Goal: Information Seeking & Learning: Learn about a topic

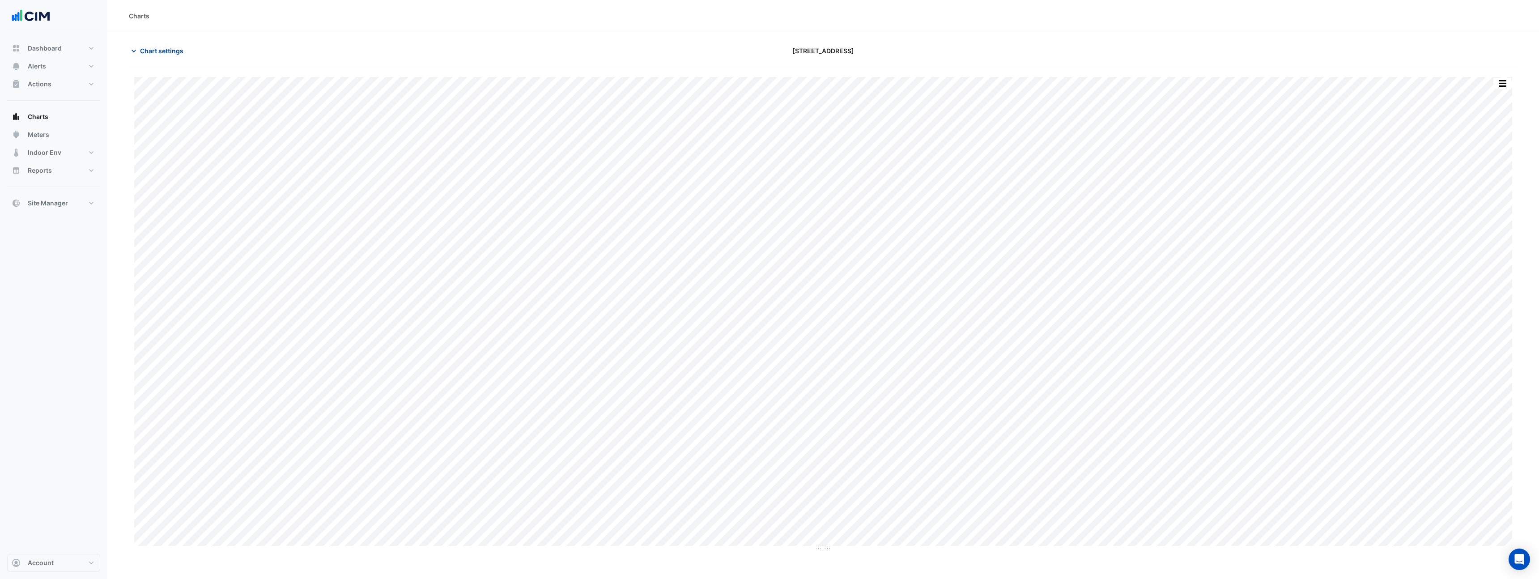
click at [168, 45] on button "Chart settings" at bounding box center [159, 51] width 60 height 16
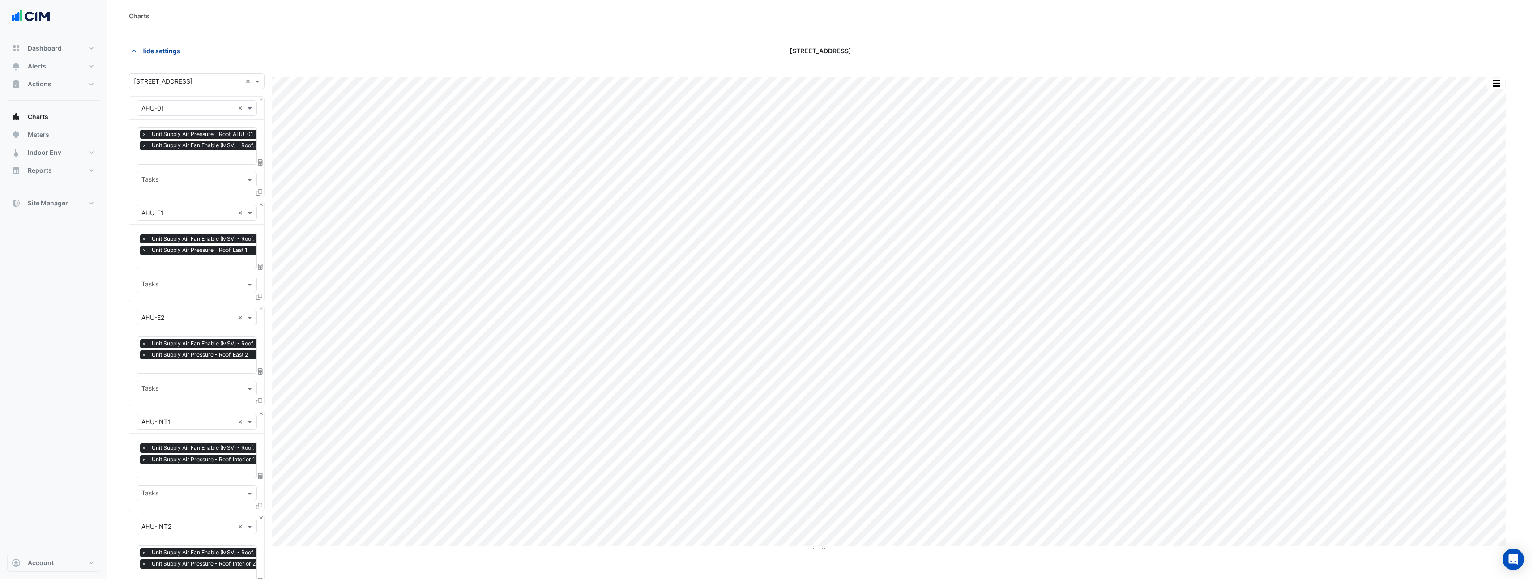
click at [168, 45] on button "Hide settings" at bounding box center [157, 51] width 57 height 16
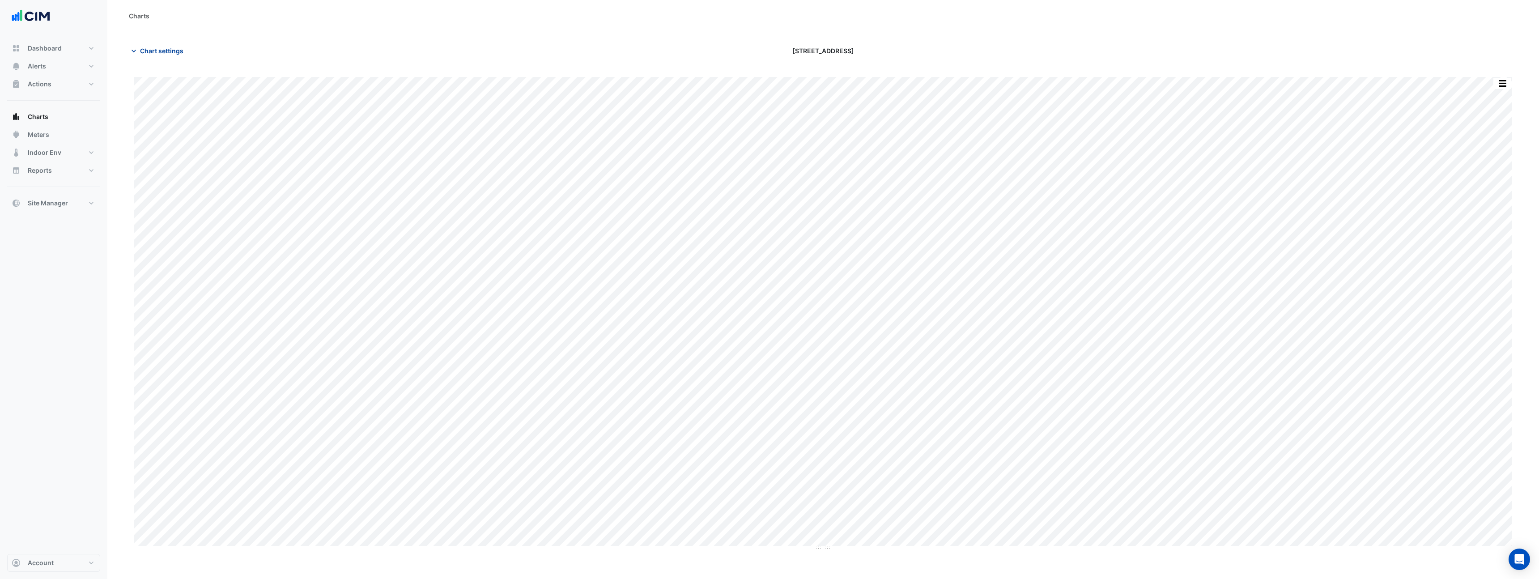
click at [170, 51] on span "Chart settings" at bounding box center [161, 50] width 43 height 9
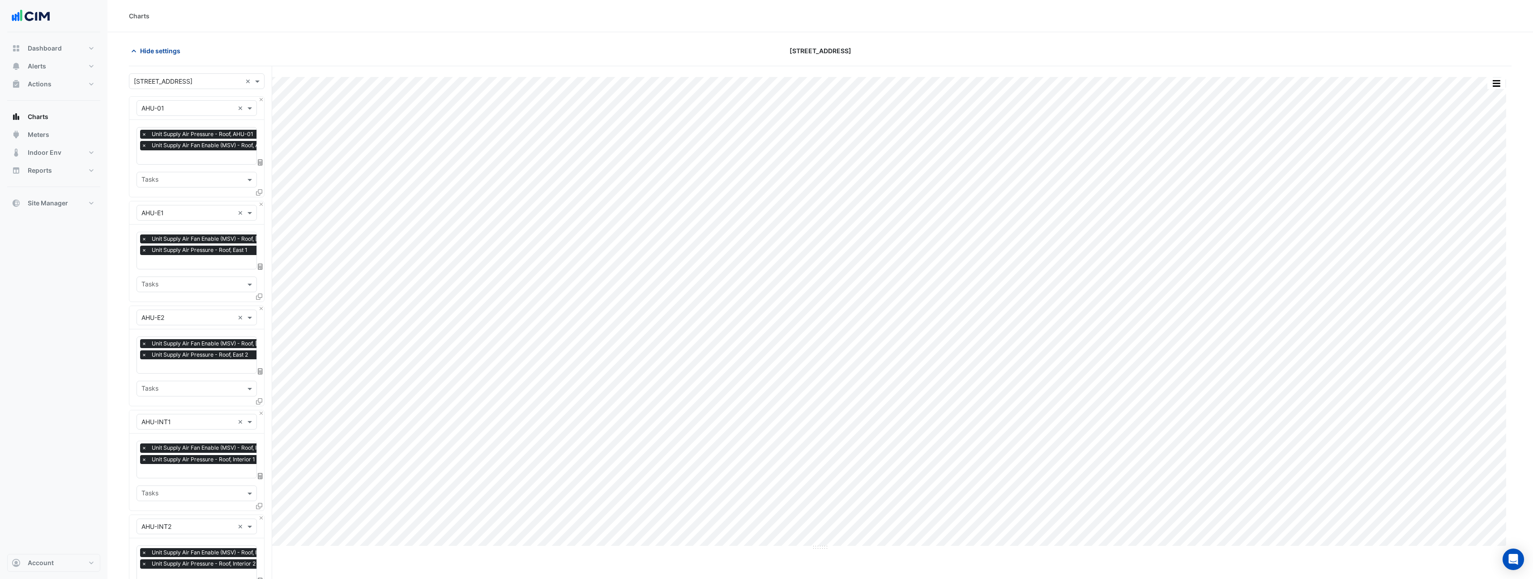
click at [170, 51] on span "Hide settings" at bounding box center [160, 50] width 40 height 9
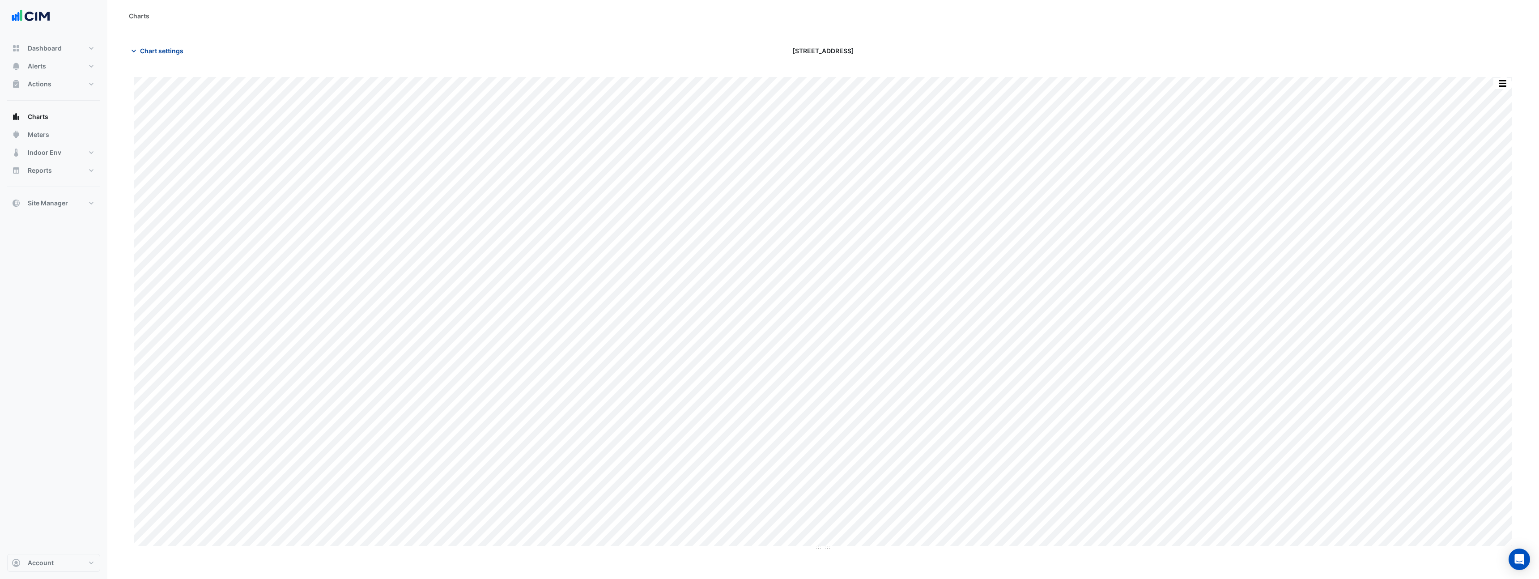
click at [178, 52] on span "Chart settings" at bounding box center [161, 50] width 43 height 9
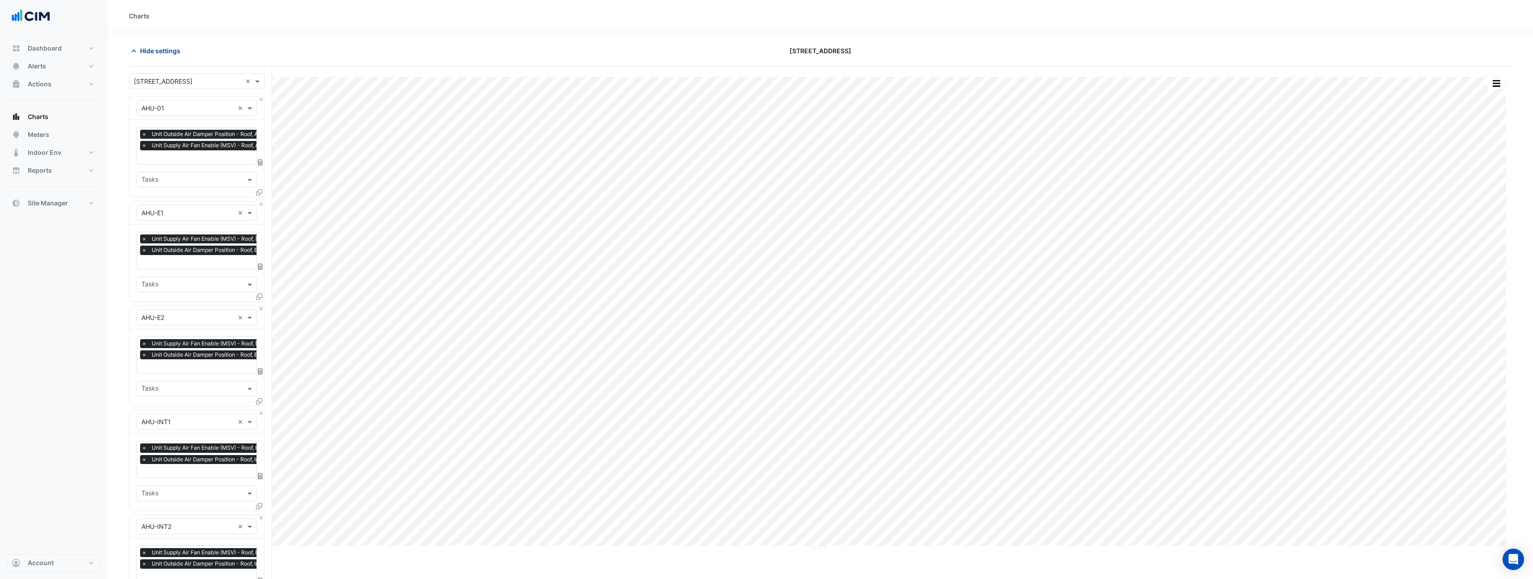
click at [178, 52] on span "Hide settings" at bounding box center [160, 50] width 40 height 9
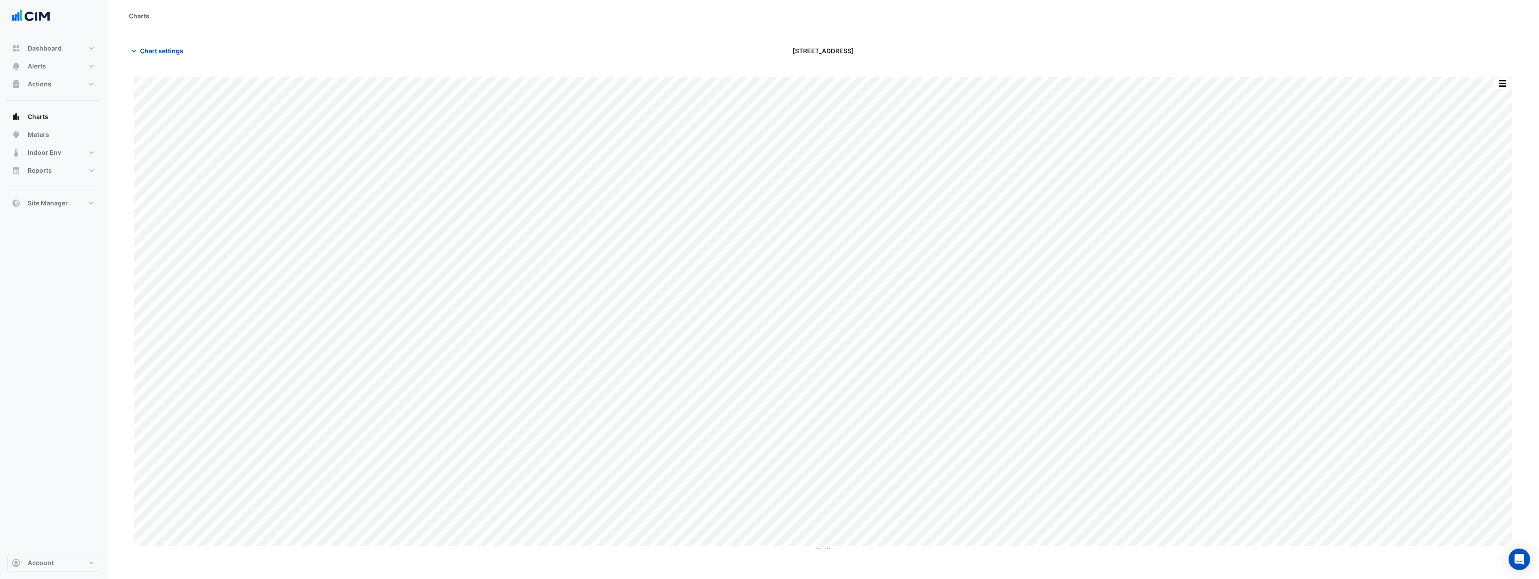
click at [177, 51] on span "Chart settings" at bounding box center [161, 50] width 43 height 9
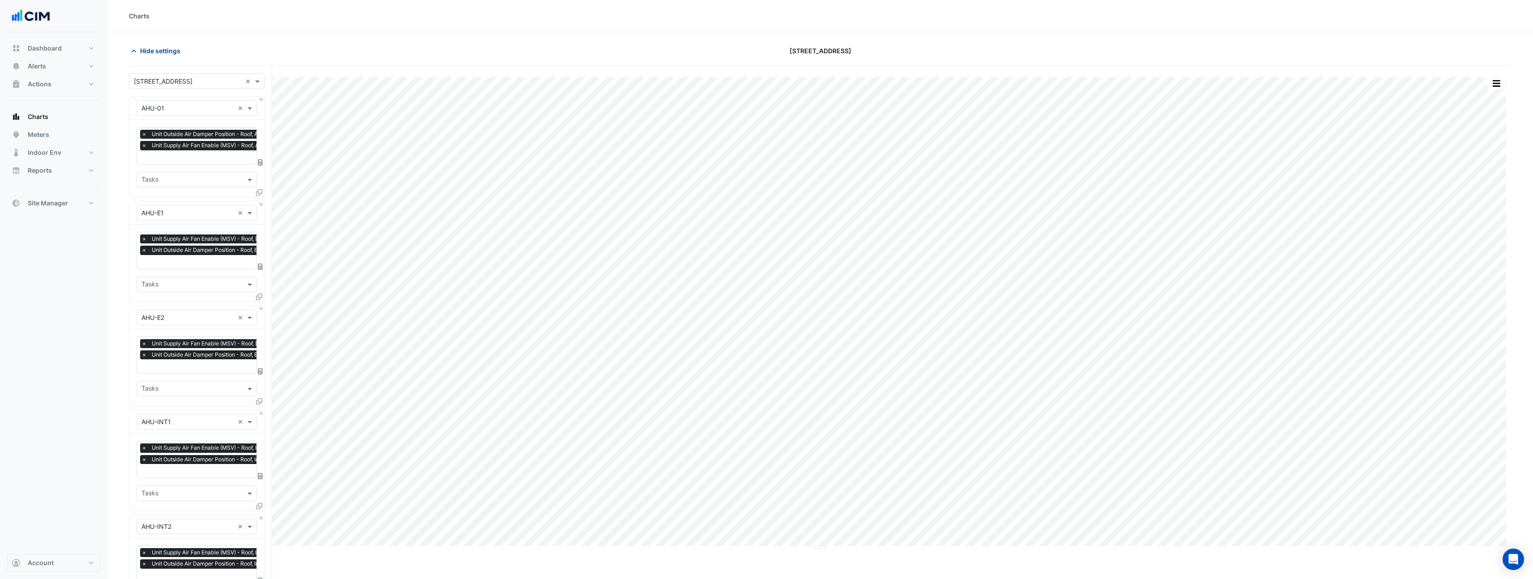
click at [177, 50] on span "Hide settings" at bounding box center [160, 50] width 40 height 9
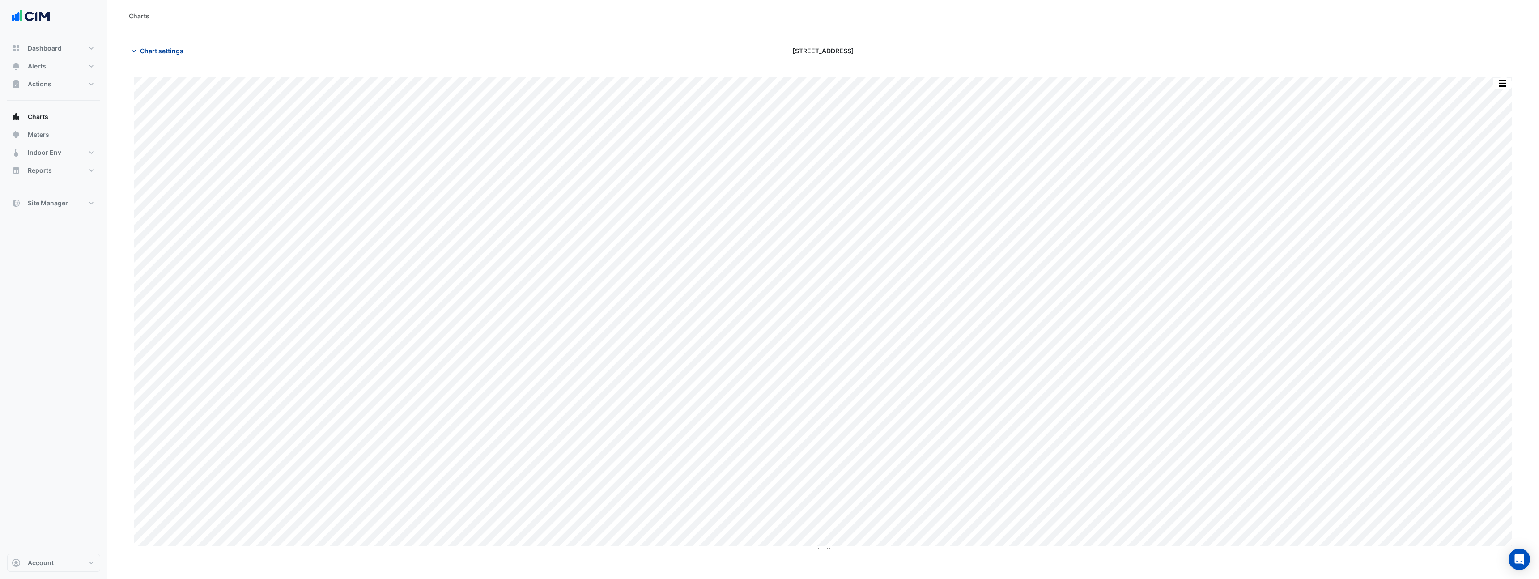
click at [176, 55] on span "Chart settings" at bounding box center [161, 50] width 43 height 9
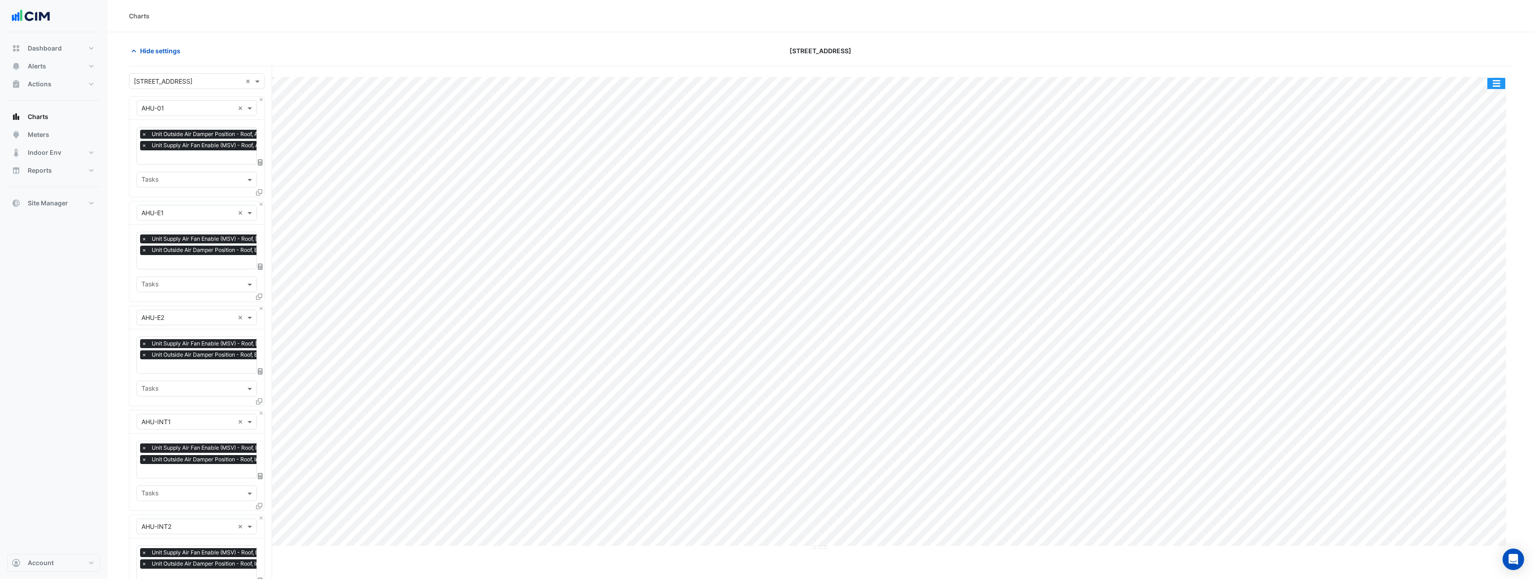
click at [1499, 85] on button "button" at bounding box center [1496, 83] width 18 height 11
click at [1483, 221] on div "Export CSV - Flat" at bounding box center [1478, 217] width 54 height 21
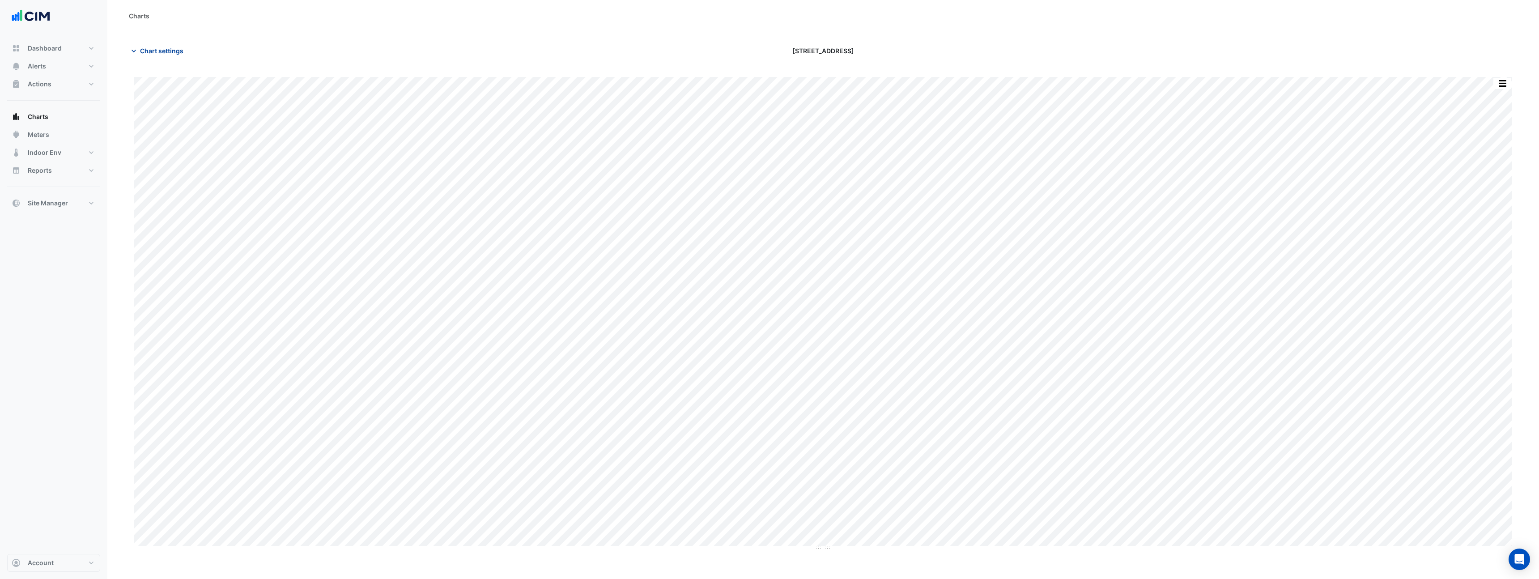
click at [156, 50] on span "Chart settings" at bounding box center [161, 50] width 43 height 9
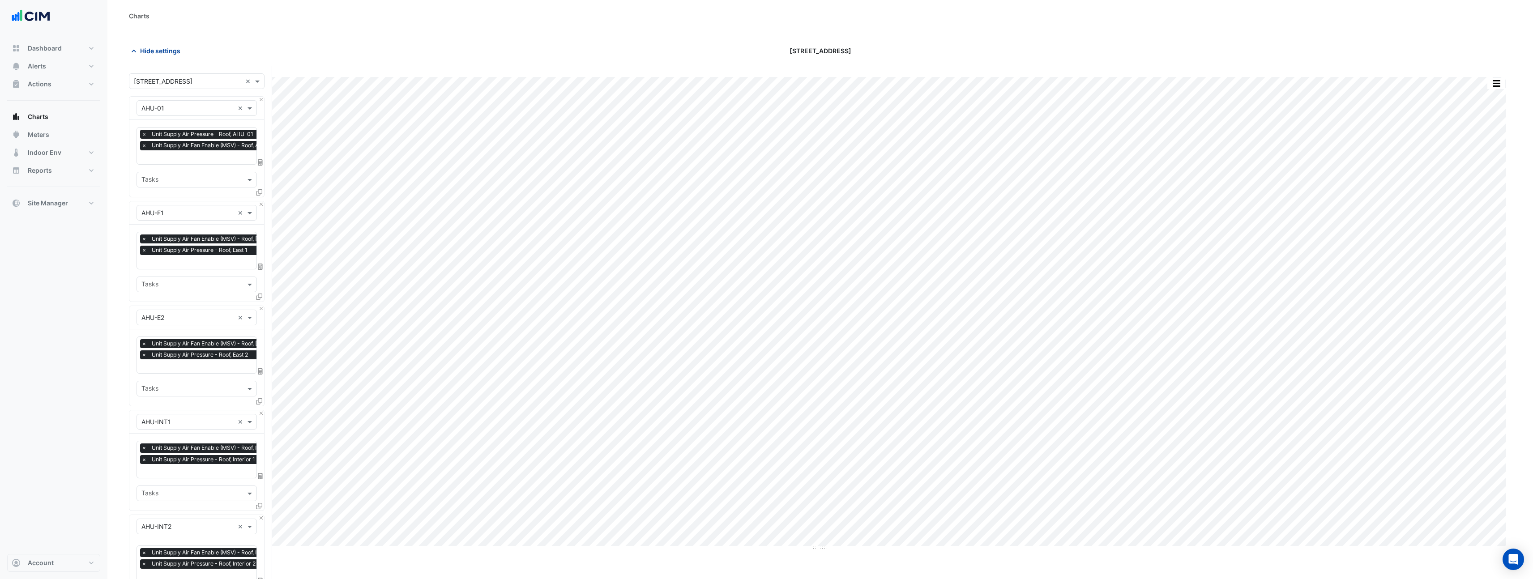
click at [156, 50] on span "Hide settings" at bounding box center [160, 50] width 40 height 9
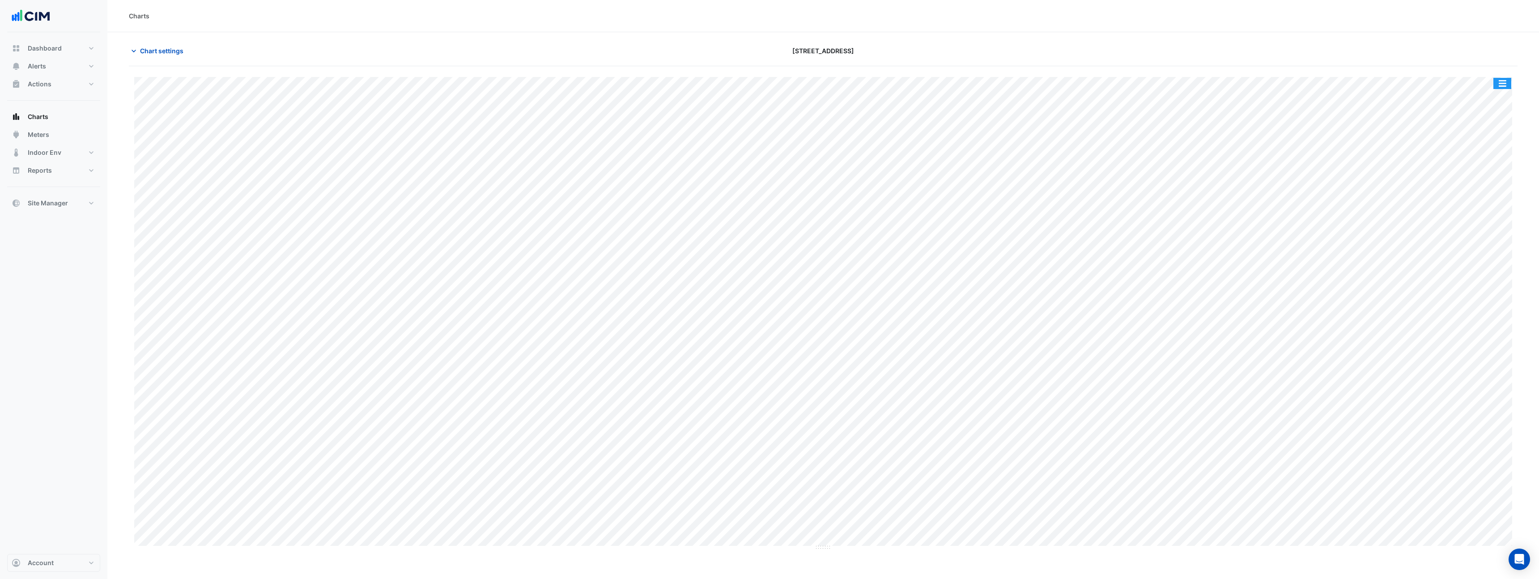
click at [1506, 83] on button "button" at bounding box center [1503, 83] width 18 height 11
click at [1481, 221] on div "Export CSV - Flat" at bounding box center [1485, 217] width 54 height 21
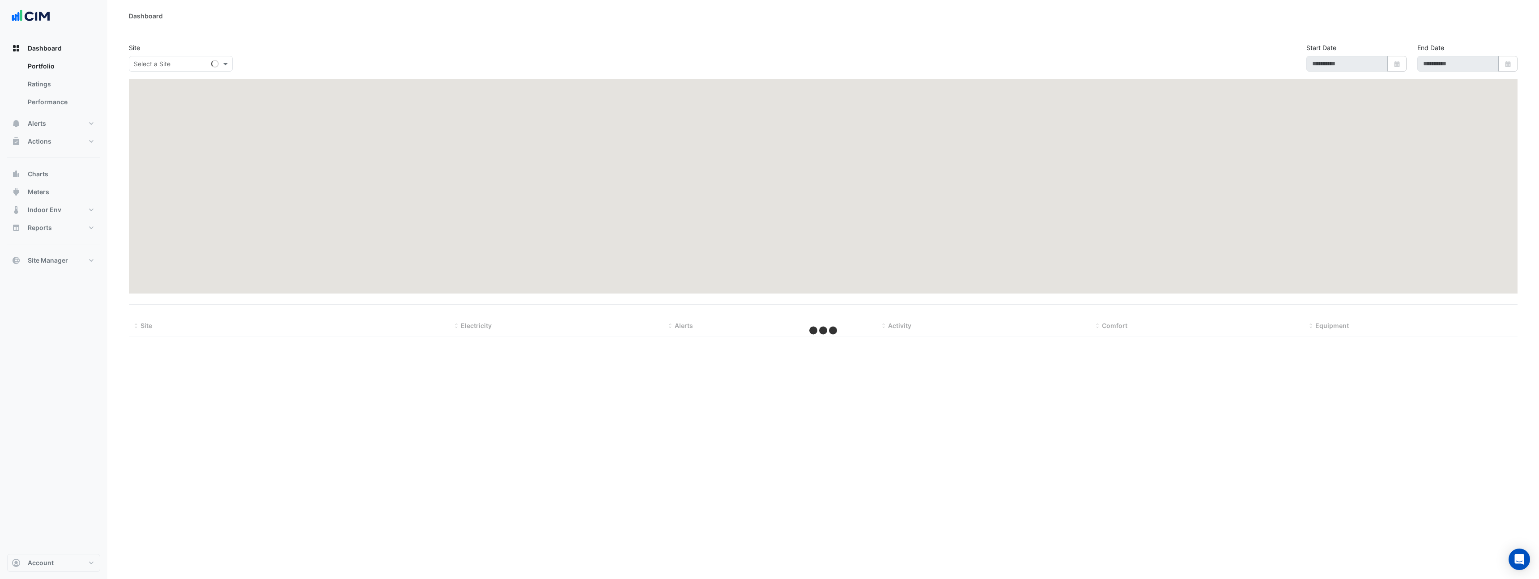
type input "**********"
select select "**"
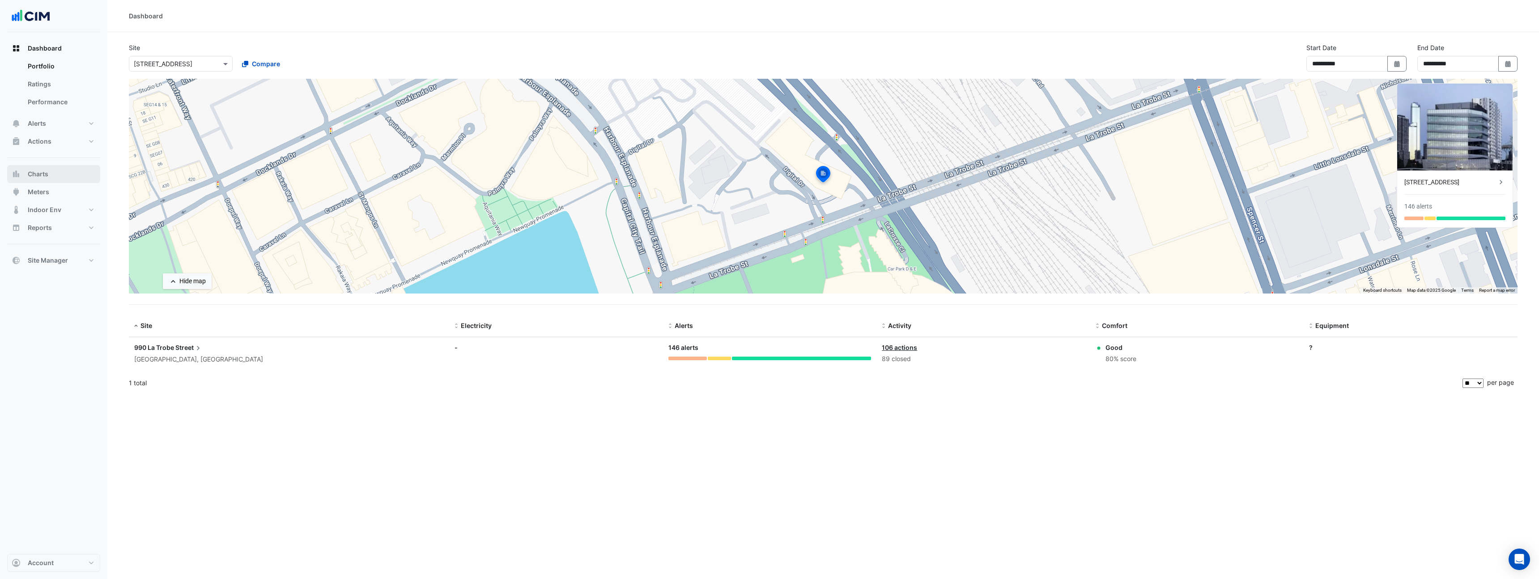
click at [55, 178] on button "Charts" at bounding box center [53, 174] width 93 height 18
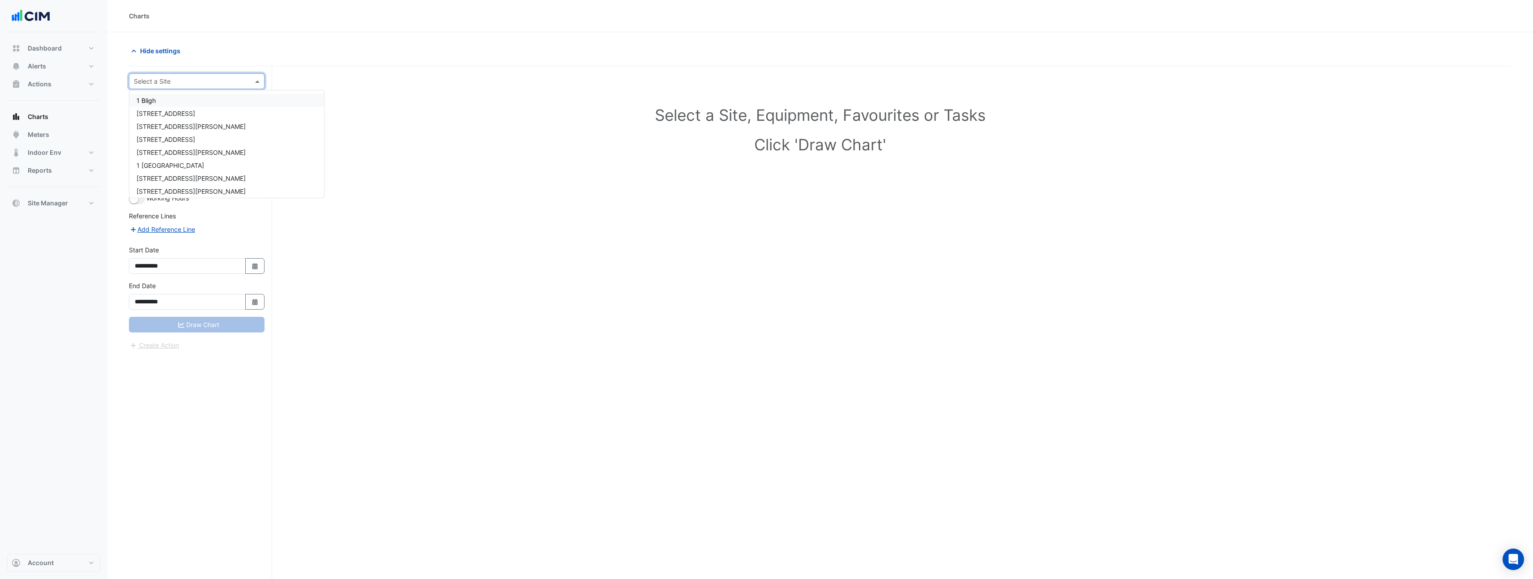
click at [175, 84] on input "text" at bounding box center [188, 81] width 108 height 9
type input "******"
click at [193, 73] on div "Select a Site" at bounding box center [197, 81] width 136 height 16
type input "******"
click at [236, 112] on div "Equipment" at bounding box center [189, 107] width 105 height 9
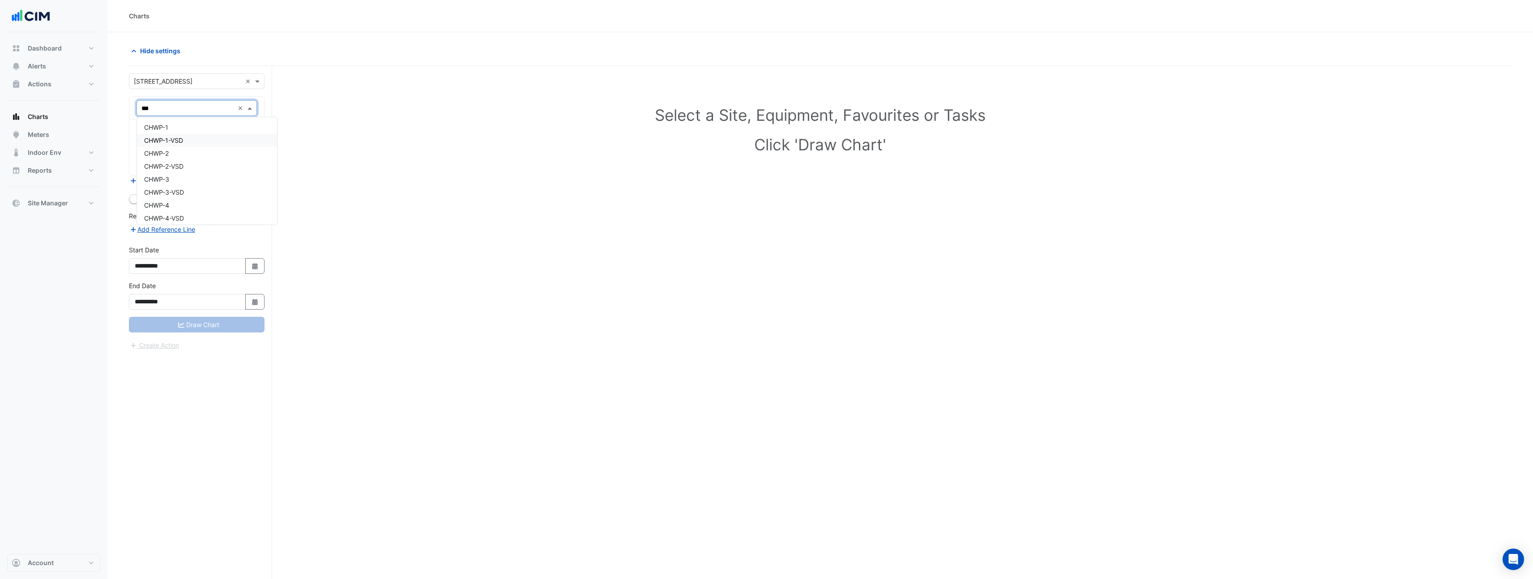
type input "***"
click at [211, 131] on div "CHWP-1" at bounding box center [207, 127] width 140 height 13
click at [204, 131] on input "text" at bounding box center [191, 135] width 100 height 9
click at [180, 107] on input "text" at bounding box center [187, 108] width 93 height 9
type input "**"
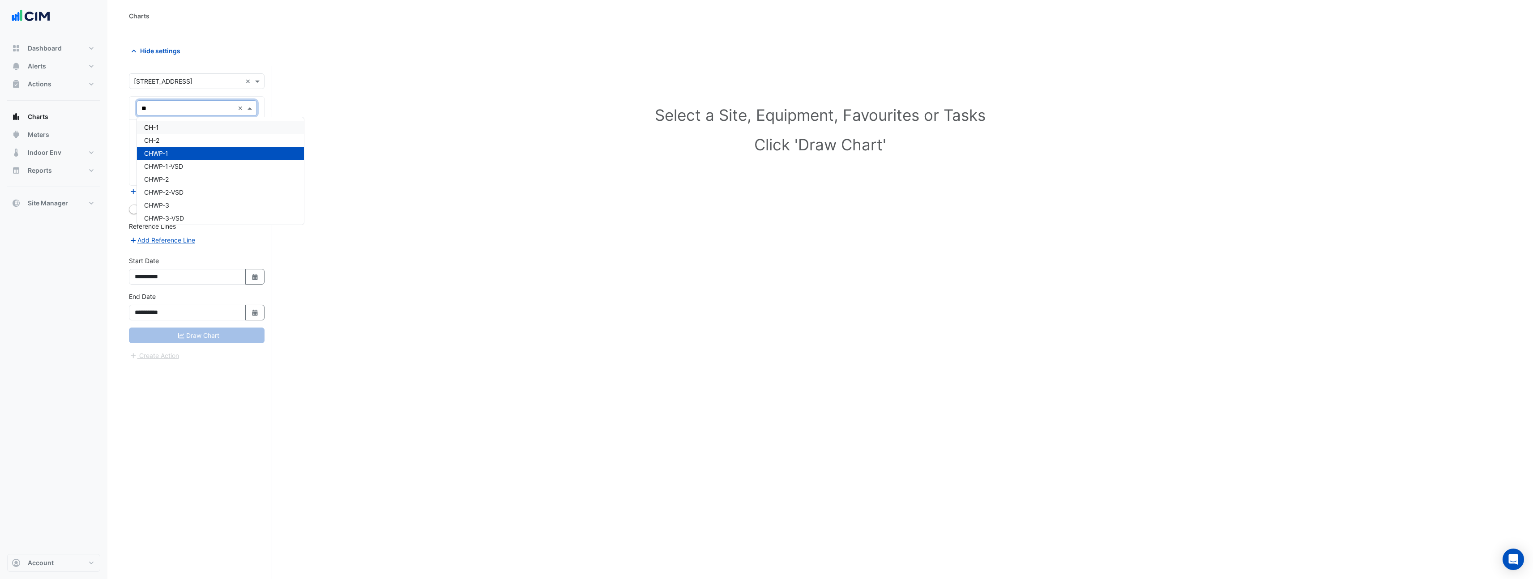
click at [196, 129] on div "CH-1" at bounding box center [220, 127] width 167 height 13
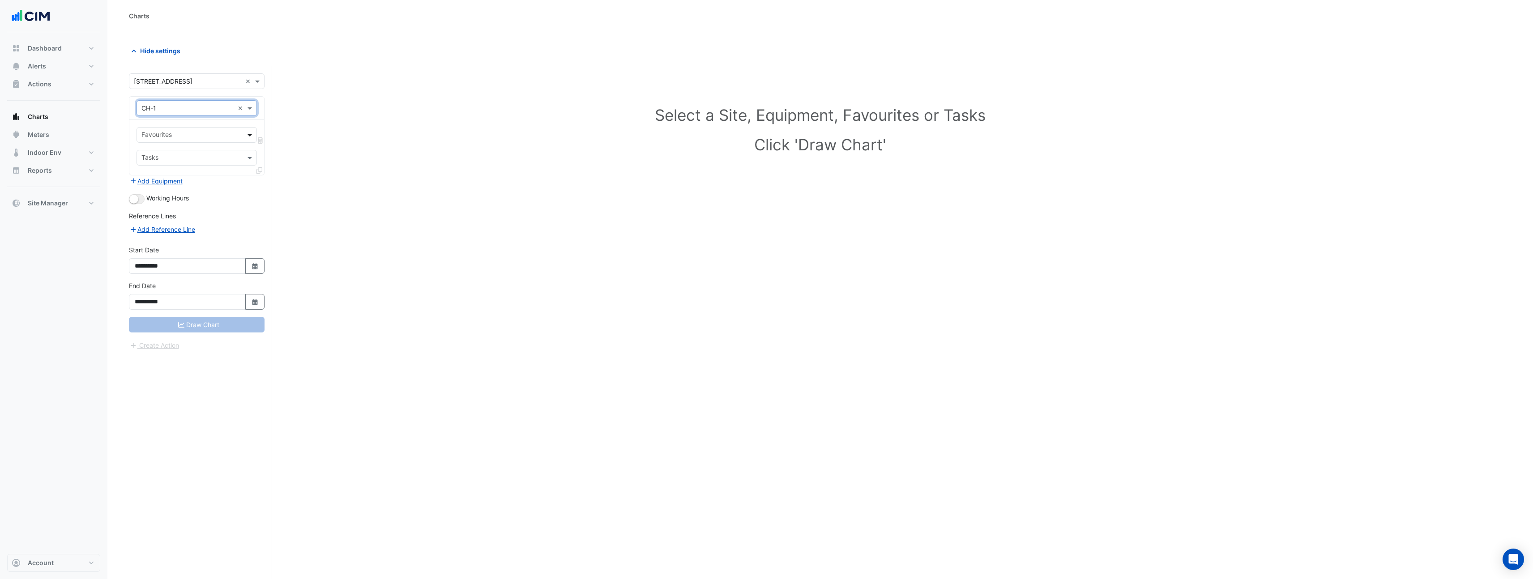
click at [247, 136] on span at bounding box center [250, 134] width 11 height 9
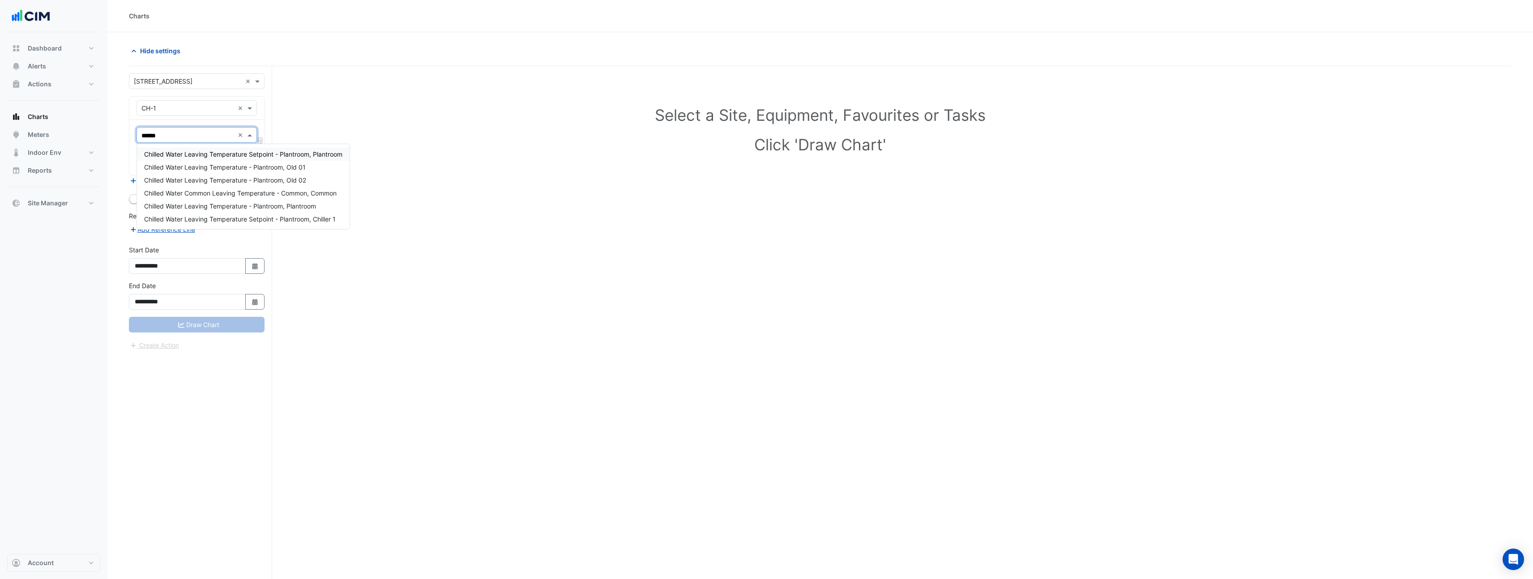
type input "*******"
click at [302, 207] on span "Chilled Water Leaving Temperature - Plantroom, Plantroom" at bounding box center [230, 206] width 172 height 8
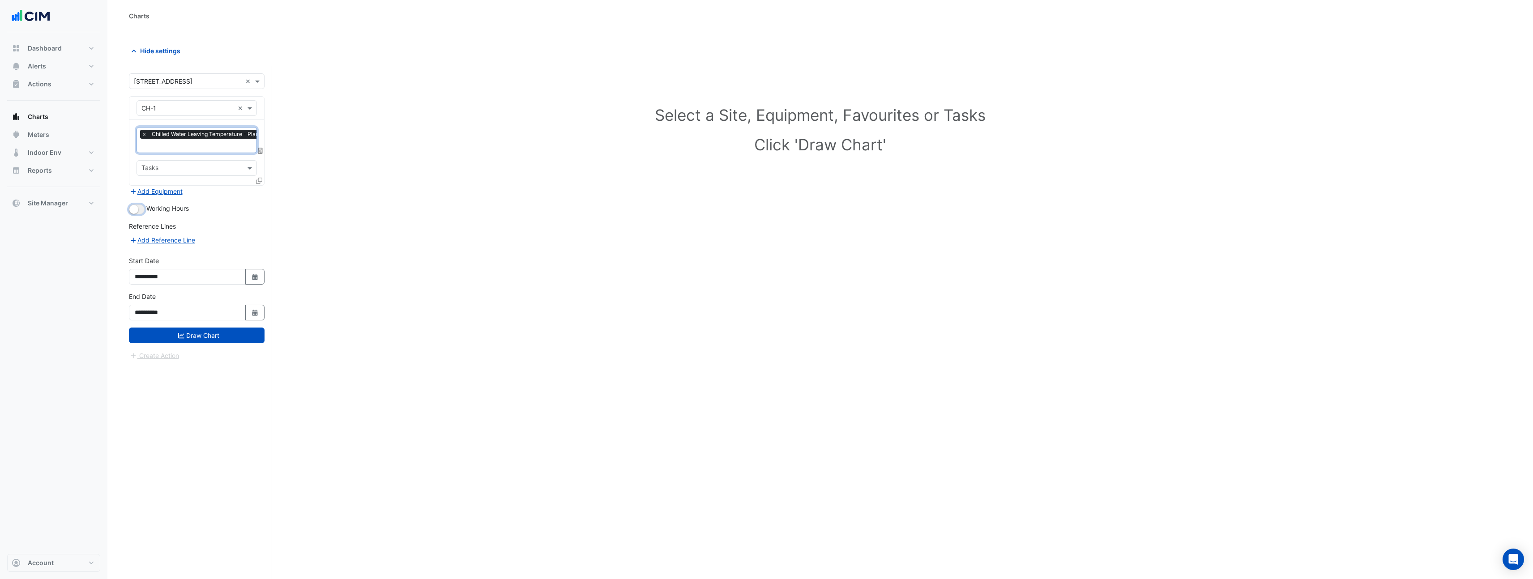
click at [141, 210] on button "button" at bounding box center [137, 210] width 16 height 10
click at [256, 274] on icon "button" at bounding box center [254, 277] width 5 height 6
select select "*"
select select "****"
click at [142, 158] on span "Previous month" at bounding box center [144, 157] width 7 height 7
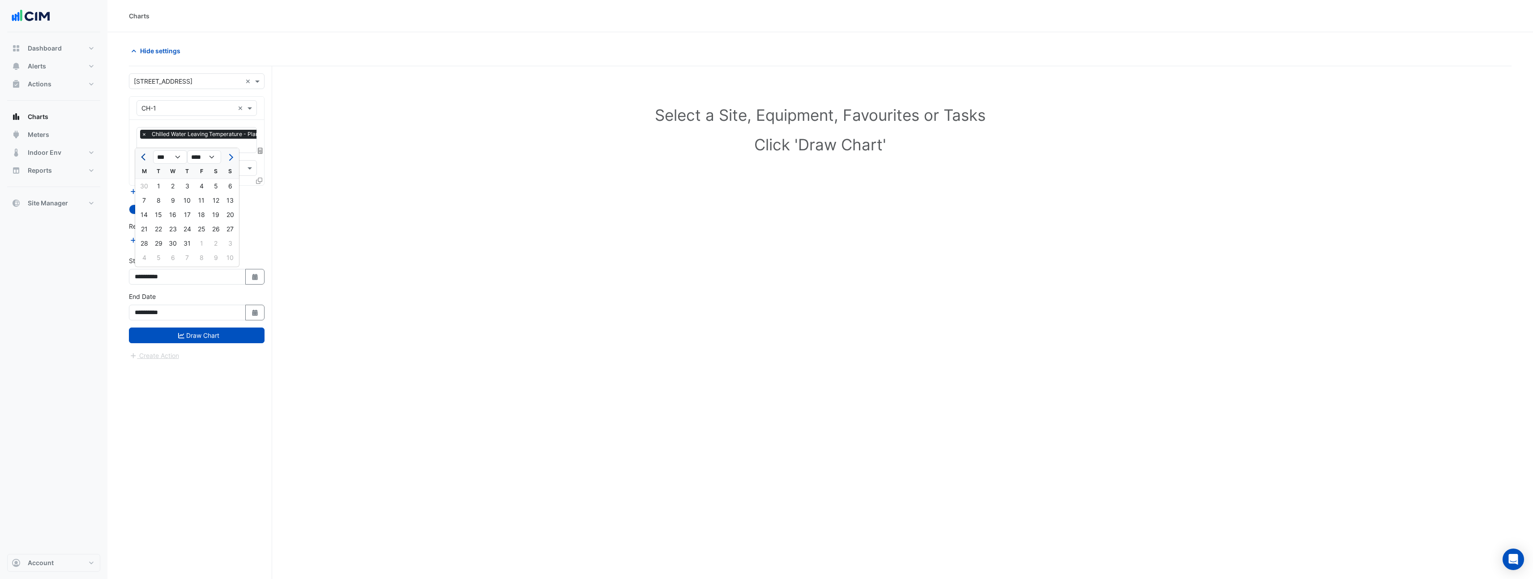
click at [142, 158] on span "Previous month" at bounding box center [144, 157] width 7 height 7
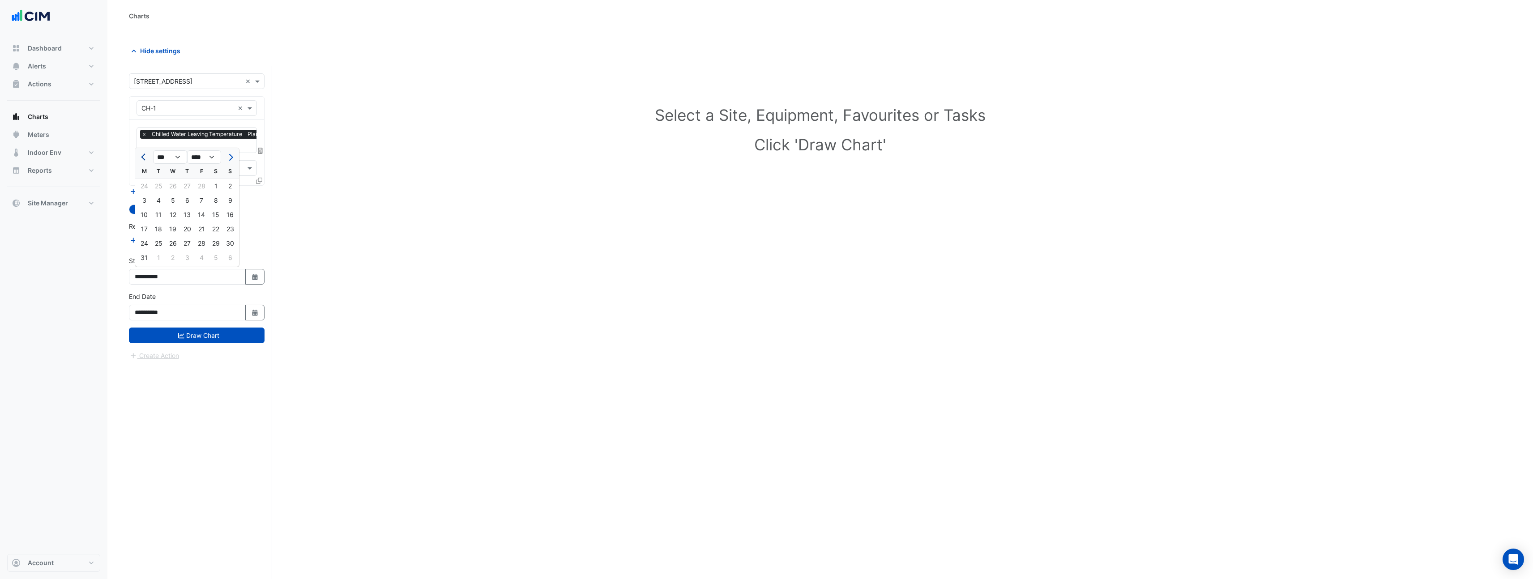
click at [142, 158] on span "Previous month" at bounding box center [144, 157] width 7 height 7
select select "**"
select select "****"
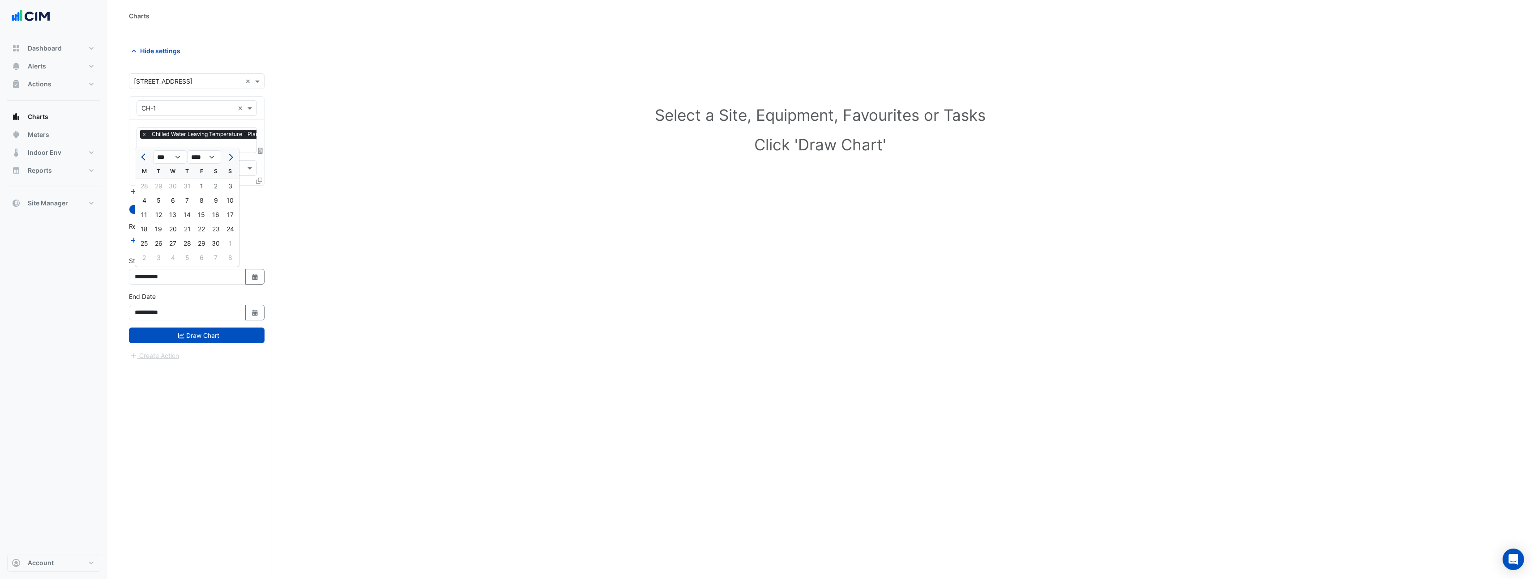
click at [142, 158] on span "Previous month" at bounding box center [144, 157] width 7 height 7
select select "*"
click at [226, 186] on div "1" at bounding box center [230, 186] width 14 height 14
type input "**********"
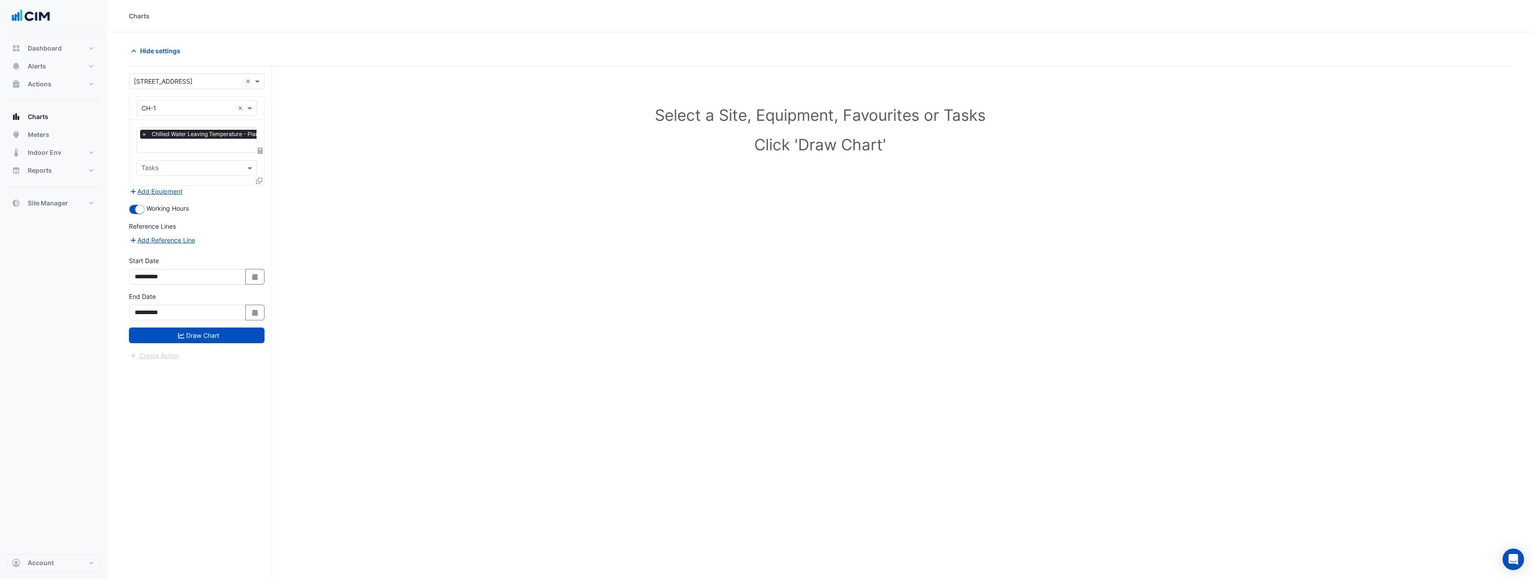
click at [278, 314] on div "Select a Site, Equipment, Favourites or Tasks Click 'Draw Chart'" at bounding box center [820, 339] width 1382 height 547
click at [253, 307] on button "Select Date" at bounding box center [255, 313] width 20 height 16
select select "*"
select select "****"
click at [145, 193] on span "Previous month" at bounding box center [144, 193] width 7 height 7
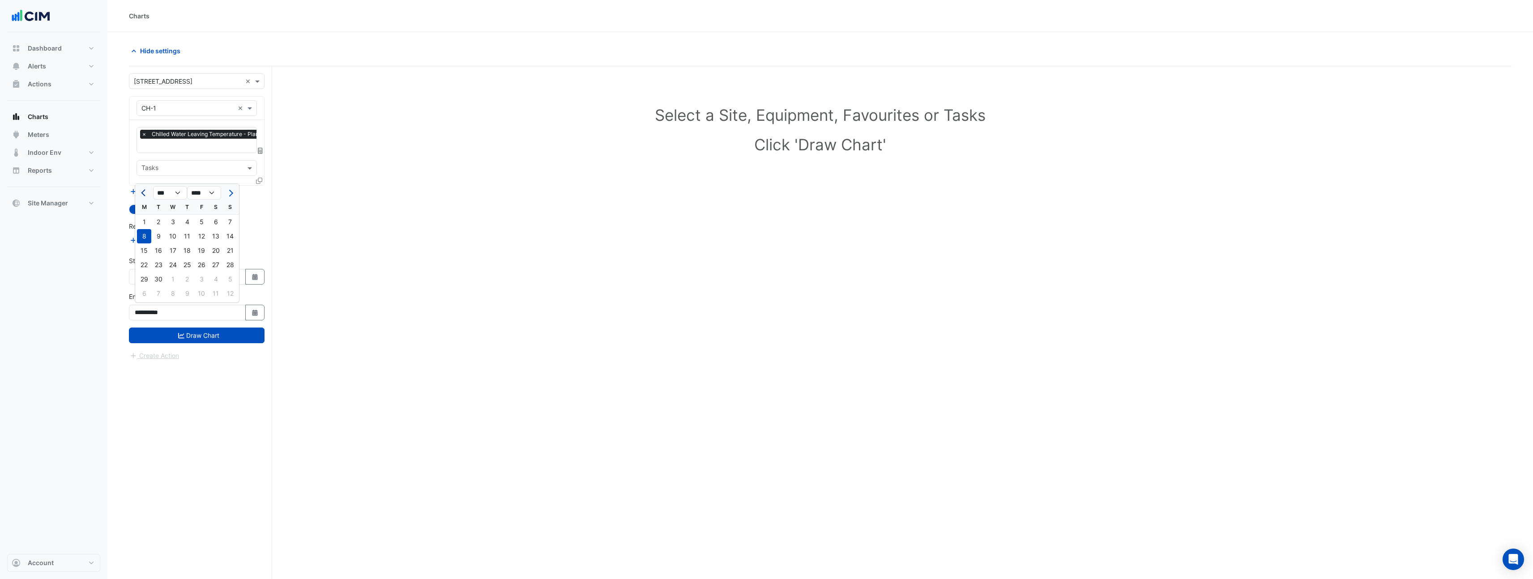
select select "*"
click at [229, 281] on div "31" at bounding box center [230, 279] width 14 height 14
type input "**********"
click at [226, 331] on button "Draw Chart" at bounding box center [197, 336] width 136 height 16
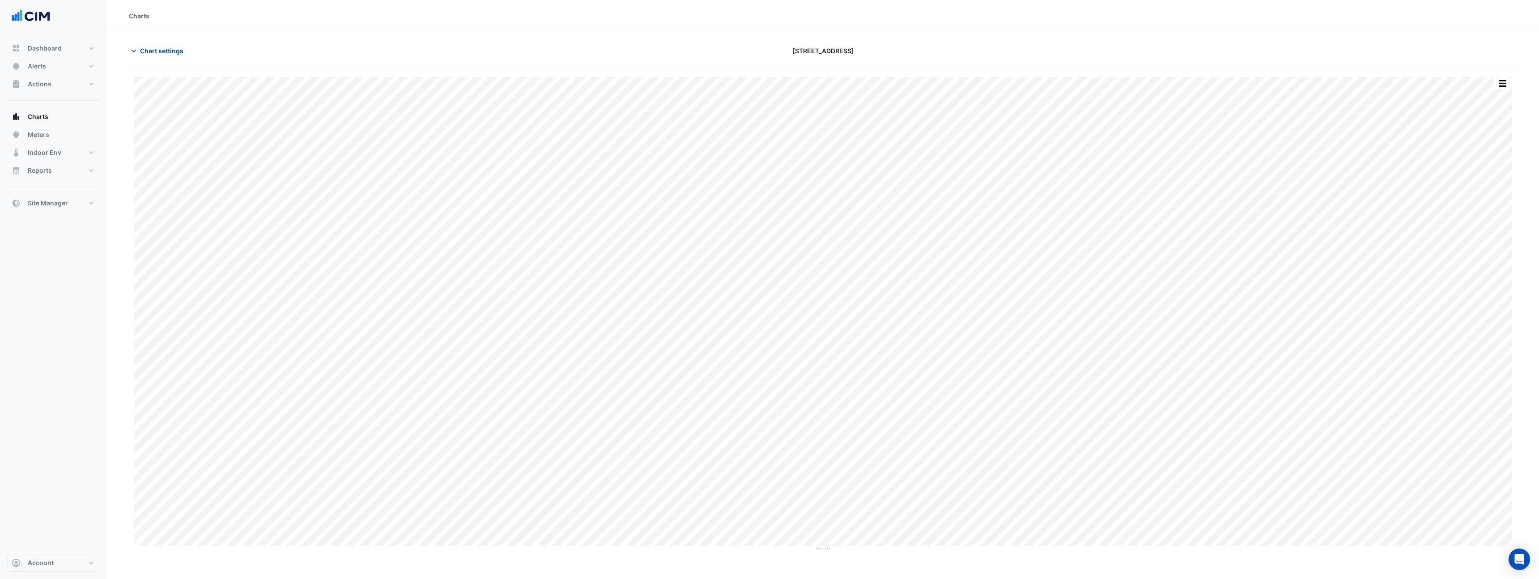
click at [171, 43] on button "Chart settings" at bounding box center [159, 51] width 60 height 16
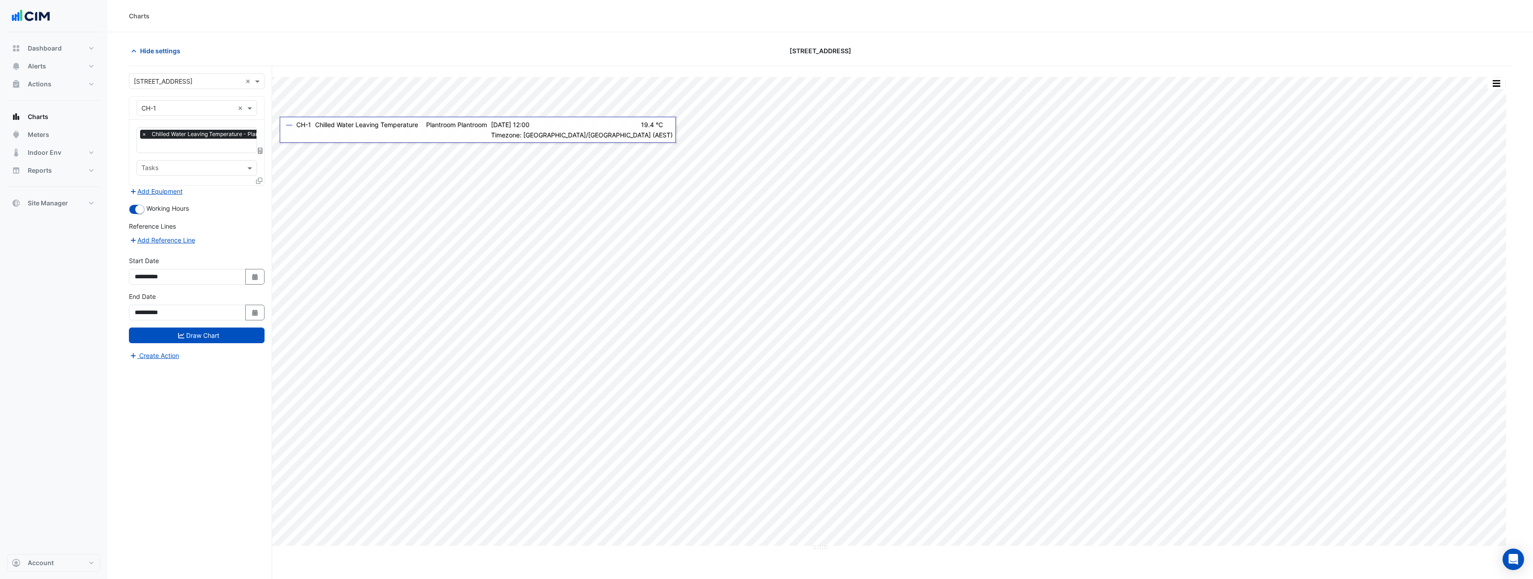
scroll to position [0, 4]
click at [222, 147] on input "text" at bounding box center [220, 146] width 166 height 9
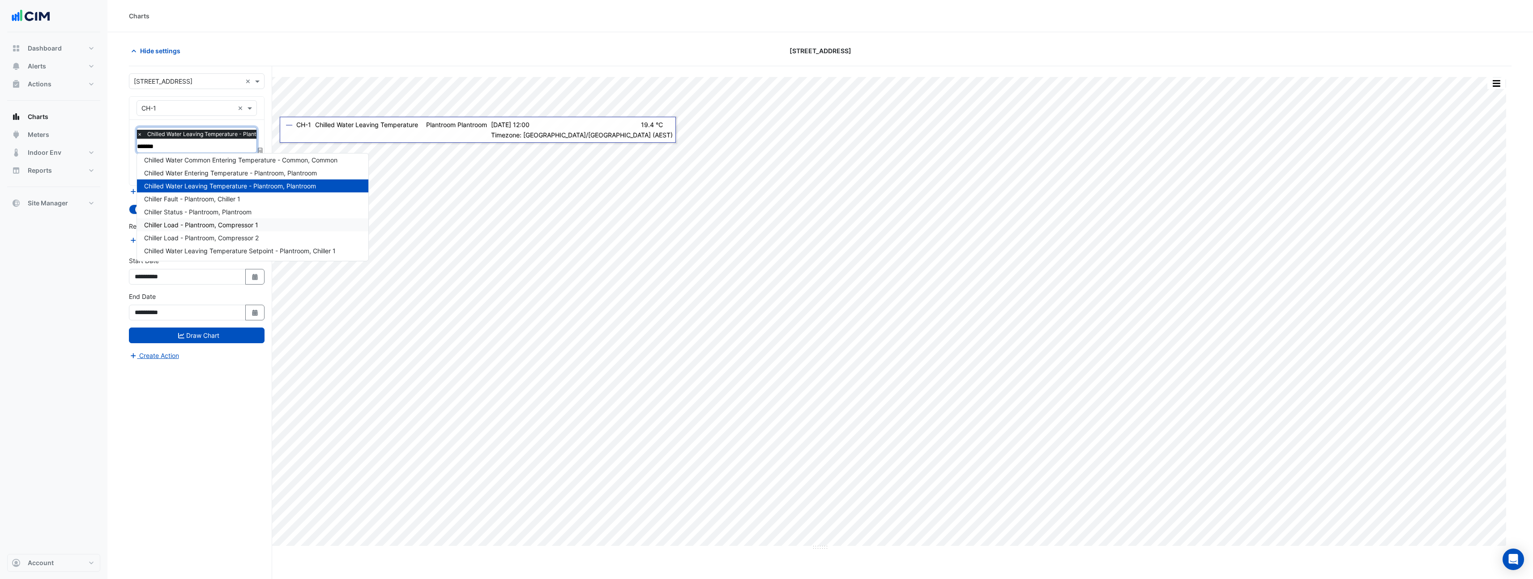
scroll to position [0, 0]
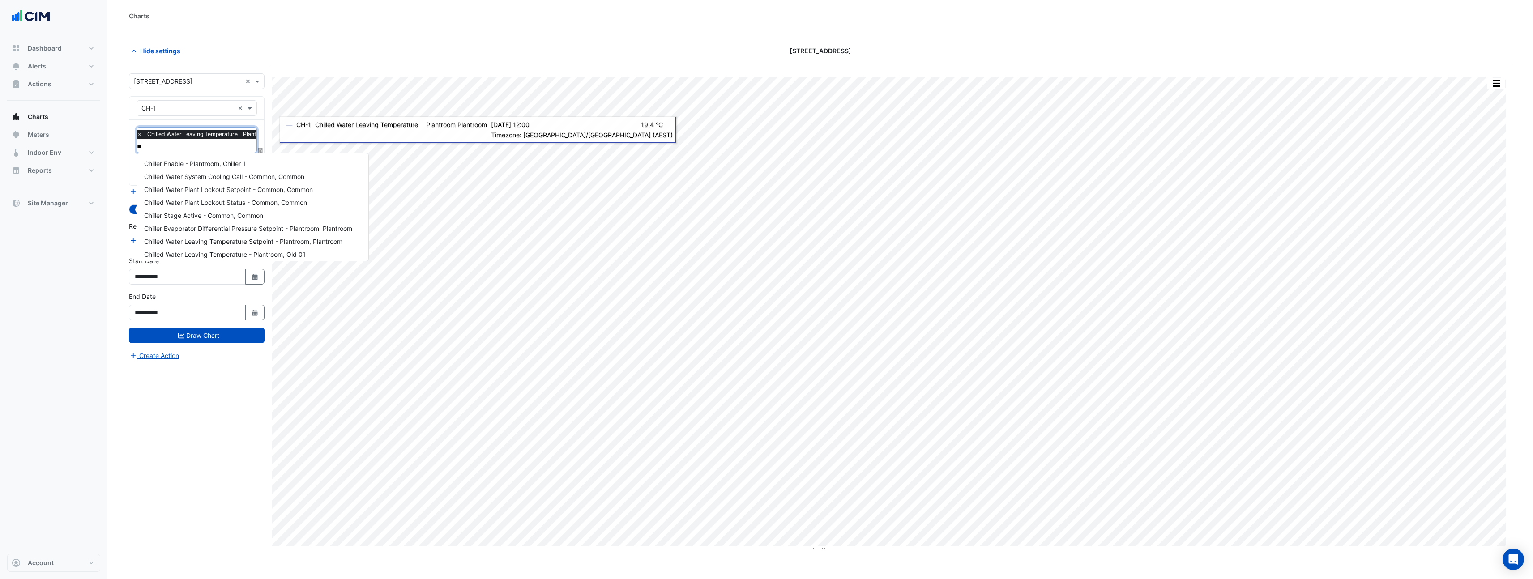
type input "*"
type input "**********"
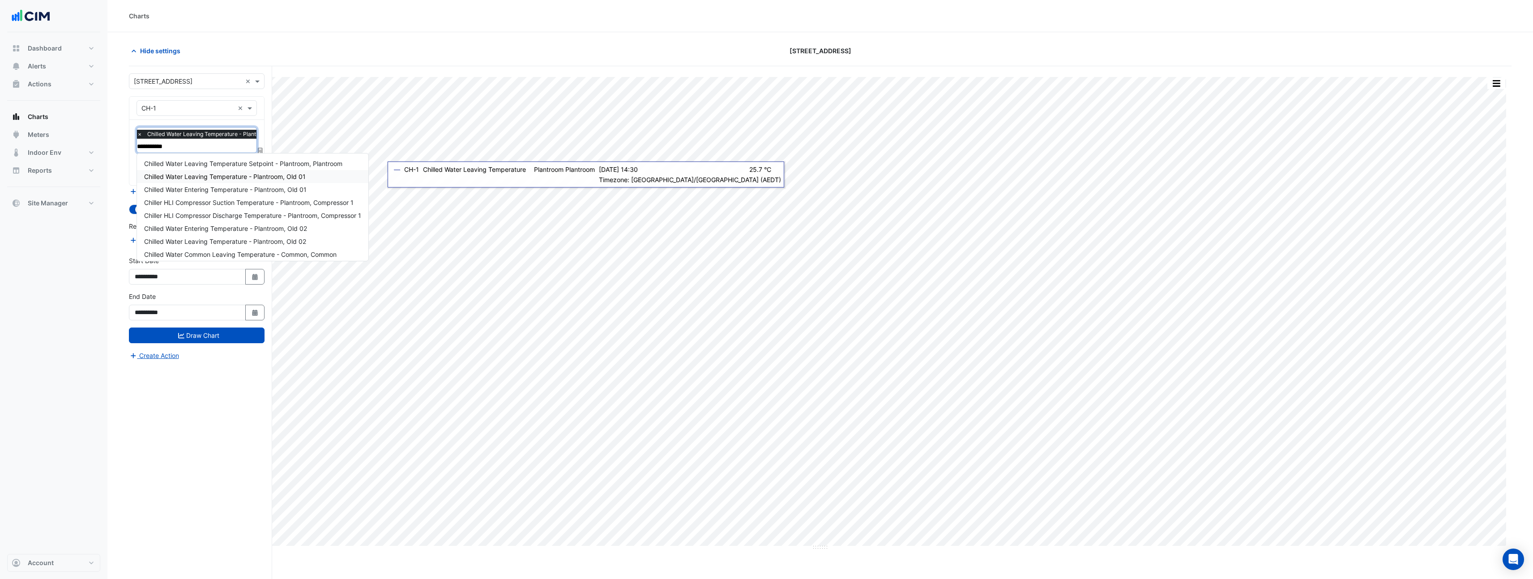
click at [260, 177] on span "Chilled Water Leaving Temperature - Plantroom, Old 01" at bounding box center [225, 177] width 162 height 8
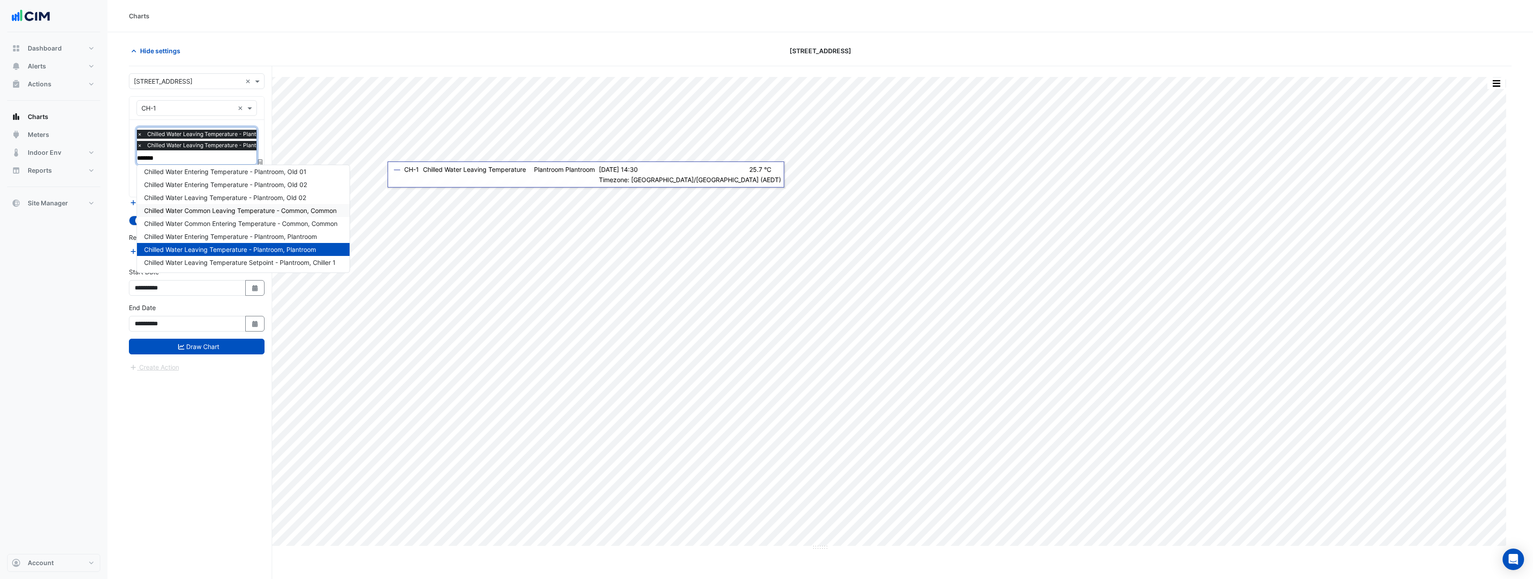
scroll to position [55, 0]
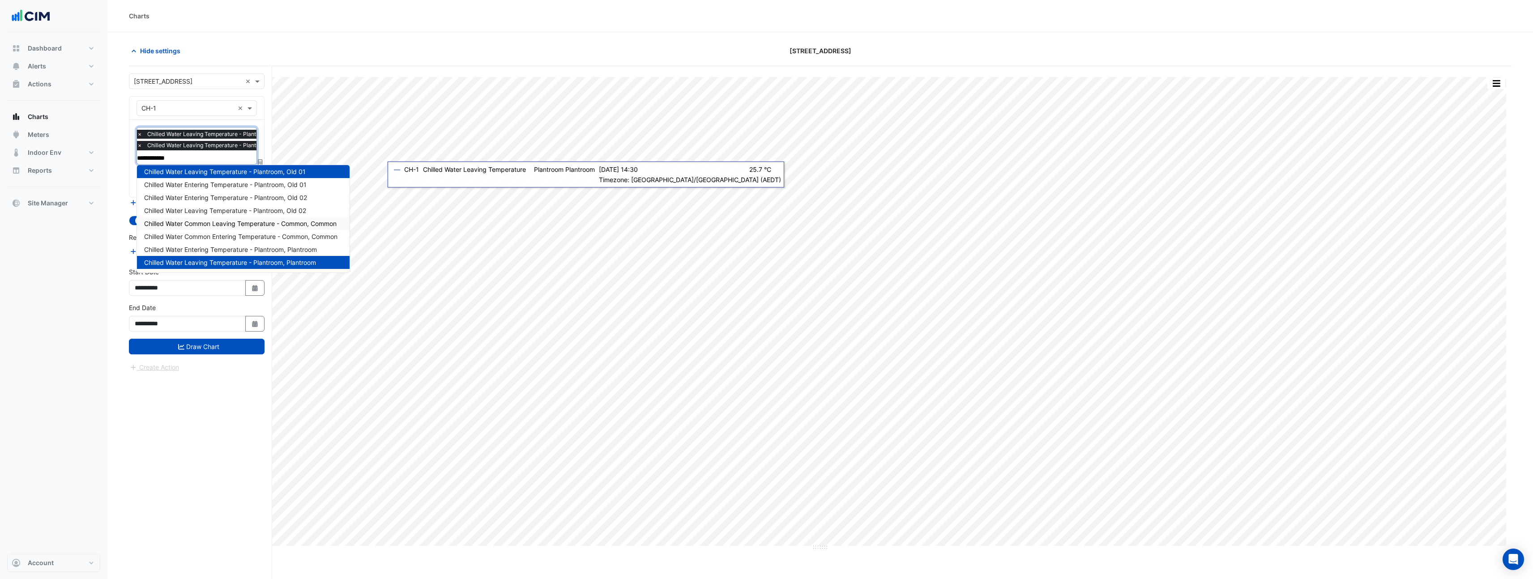
type input "**********"
click at [301, 211] on span "Chilled Water Leaving Temperature - Plantroom, Old 02" at bounding box center [225, 211] width 162 height 8
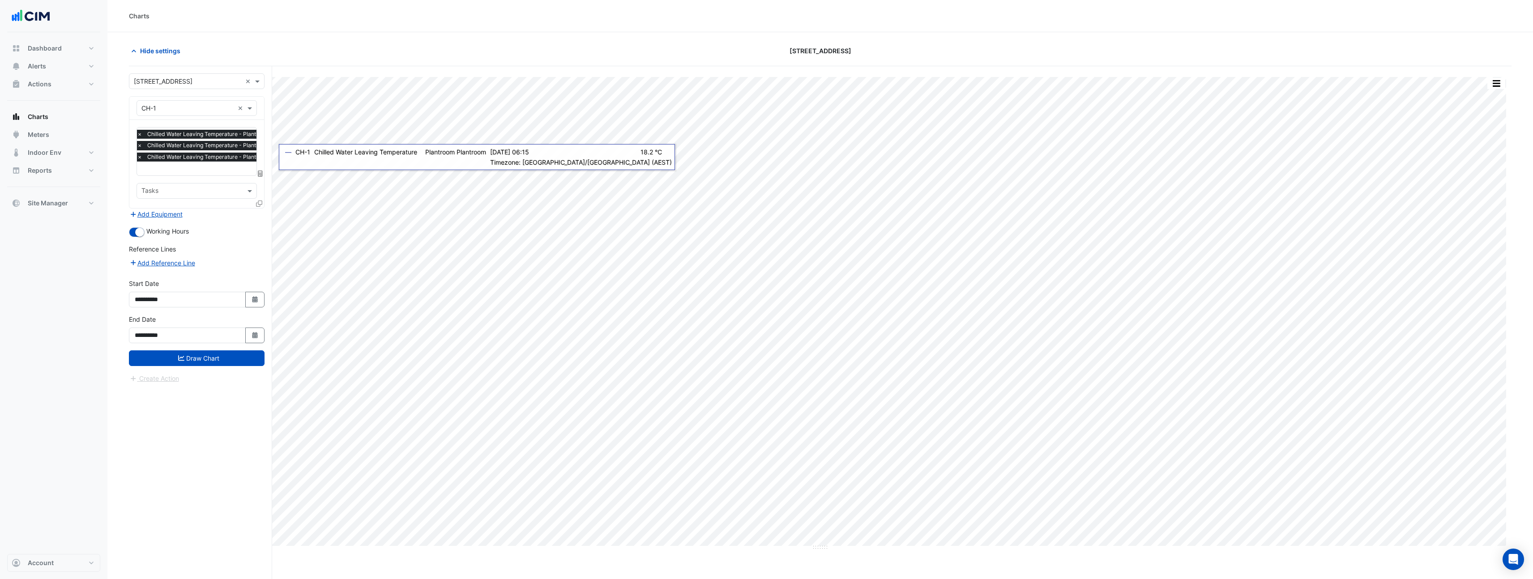
click at [238, 175] on div "Favourites × Chilled Water Leaving Temperature - Plantroom, Plantroom × Chilled…" at bounding box center [196, 164] width 135 height 88
click at [239, 171] on input "text" at bounding box center [220, 169] width 166 height 9
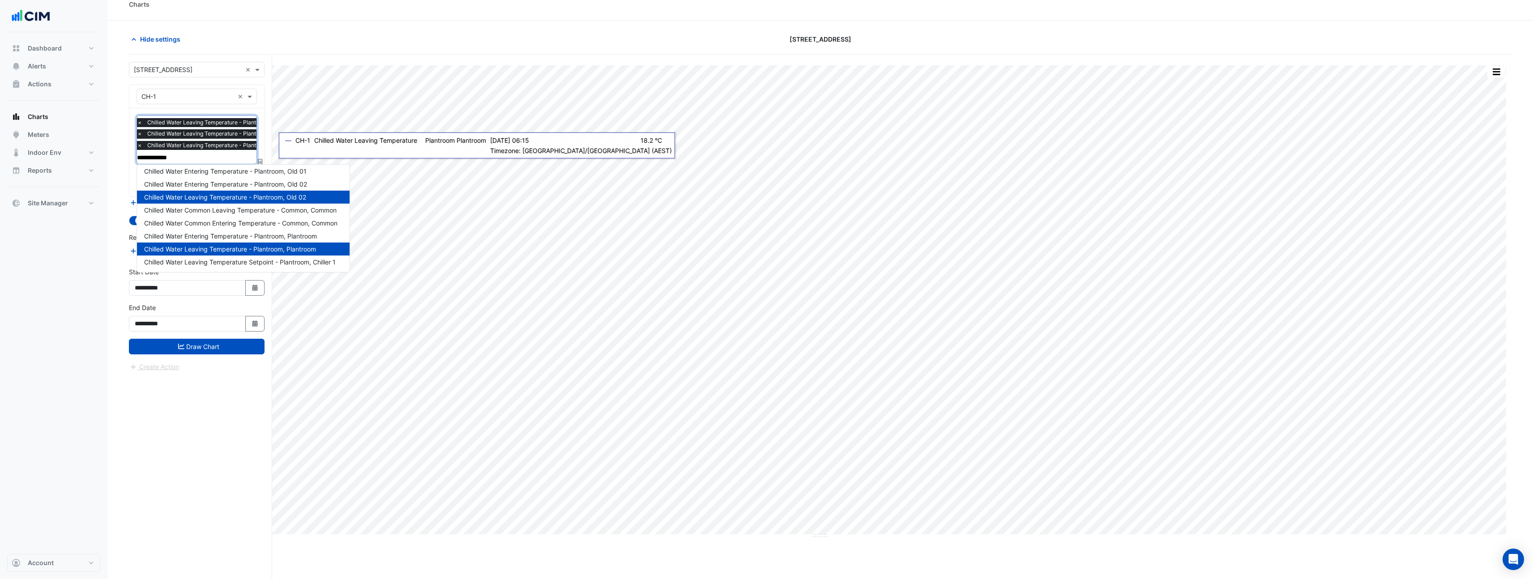
scroll to position [14, 0]
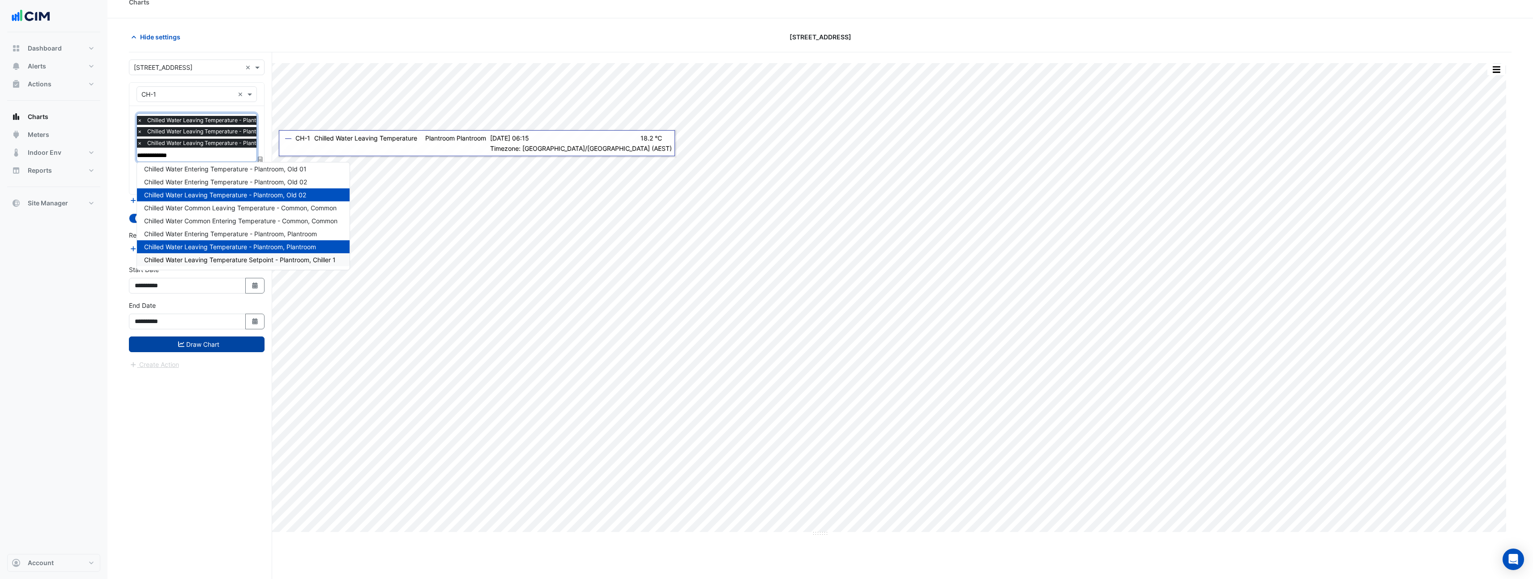
type input "**********"
click at [201, 341] on button "Draw Chart" at bounding box center [197, 345] width 136 height 16
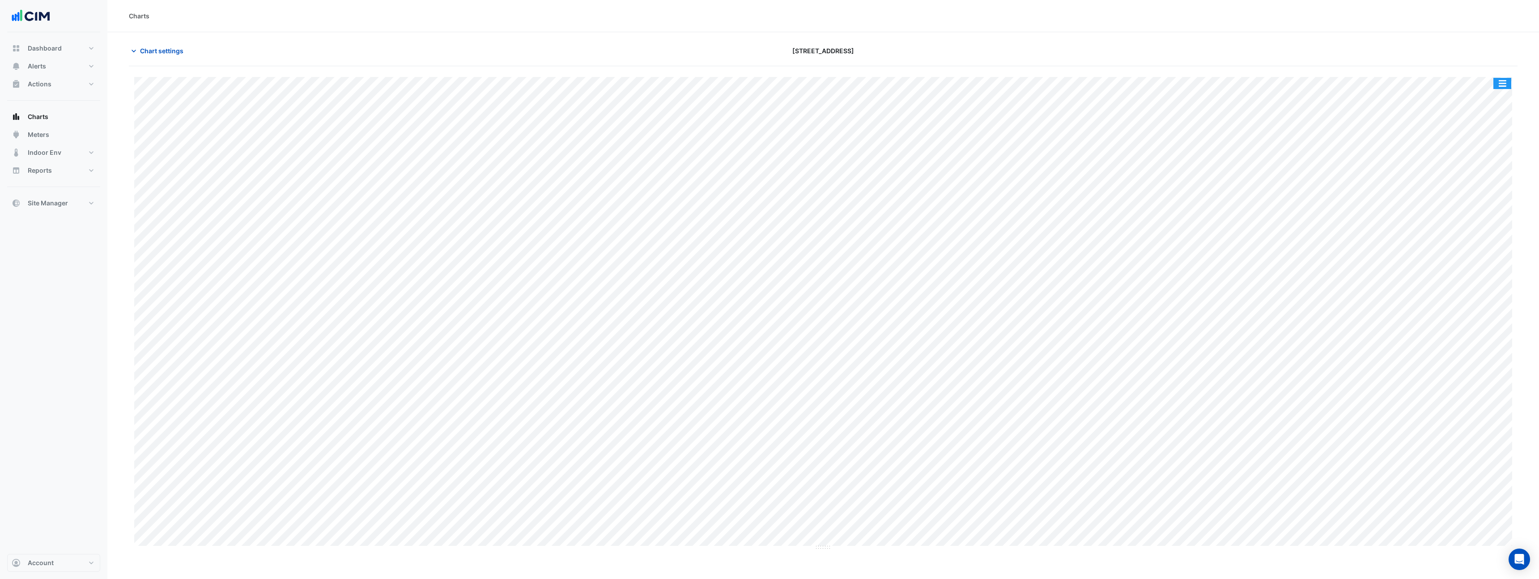
click at [1510, 83] on button "button" at bounding box center [1503, 83] width 18 height 11
click at [1457, 59] on div "Chart settings 990 La Trobe Street" at bounding box center [823, 54] width 1389 height 23
click at [180, 49] on span "Chart settings" at bounding box center [161, 50] width 43 height 9
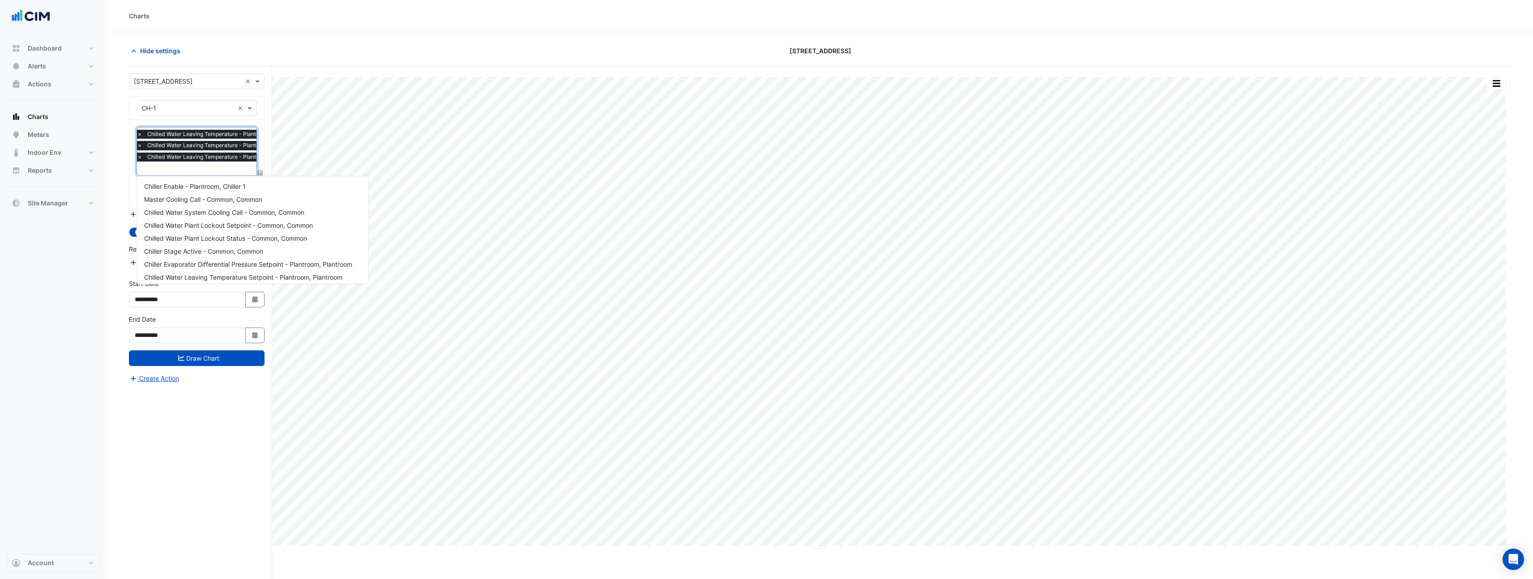
click at [165, 170] on input "text" at bounding box center [220, 169] width 166 height 9
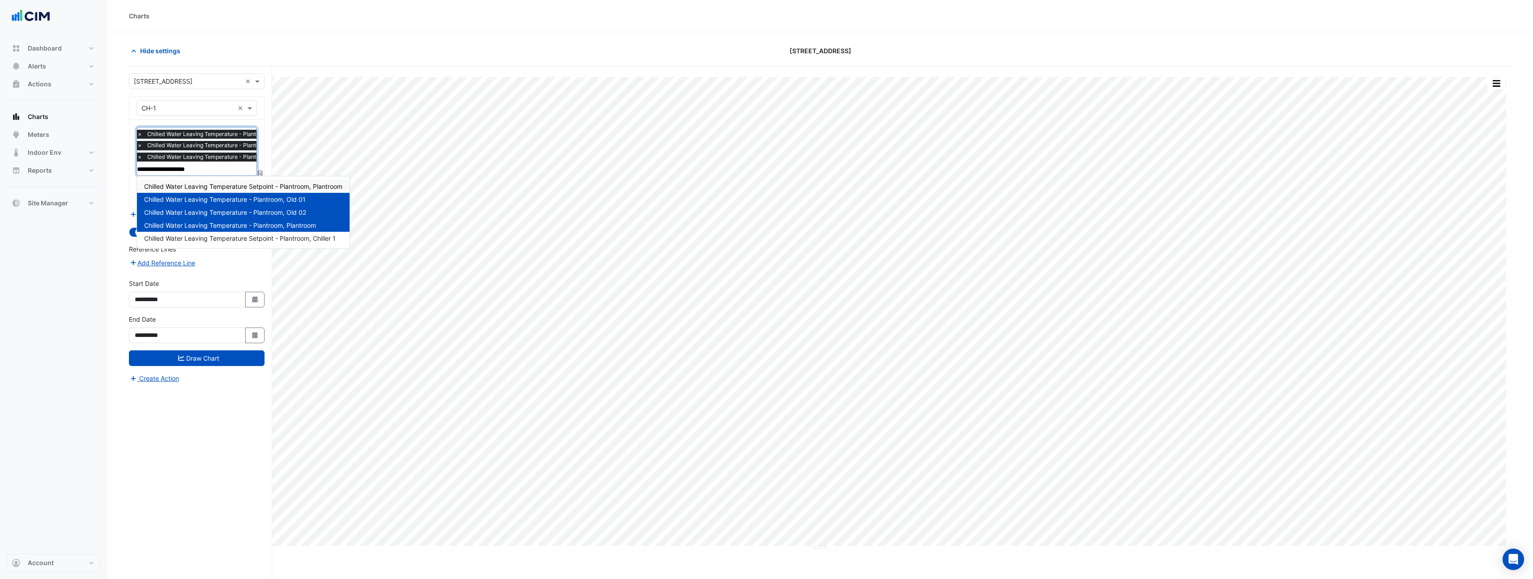
type input "**********"
click at [335, 70] on div "Split All Print Save as JPEG Save as PNG Pivot Data Table Export CSV - Flat Exp…" at bounding box center [820, 339] width 1382 height 547
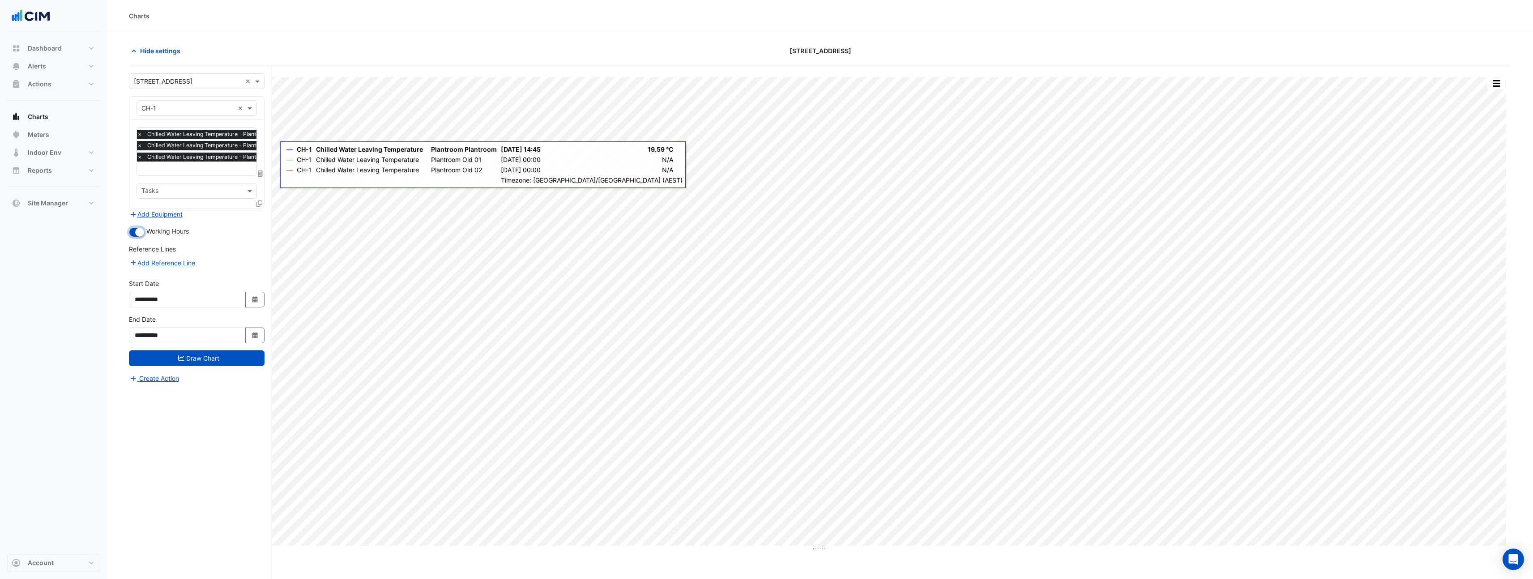
click at [139, 228] on small "button" at bounding box center [139, 232] width 9 height 9
click at [259, 204] on icon at bounding box center [259, 203] width 6 height 6
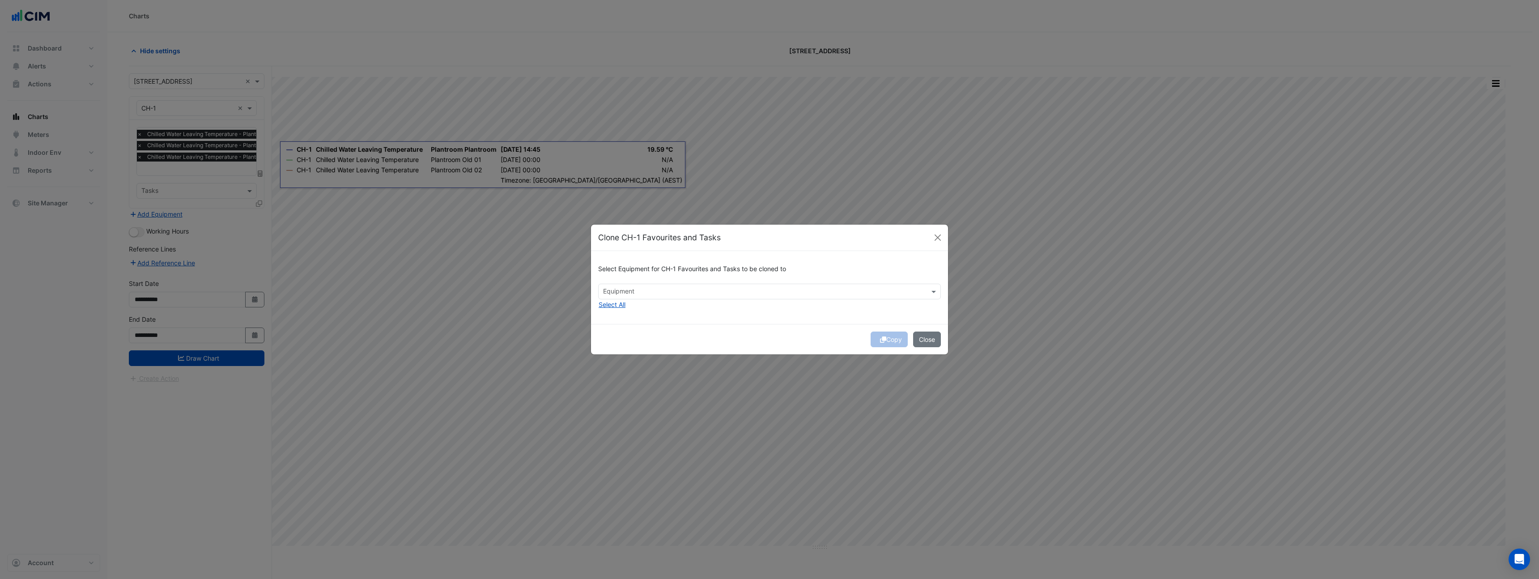
click at [621, 293] on input "text" at bounding box center [764, 292] width 323 height 9
drag, startPoint x: 686, startPoint y: 320, endPoint x: 663, endPoint y: 315, distance: 23.3
click at [686, 320] on div "Select Equipment for CH-1 Favourites and Tasks to be cloned to Equipment CH-2 T…" at bounding box center [769, 287] width 357 height 73
click at [600, 304] on button "Select All" at bounding box center [612, 304] width 28 height 10
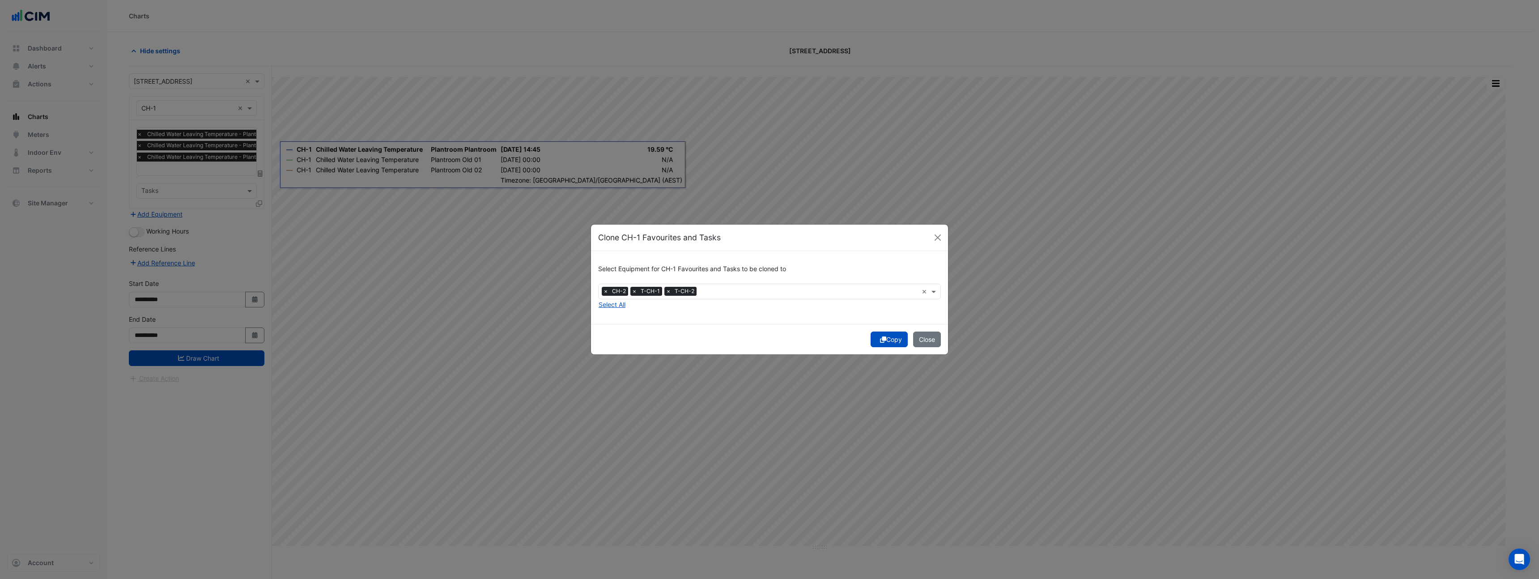
click at [898, 338] on button "Copy" at bounding box center [889, 340] width 37 height 16
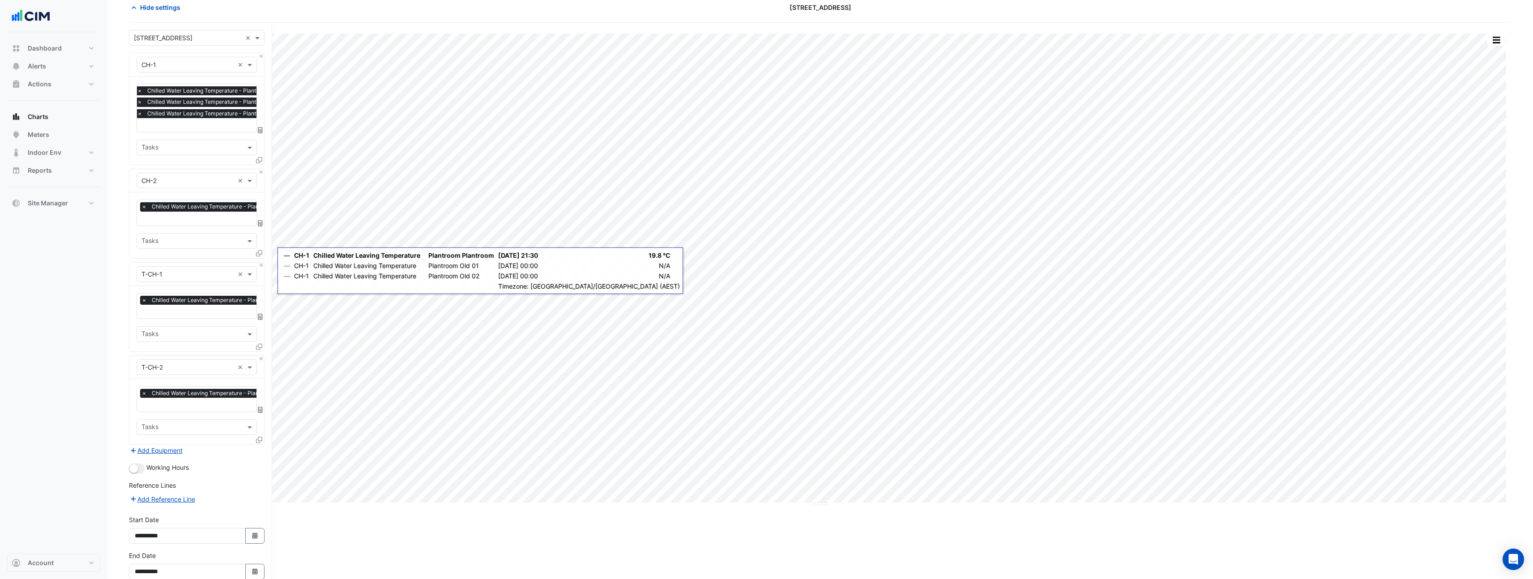
scroll to position [88, 0]
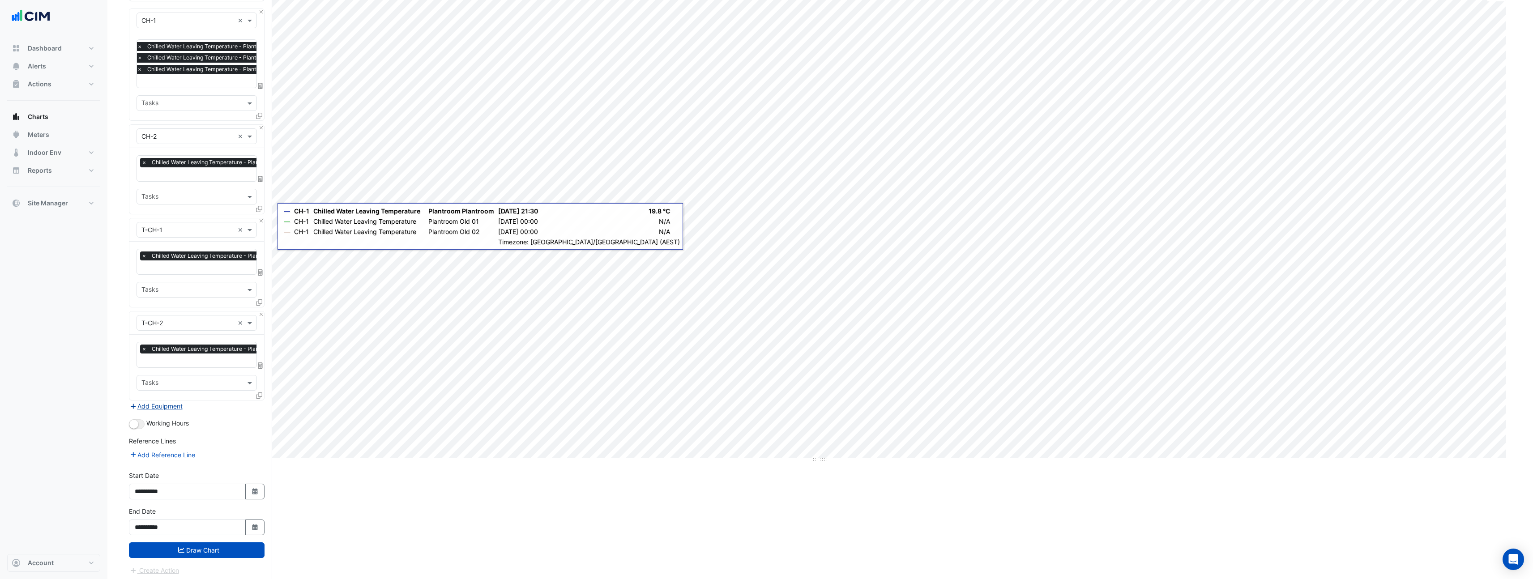
click at [175, 404] on button "Add Equipment" at bounding box center [156, 406] width 54 height 10
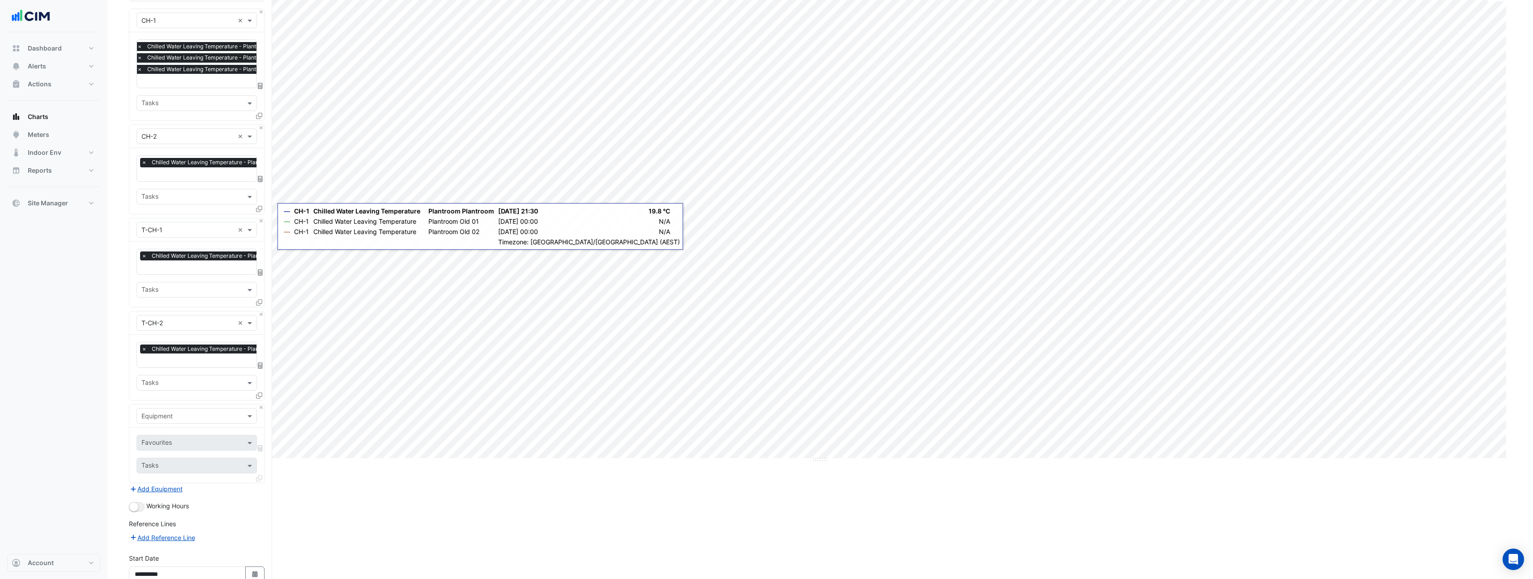
click at [178, 412] on input "text" at bounding box center [187, 416] width 93 height 9
type input "***"
click at [176, 429] on div "Weather" at bounding box center [196, 431] width 119 height 13
click at [177, 443] on input "text" at bounding box center [191, 443] width 100 height 9
click at [181, 490] on div "Temperature ([PERSON_NAME])" at bounding box center [196, 484] width 119 height 13
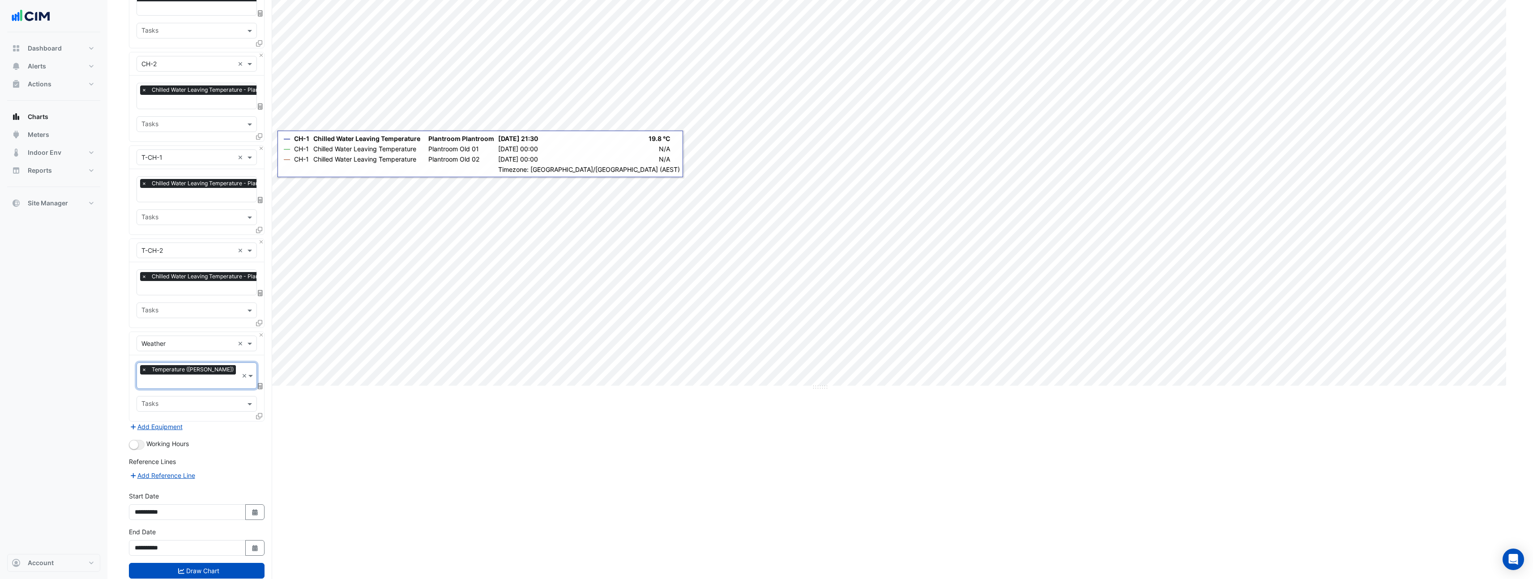
scroll to position [168, 0]
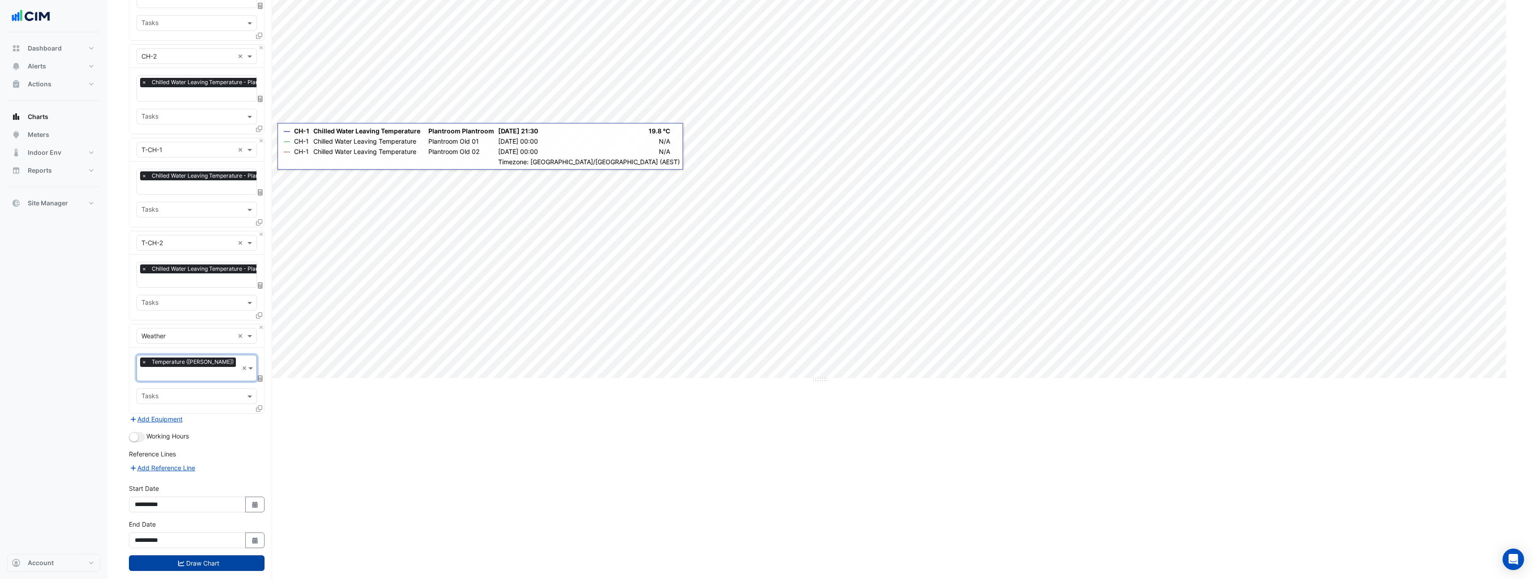
click at [163, 555] on button "Draw Chart" at bounding box center [197, 563] width 136 height 16
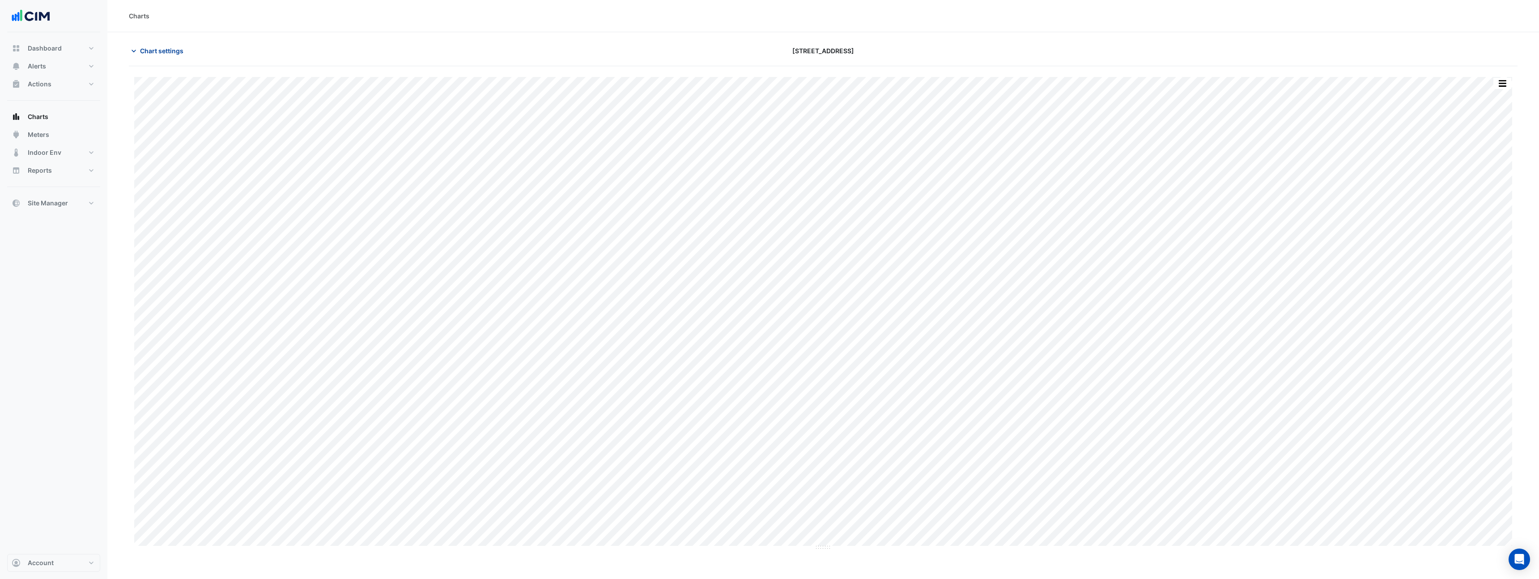
click at [175, 54] on span "Chart settings" at bounding box center [161, 50] width 43 height 9
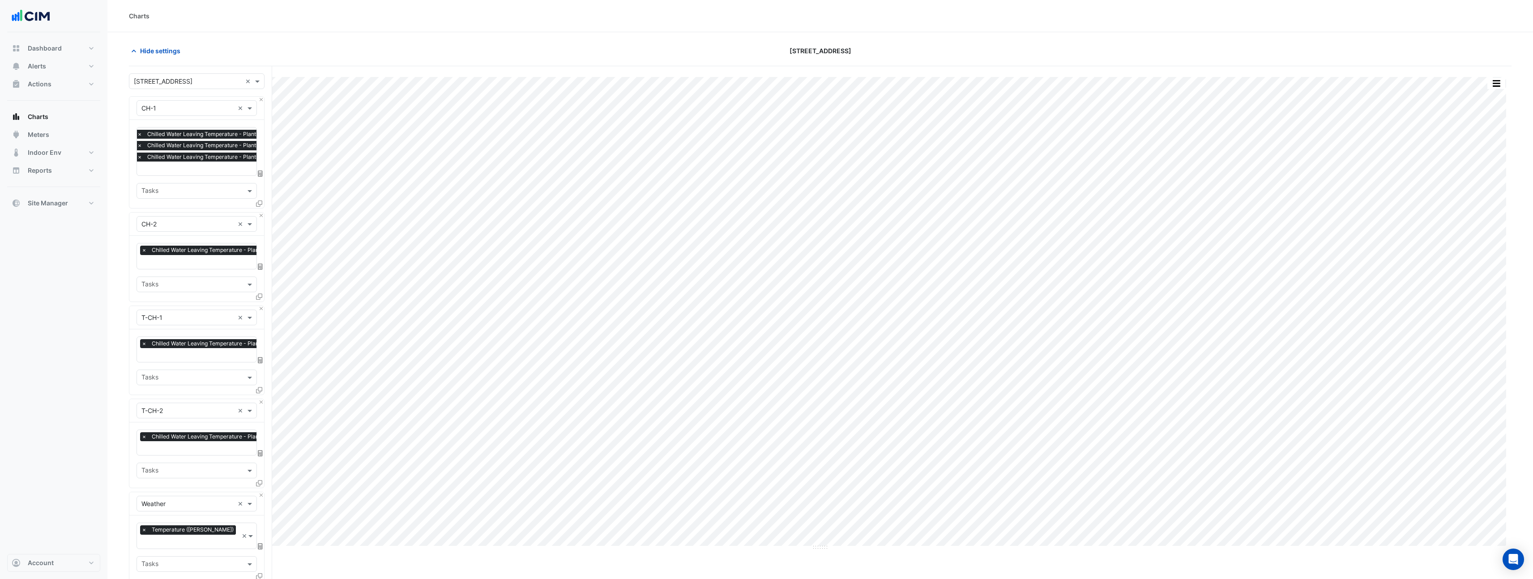
click at [196, 145] on span "Chilled Water Leaving Temperature - Plantroom, Old 01" at bounding box center [218, 145] width 146 height 9
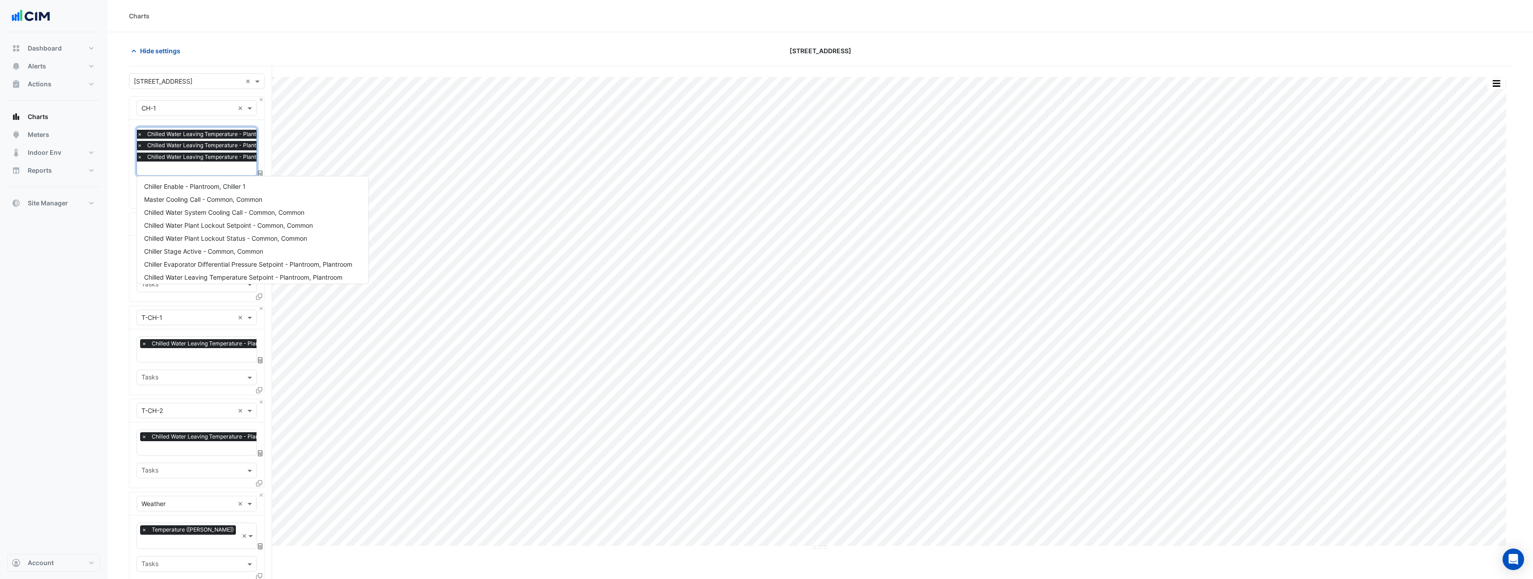
scroll to position [315, 0]
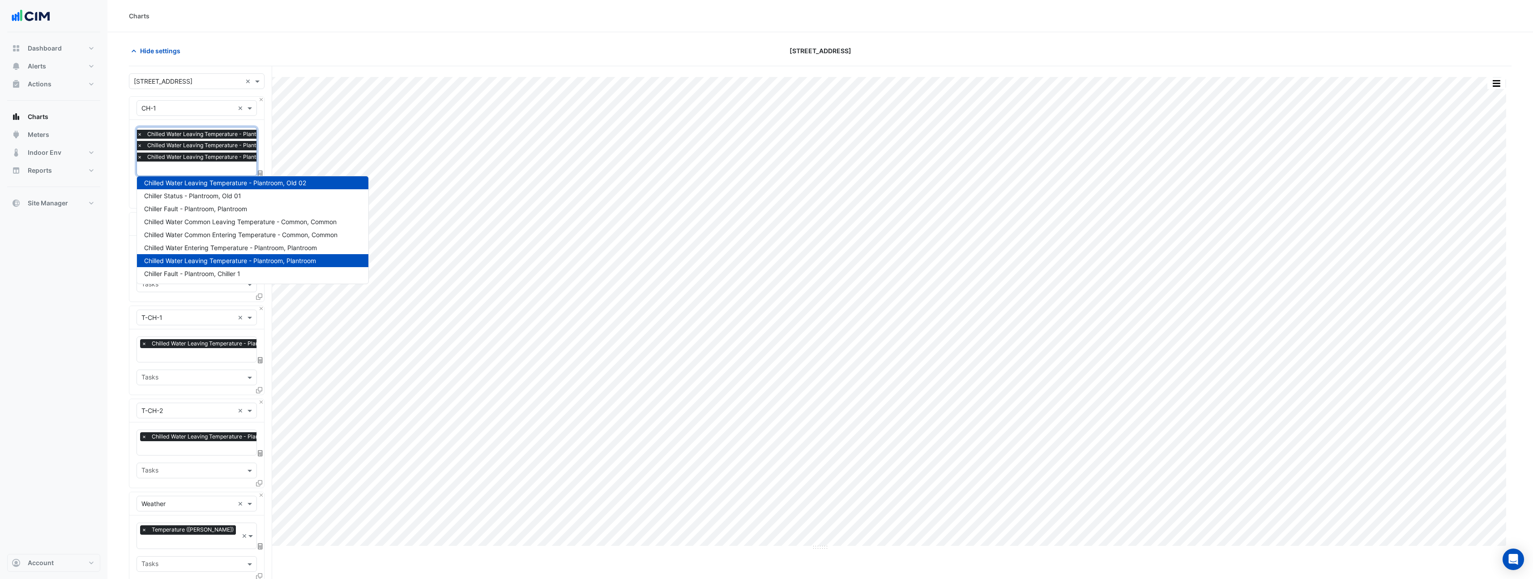
click at [141, 145] on span "×" at bounding box center [140, 145] width 8 height 9
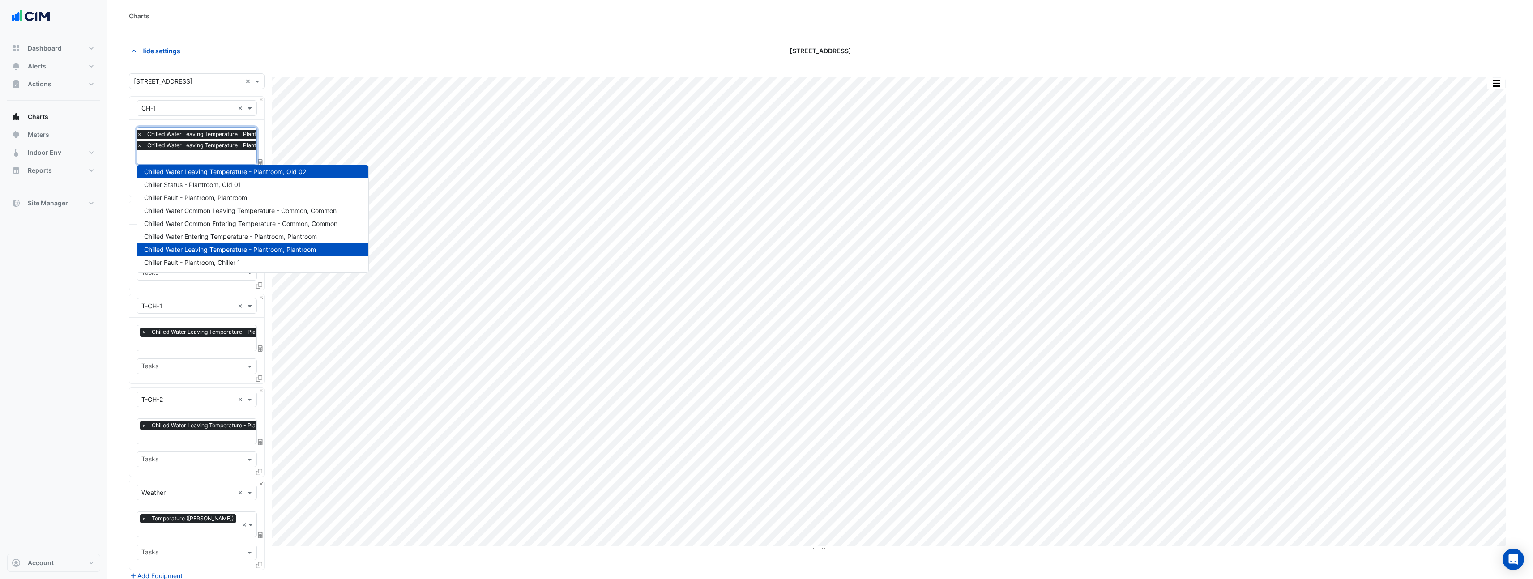
click at [140, 145] on span "×" at bounding box center [140, 145] width 8 height 9
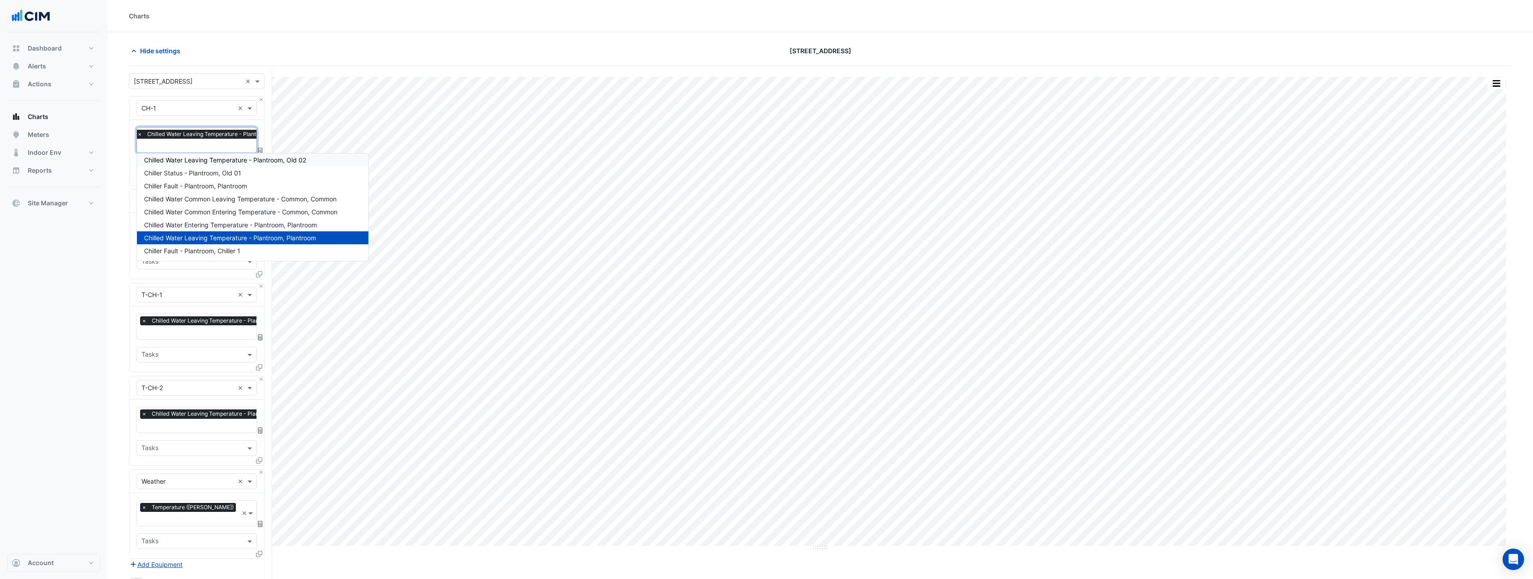
click at [199, 148] on input "text" at bounding box center [220, 146] width 166 height 9
click at [101, 226] on nav "Dashboard Portfolio Ratings Performance Alerts Site Rules Templates Actions Sit…" at bounding box center [53, 289] width 107 height 579
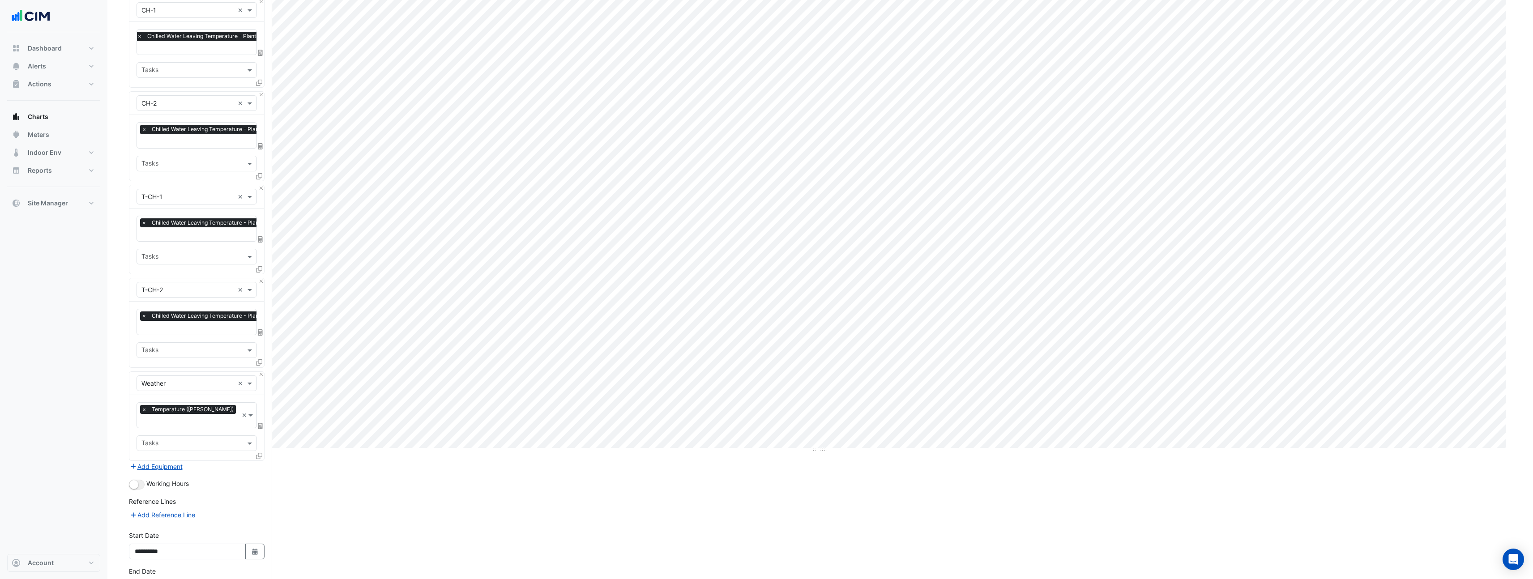
scroll to position [148, 0]
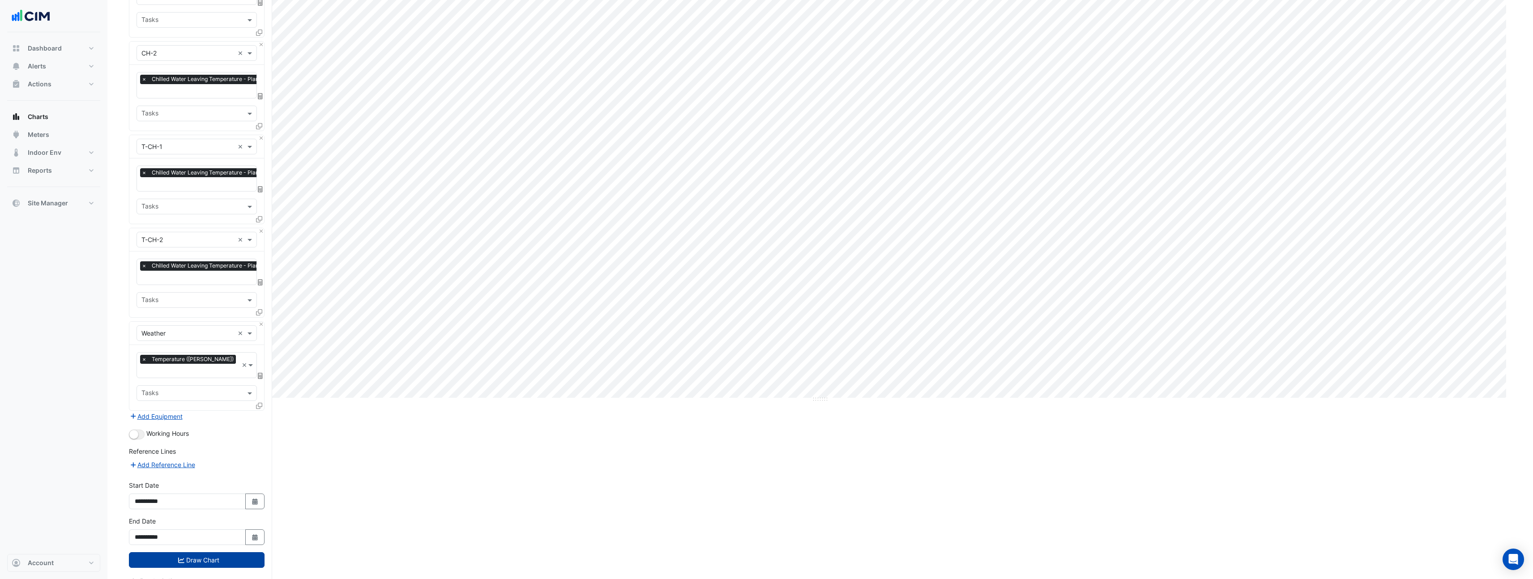
click at [179, 556] on fa-icon "submit" at bounding box center [181, 560] width 6 height 8
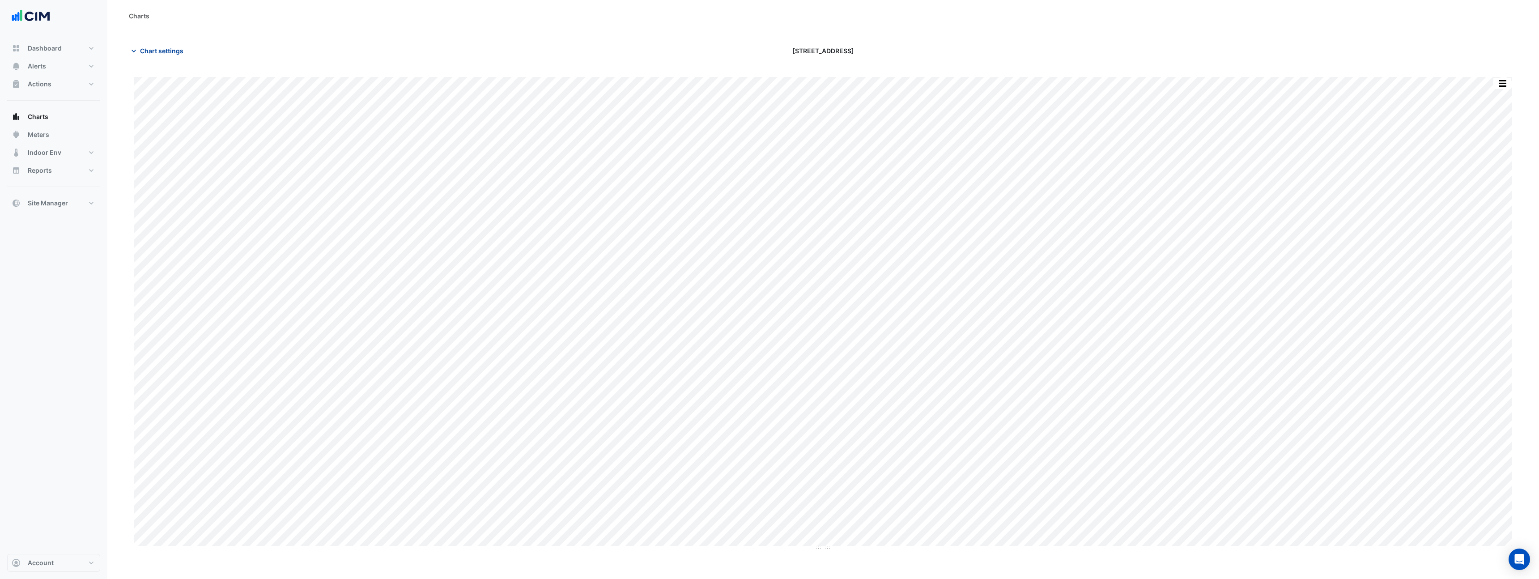
click at [167, 48] on span "Chart settings" at bounding box center [161, 50] width 43 height 9
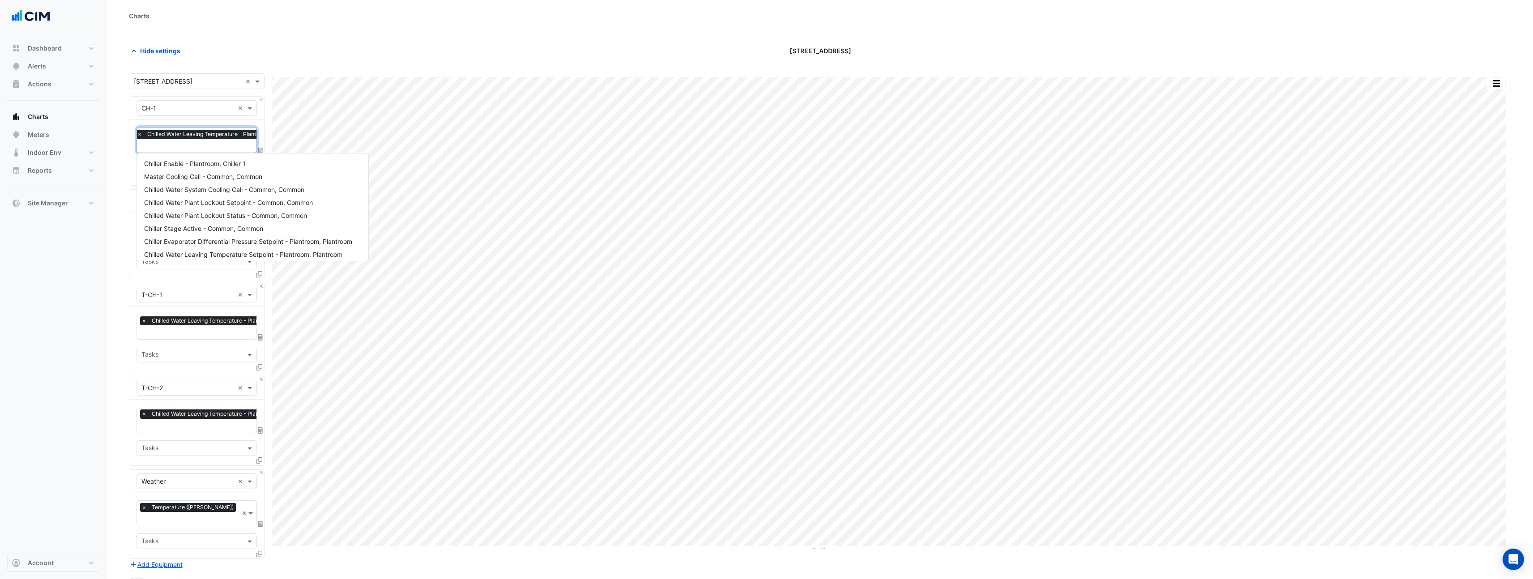
click at [203, 146] on input "text" at bounding box center [220, 146] width 166 height 9
type input "******"
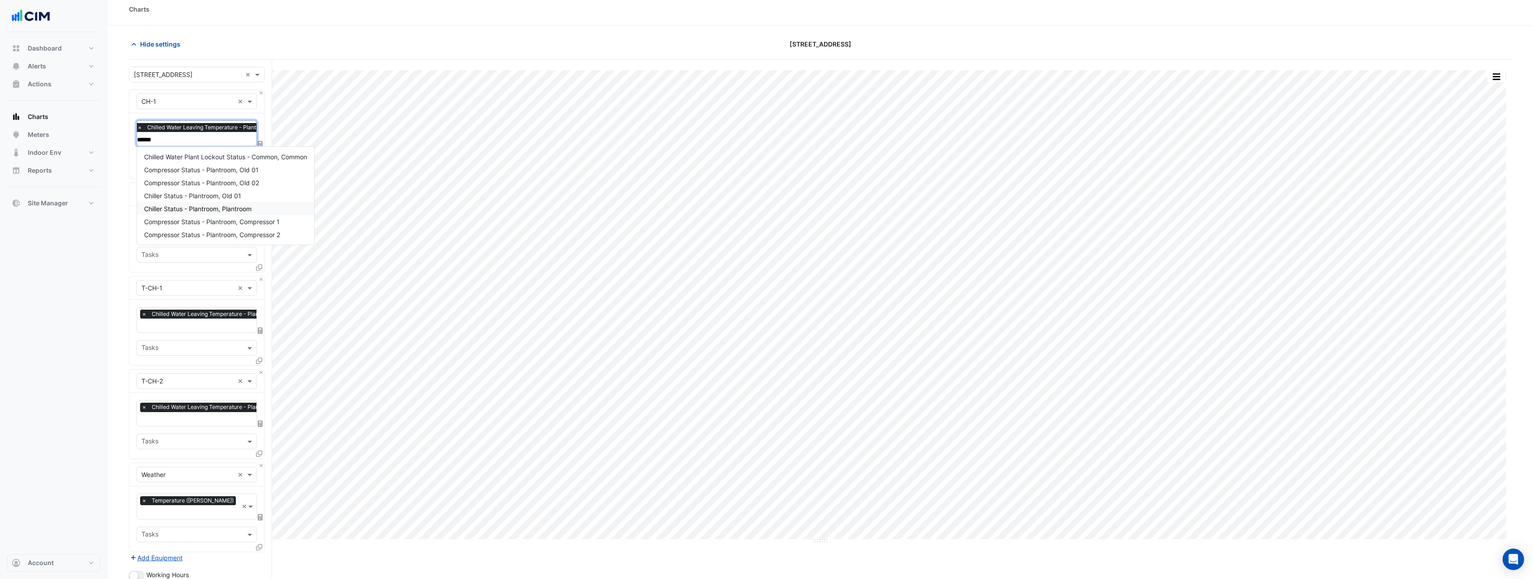
scroll to position [8, 0]
click at [219, 209] on span "Chiller Status - Plantroom, Plantroom" at bounding box center [197, 208] width 107 height 8
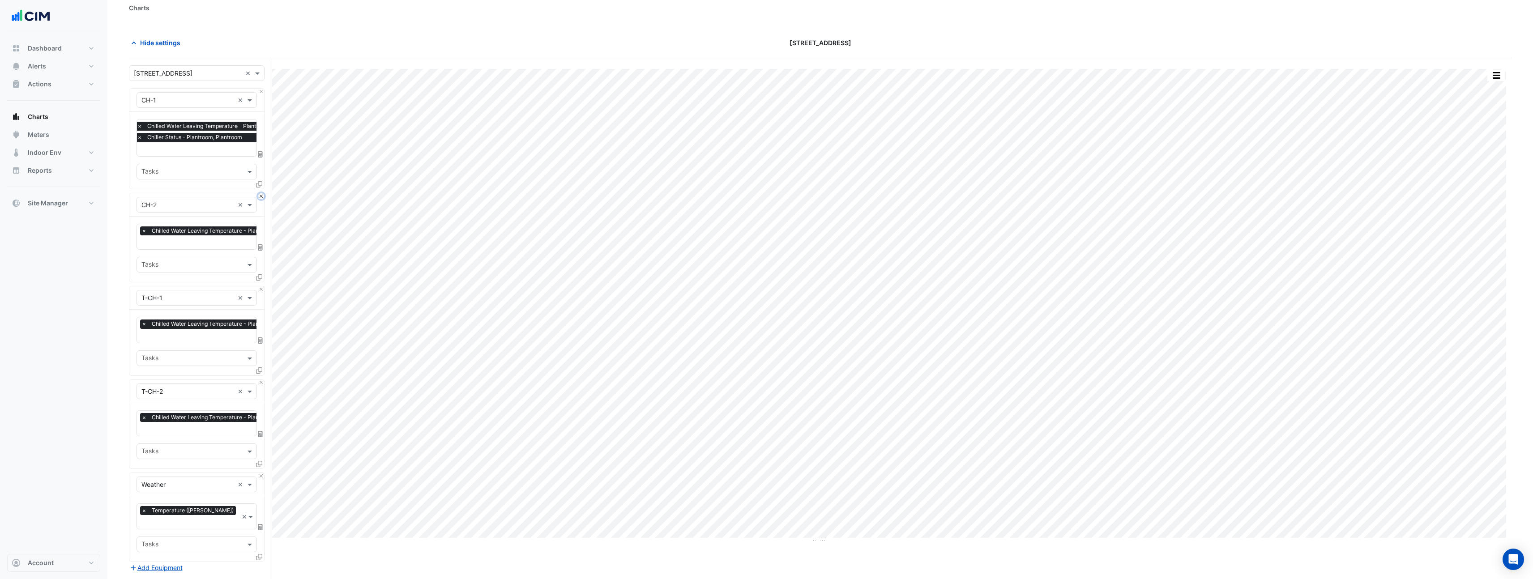
click at [259, 193] on button "Close" at bounding box center [261, 196] width 6 height 6
click at [259, 286] on button "Close" at bounding box center [261, 289] width 6 height 6
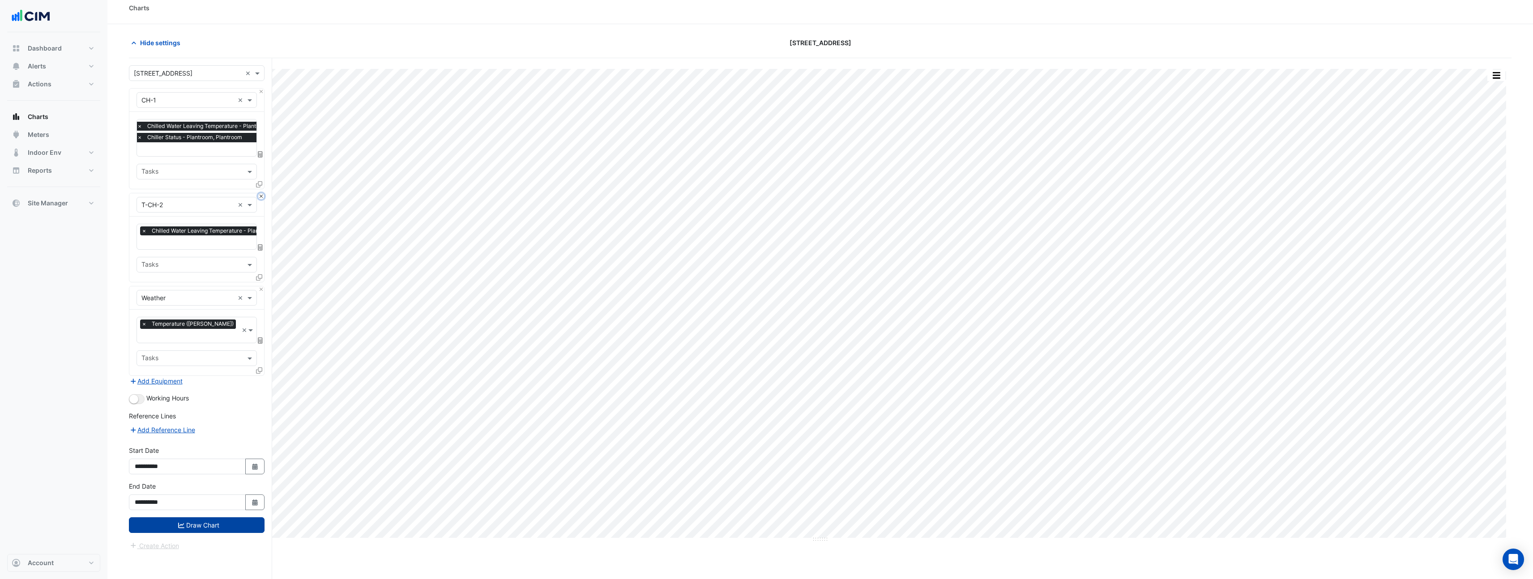
click at [259, 193] on button "Close" at bounding box center [261, 196] width 6 height 6
click at [259, 286] on button "Close" at bounding box center [261, 289] width 6 height 6
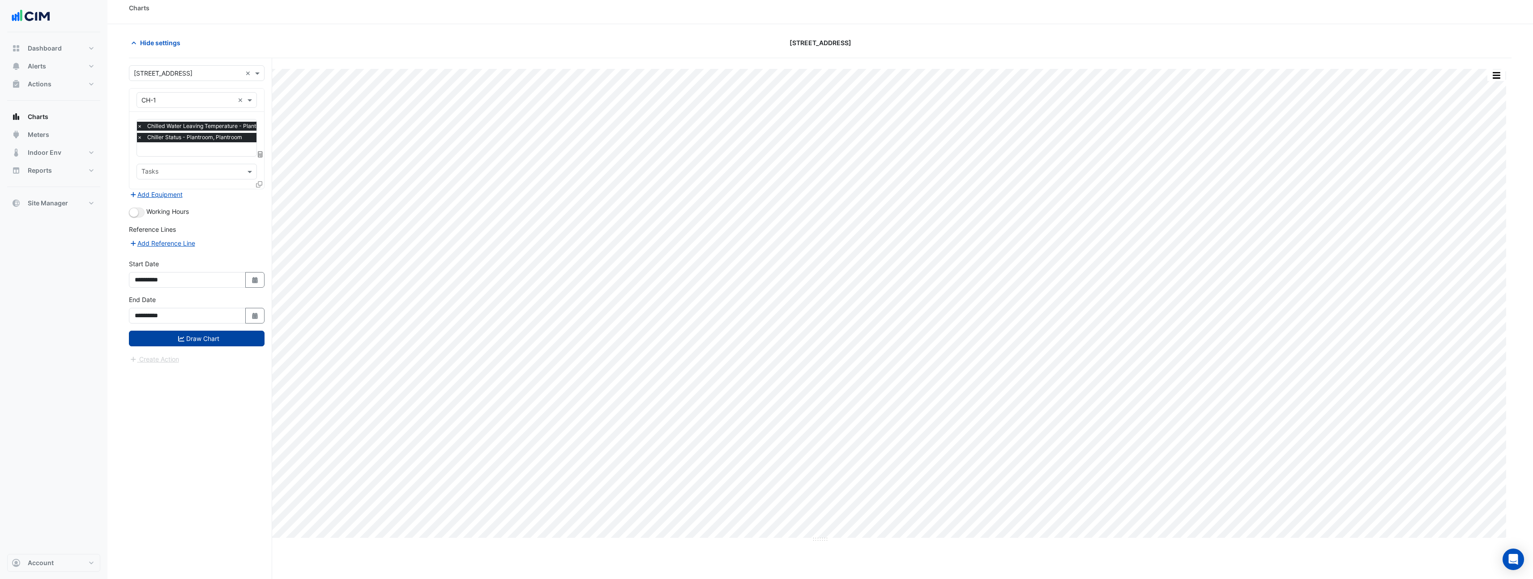
click at [258, 182] on icon at bounding box center [259, 184] width 6 height 6
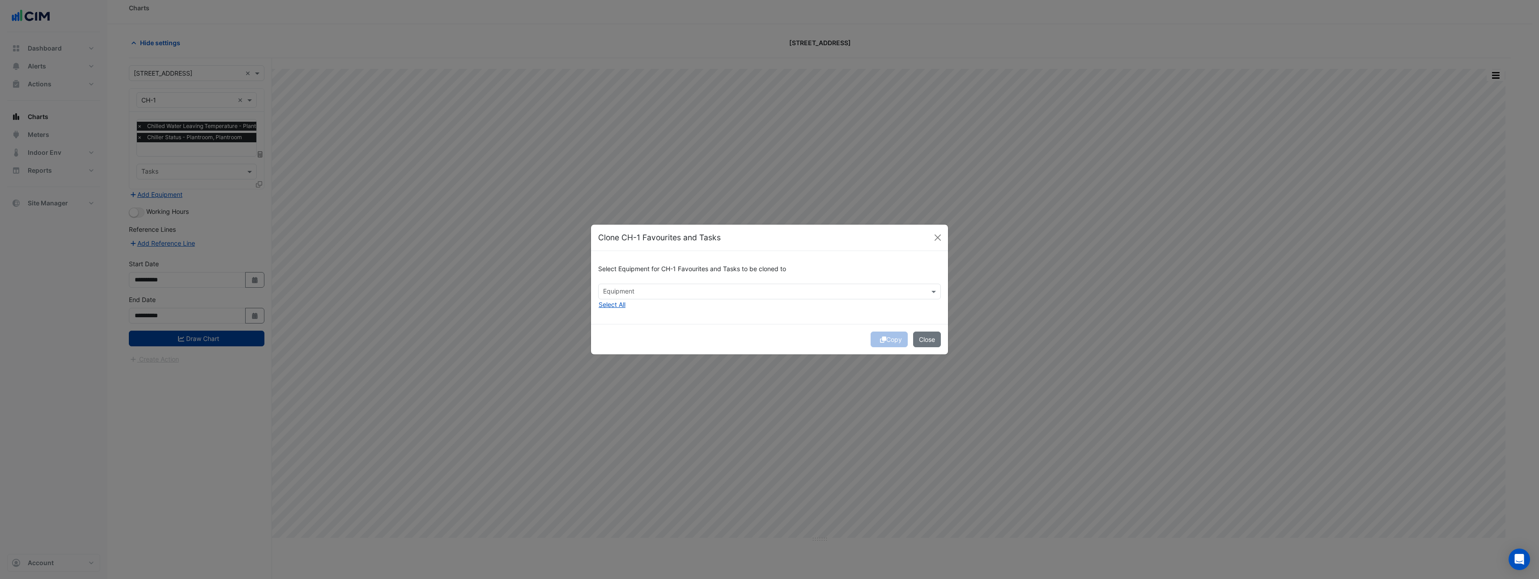
drag, startPoint x: 620, startPoint y: 302, endPoint x: 633, endPoint y: 303, distance: 13.5
click at [619, 302] on button "Select All" at bounding box center [612, 304] width 28 height 10
click at [886, 338] on div "Copy Close" at bounding box center [769, 339] width 357 height 30
click at [895, 336] on button "Copy" at bounding box center [889, 340] width 37 height 16
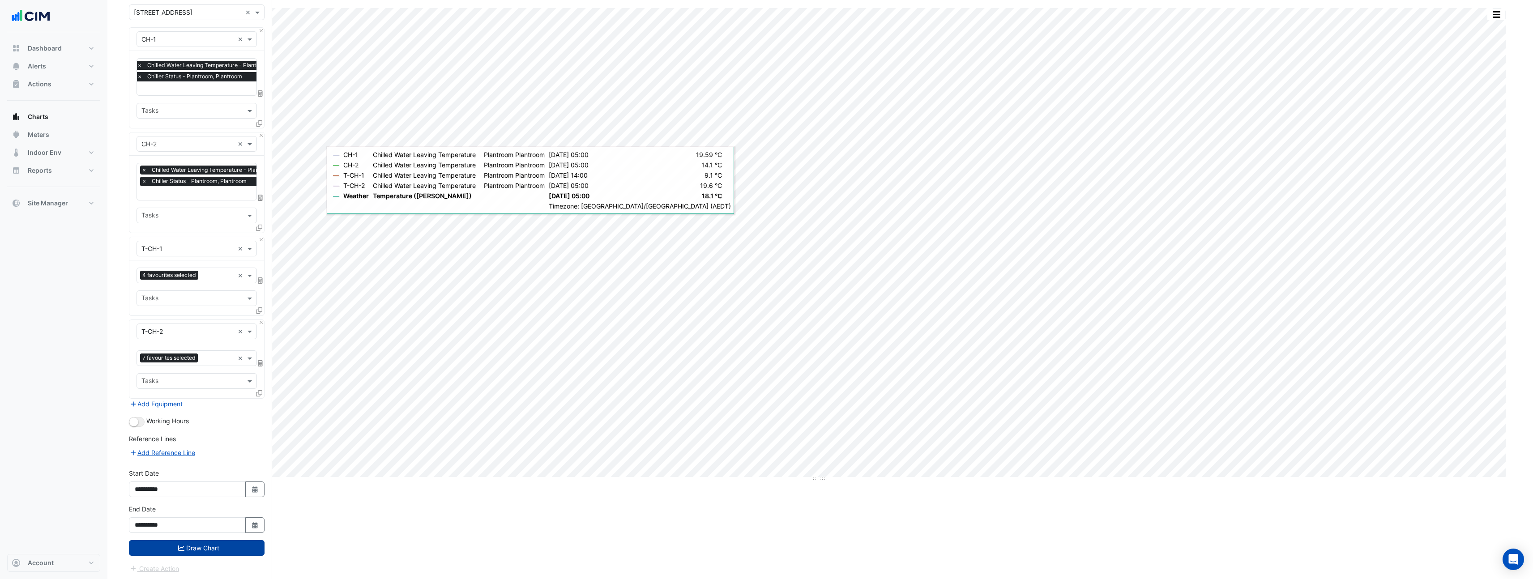
click at [199, 551] on button "Draw Chart" at bounding box center [197, 548] width 136 height 16
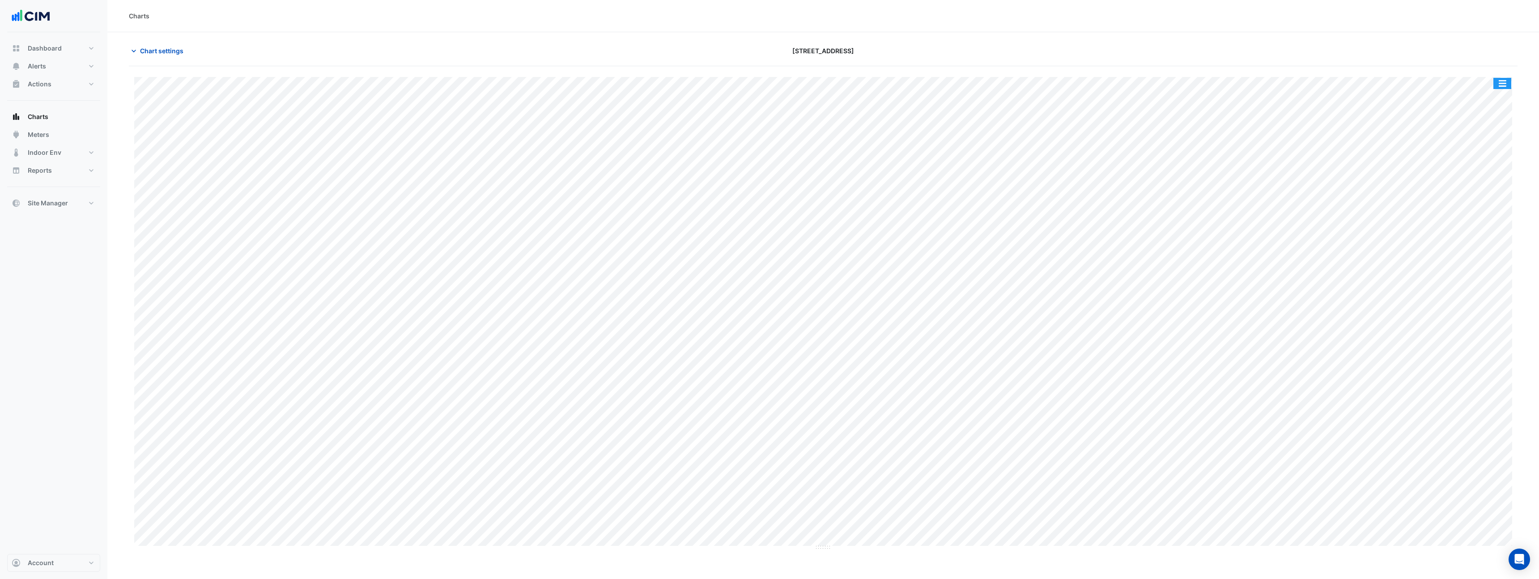
click at [1499, 82] on button "button" at bounding box center [1503, 83] width 18 height 11
click at [1492, 113] on div "Split by Unit" at bounding box center [1485, 115] width 54 height 16
click at [1502, 83] on button "button" at bounding box center [1503, 83] width 18 height 11
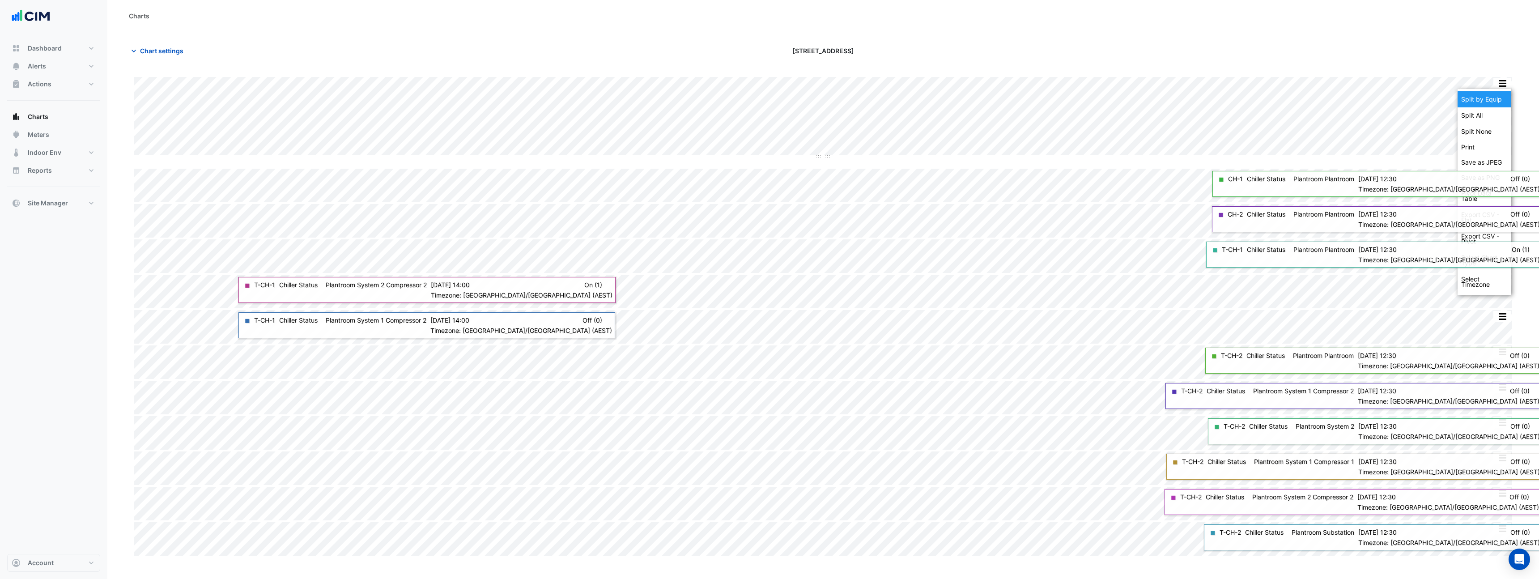
click at [1484, 106] on div "Split by Equip" at bounding box center [1485, 99] width 54 height 16
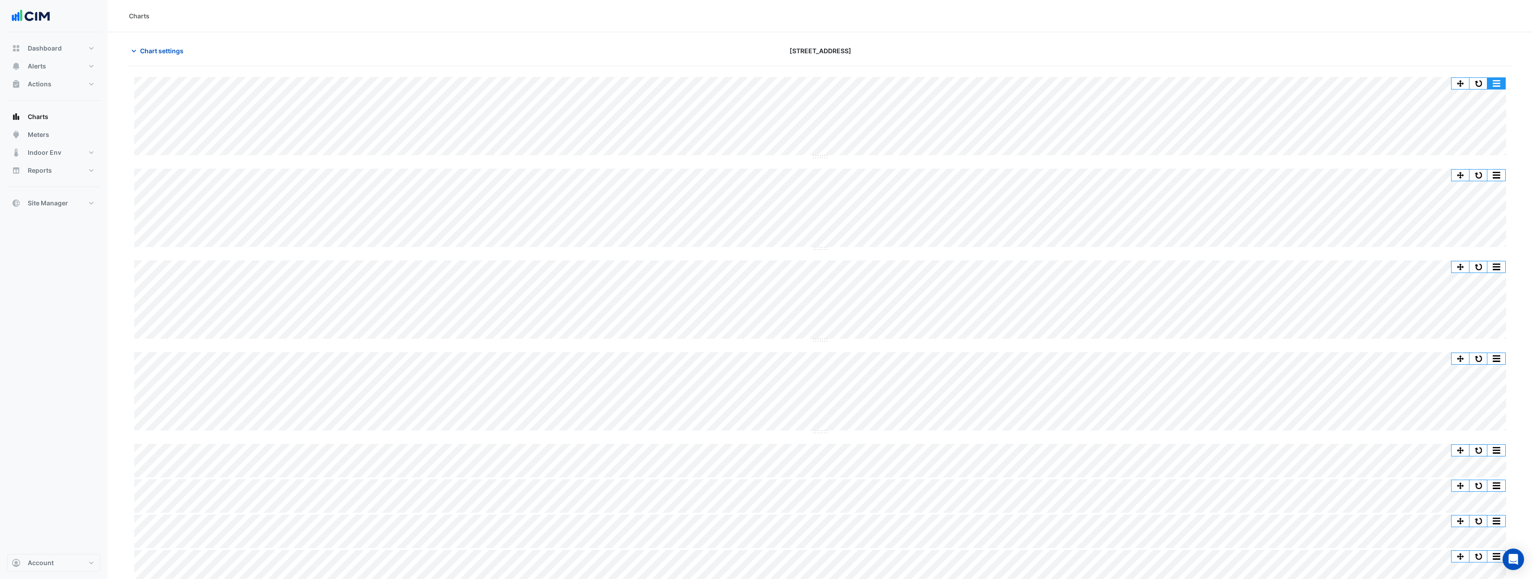
click at [1488, 85] on button "button" at bounding box center [1496, 83] width 18 height 11
click at [1479, 135] on div "Split None" at bounding box center [1478, 132] width 54 height 16
click at [1508, 87] on button "button" at bounding box center [1503, 83] width 18 height 11
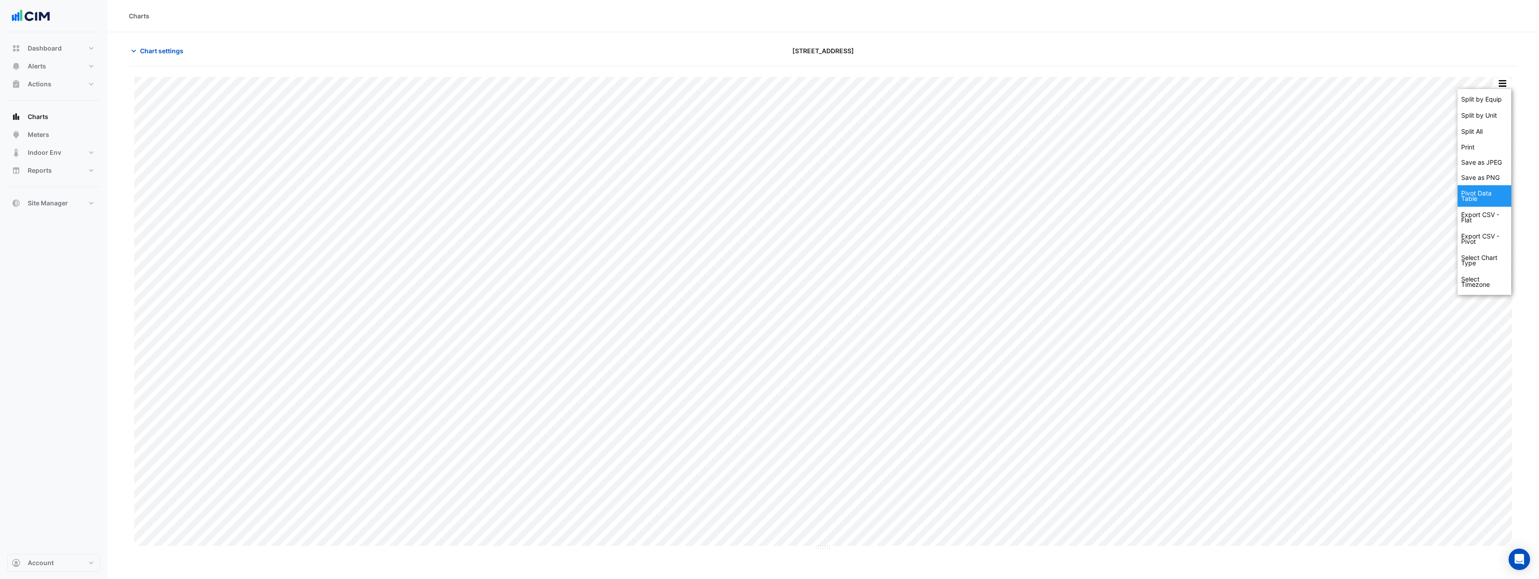
click at [1493, 201] on div "Pivot Data Table" at bounding box center [1485, 195] width 54 height 21
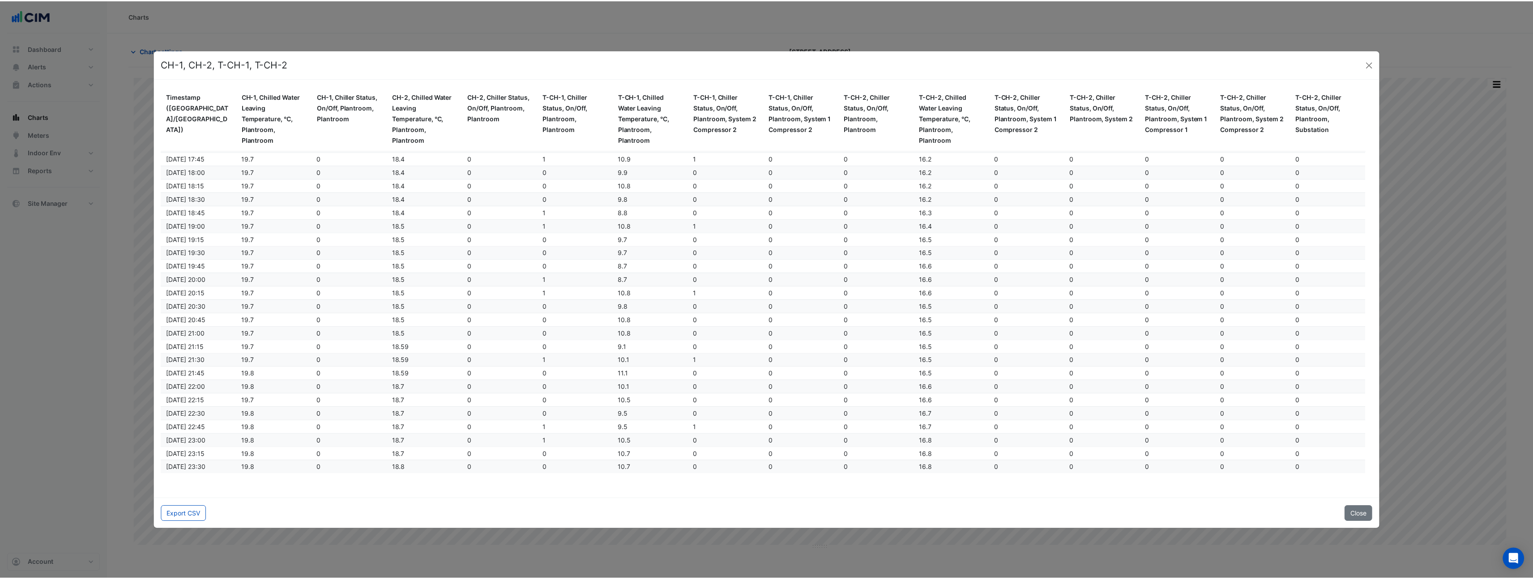
scroll to position [6069, 0]
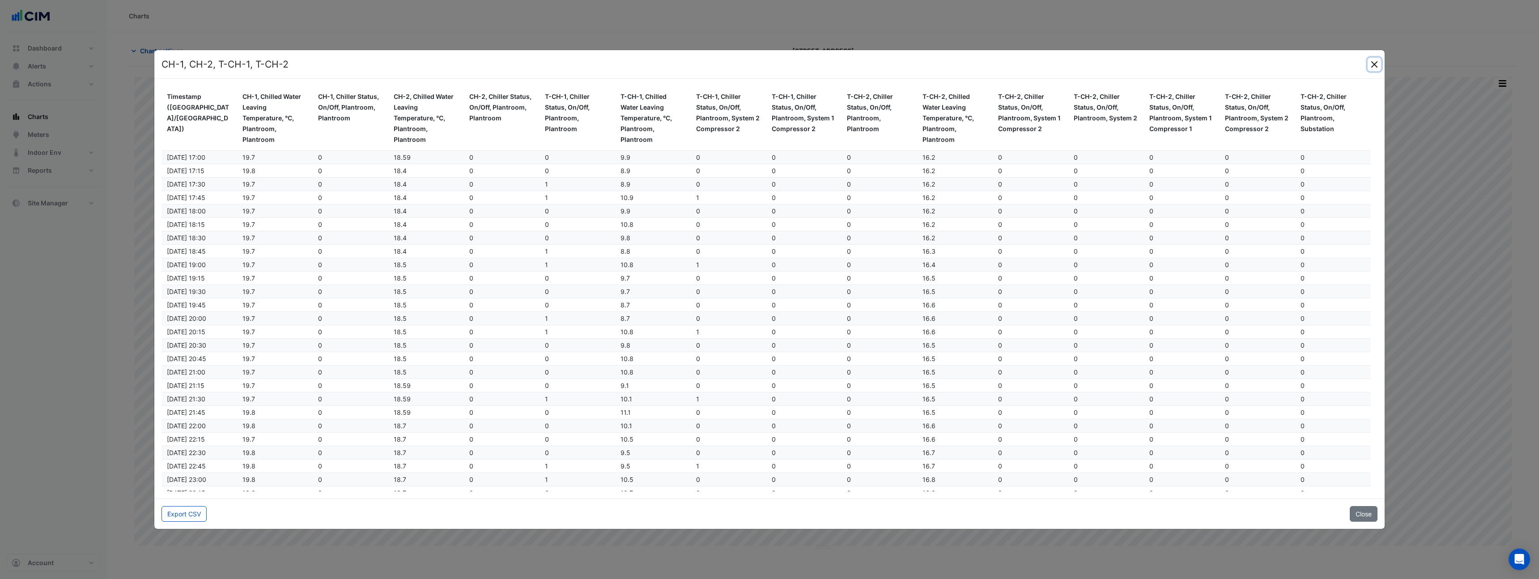
click at [1372, 64] on button "Close" at bounding box center [1374, 64] width 13 height 13
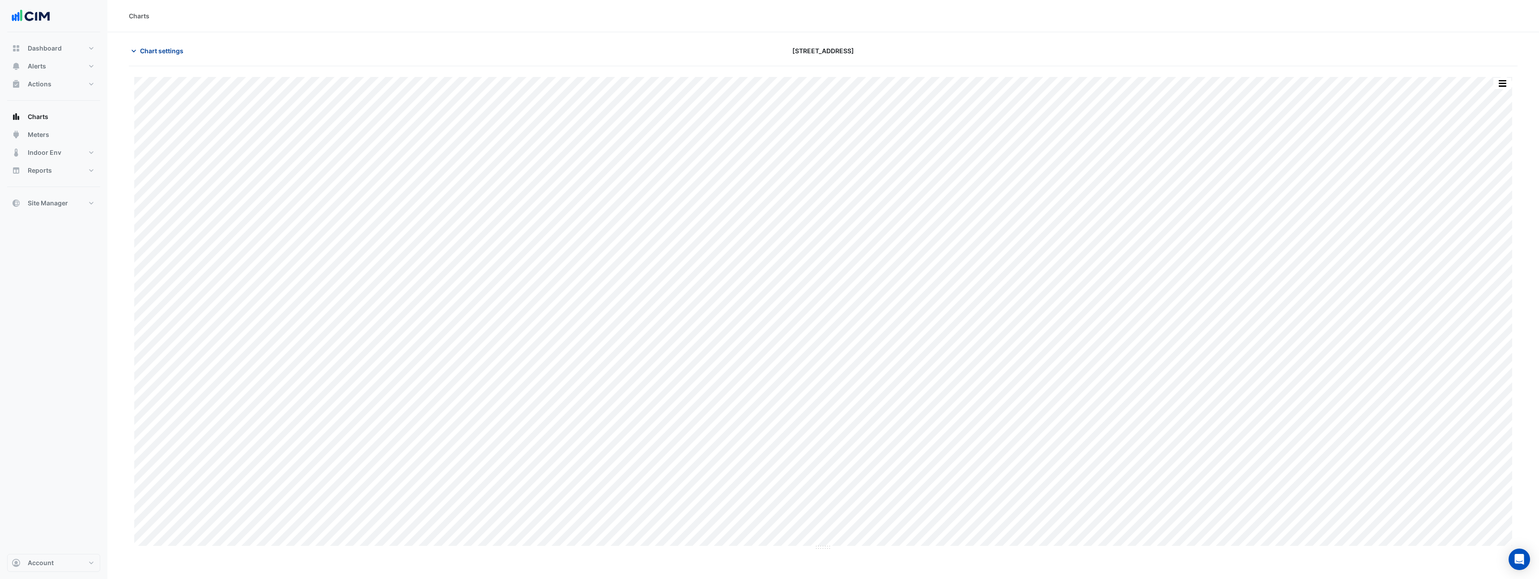
click at [183, 51] on span "Chart settings" at bounding box center [161, 50] width 43 height 9
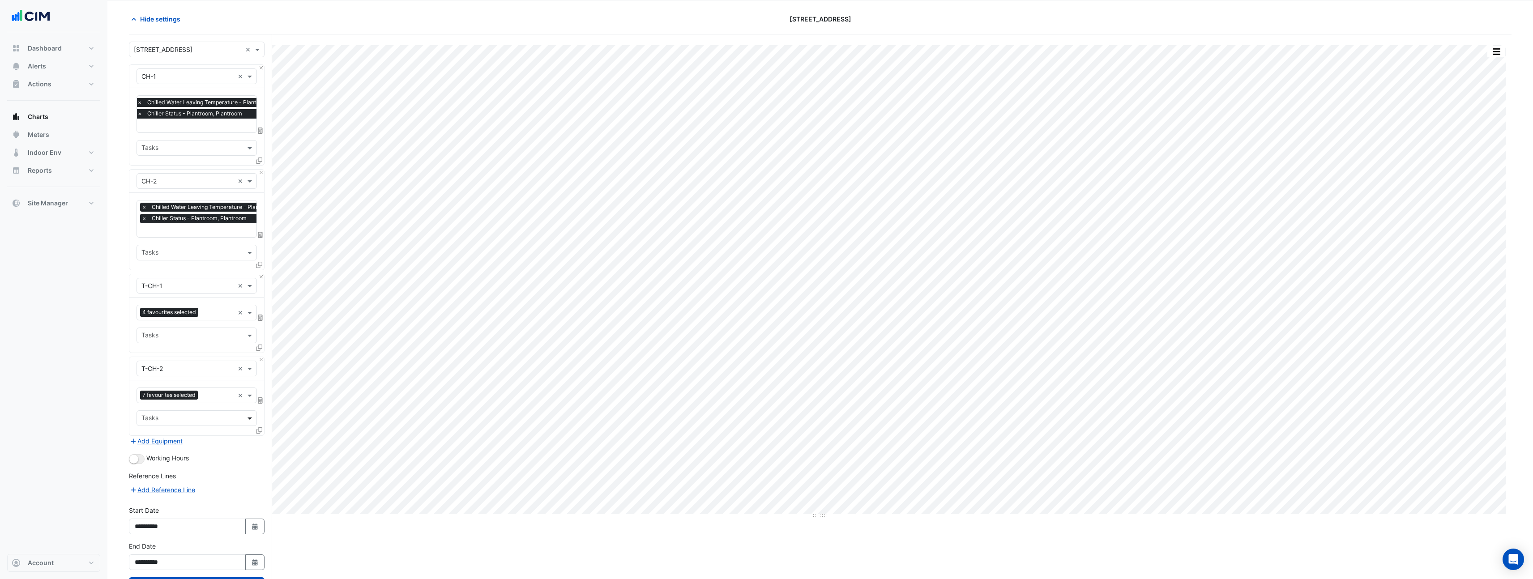
scroll to position [69, 0]
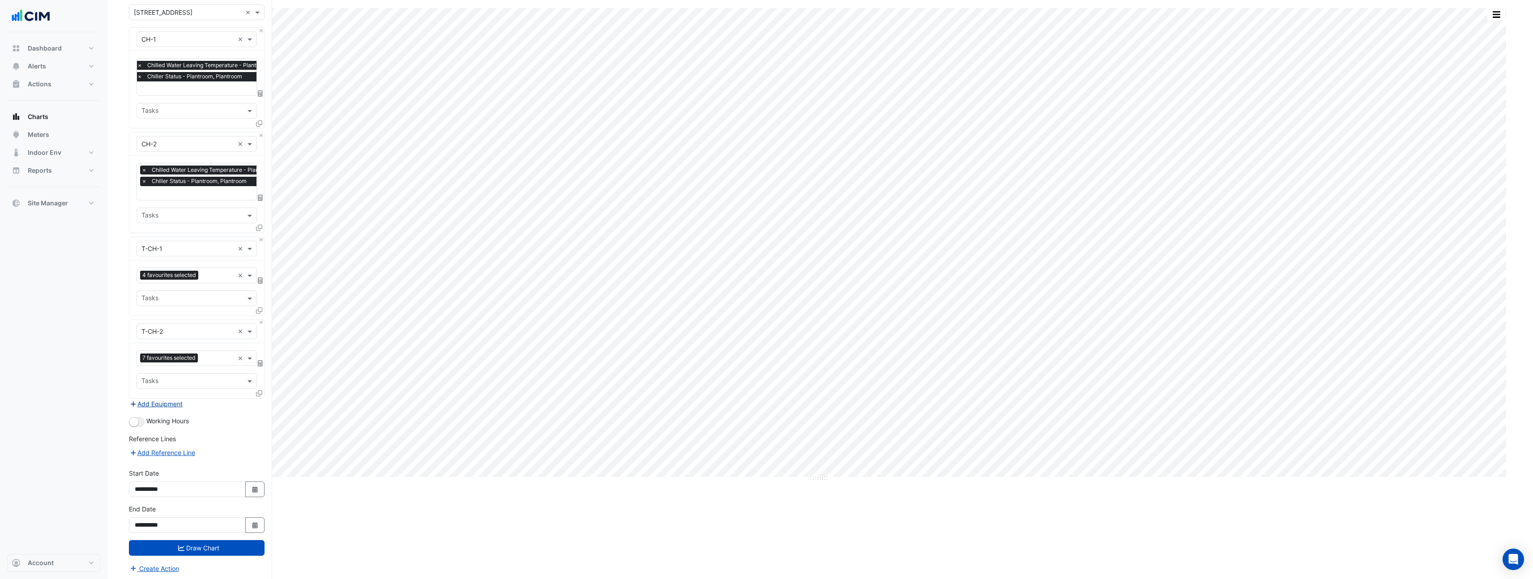
click at [157, 402] on button "Add Equipment" at bounding box center [156, 404] width 54 height 10
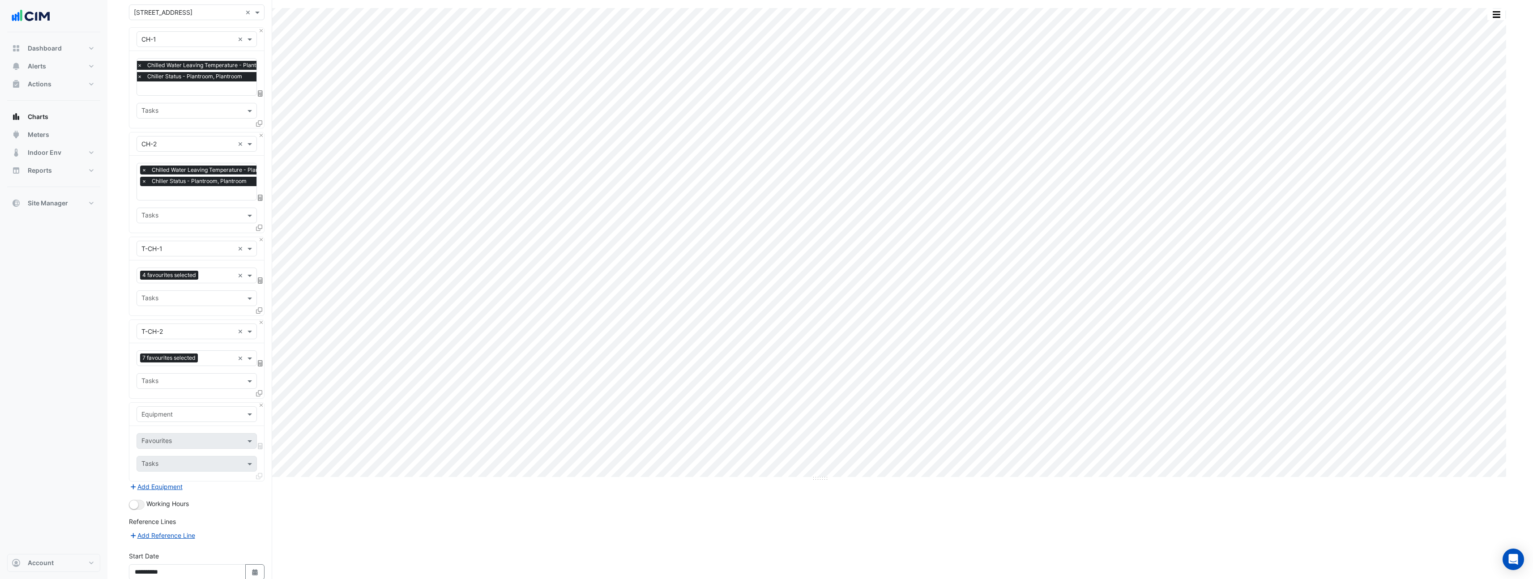
click at [171, 417] on div "Equipment" at bounding box center [196, 414] width 120 height 16
type input "****"
click at [177, 430] on div "Weather" at bounding box center [196, 431] width 119 height 13
click at [179, 443] on input "text" at bounding box center [186, 441] width 90 height 9
type input "*"
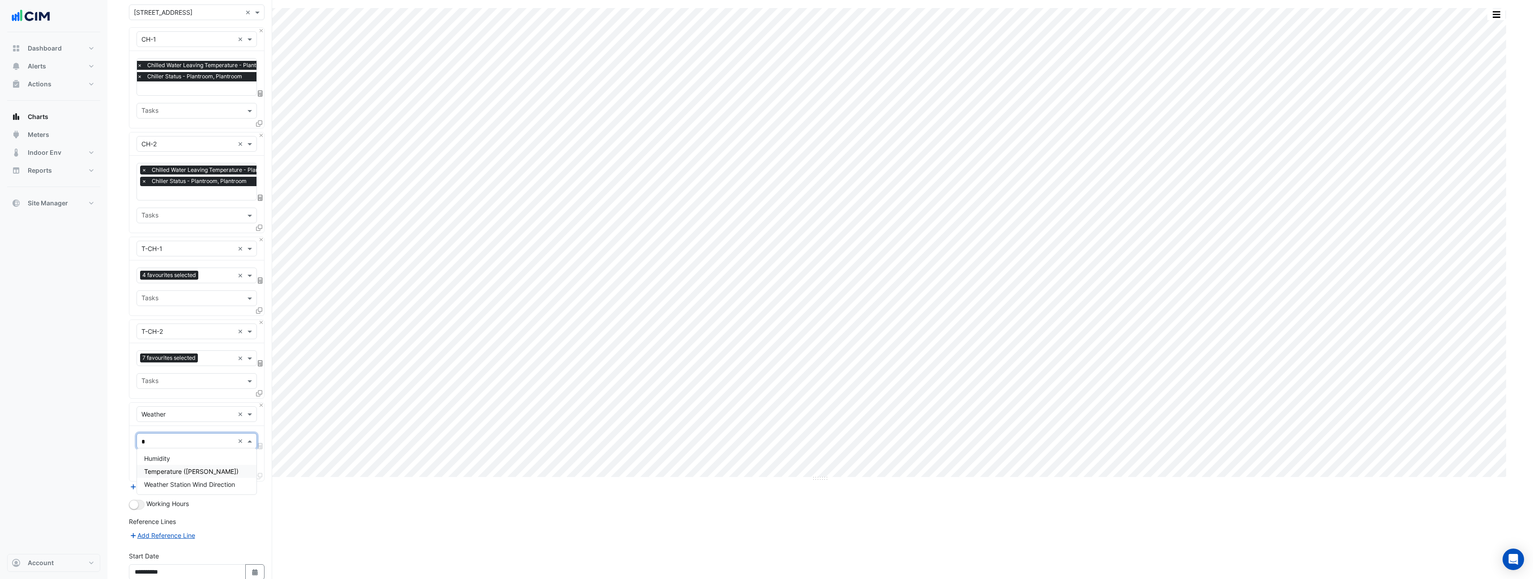
click at [177, 475] on div "Temperature ([PERSON_NAME])" at bounding box center [196, 471] width 119 height 13
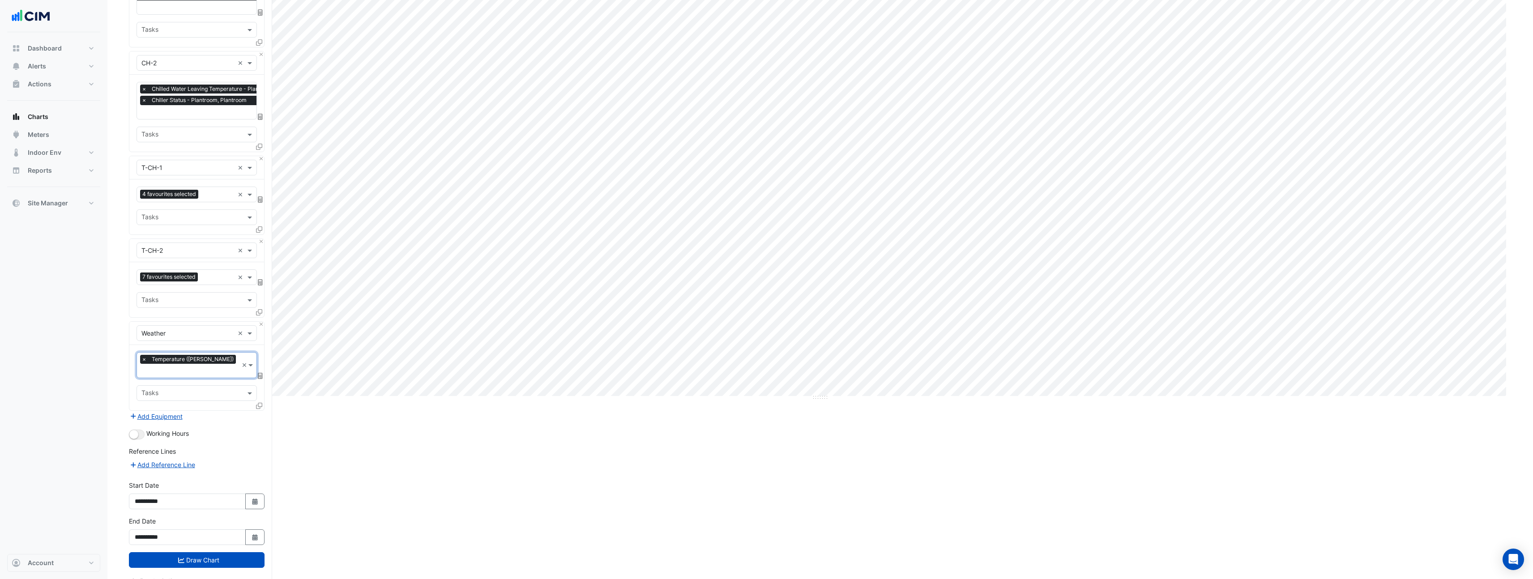
scroll to position [152, 0]
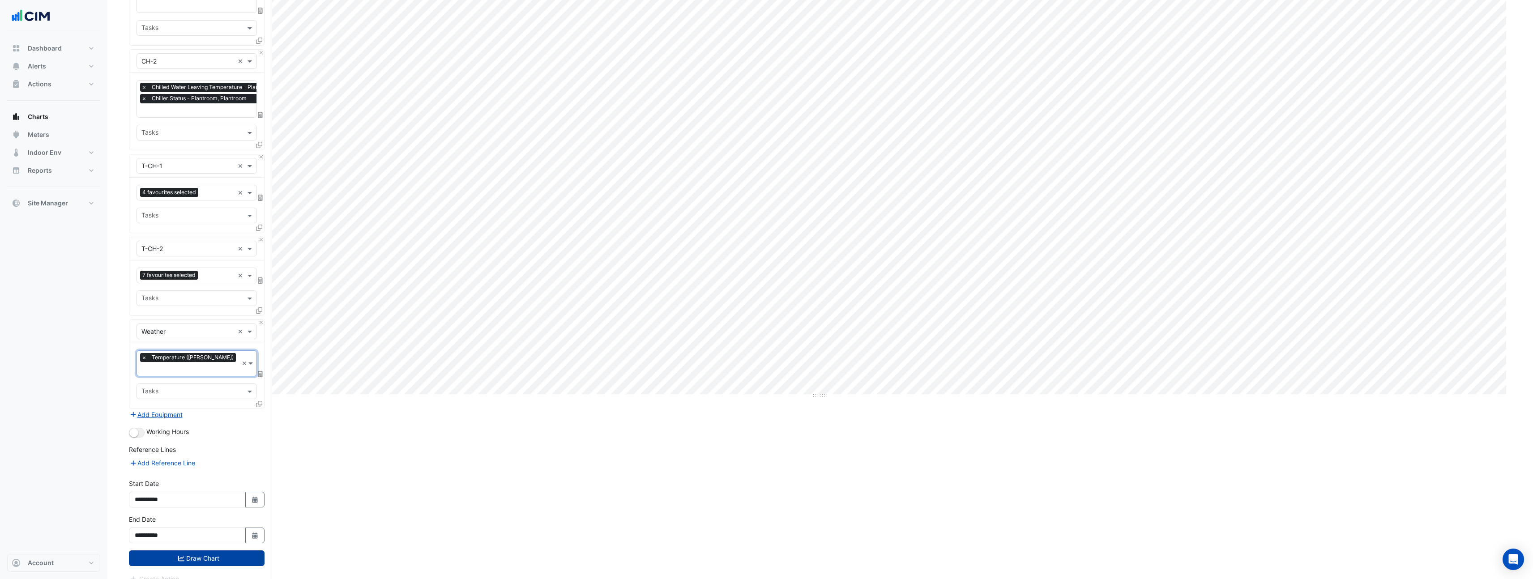
click at [164, 550] on button "Draw Chart" at bounding box center [197, 558] width 136 height 16
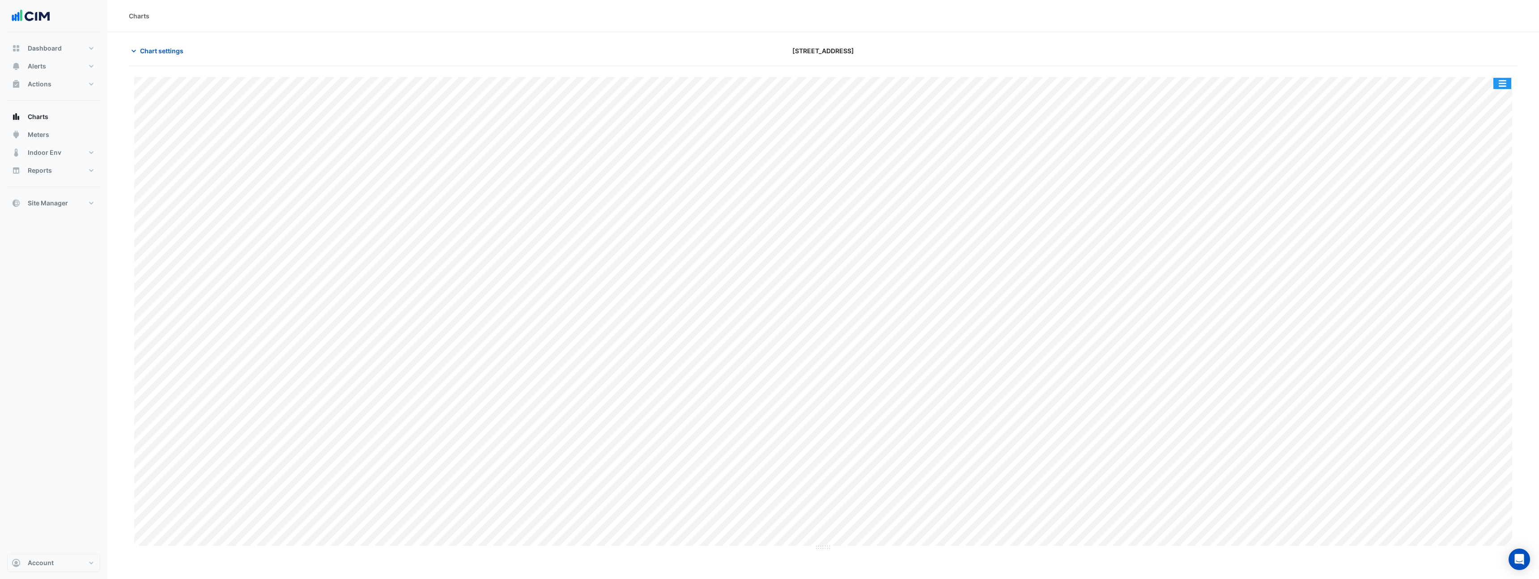
click at [1501, 87] on button "button" at bounding box center [1503, 83] width 18 height 11
click at [1488, 193] on div "Pivot Data Table" at bounding box center [1485, 195] width 54 height 21
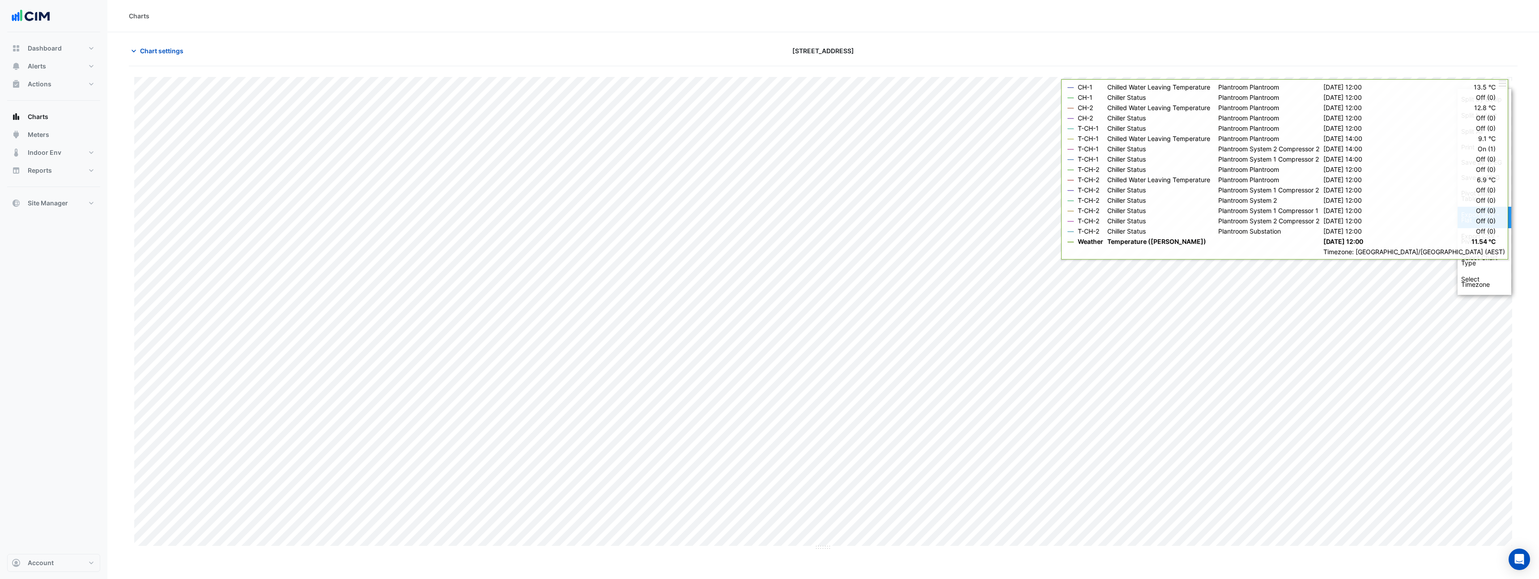
click at [1488, 224] on div "Export CSV - Flat" at bounding box center [1485, 217] width 54 height 21
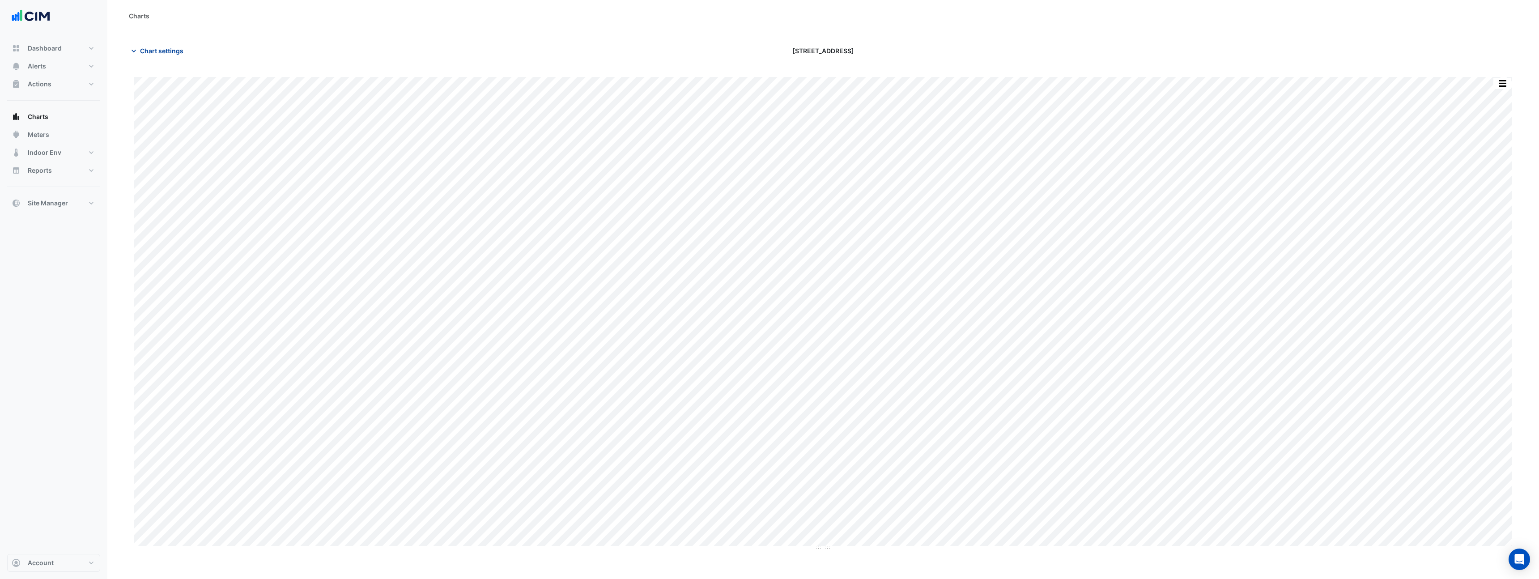
click at [159, 51] on span "Chart settings" at bounding box center [161, 50] width 43 height 9
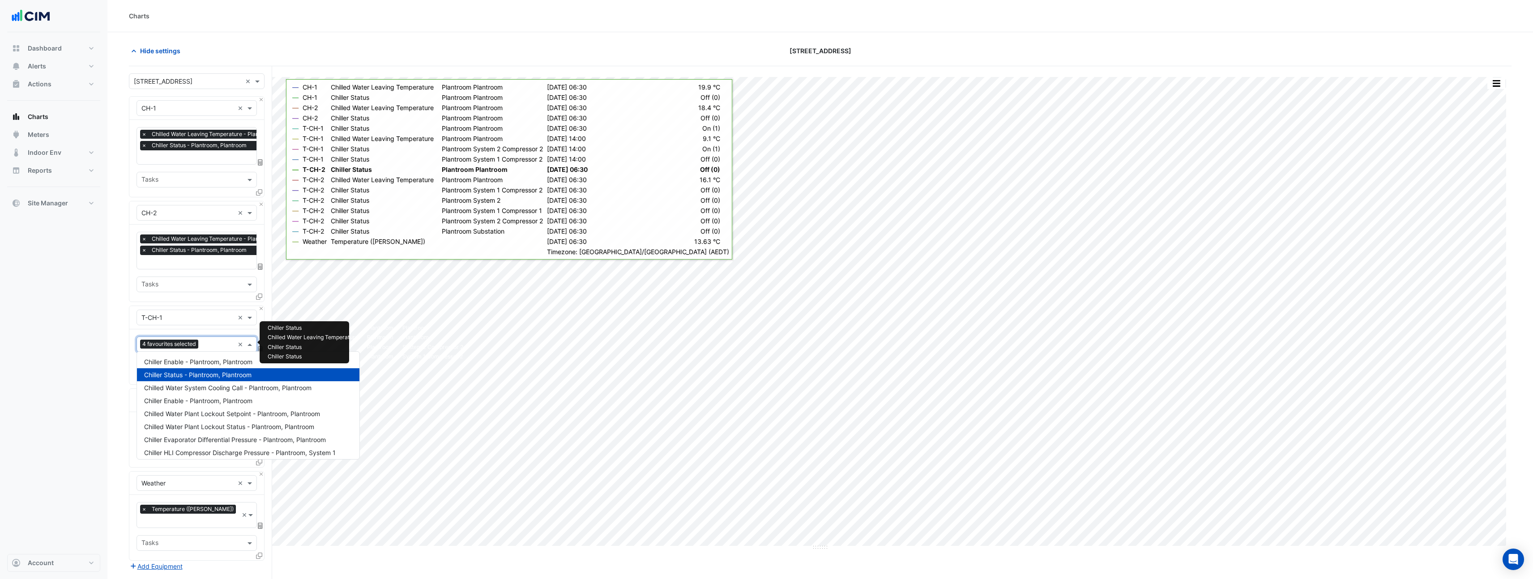
click at [218, 348] on div at bounding box center [217, 346] width 34 height 12
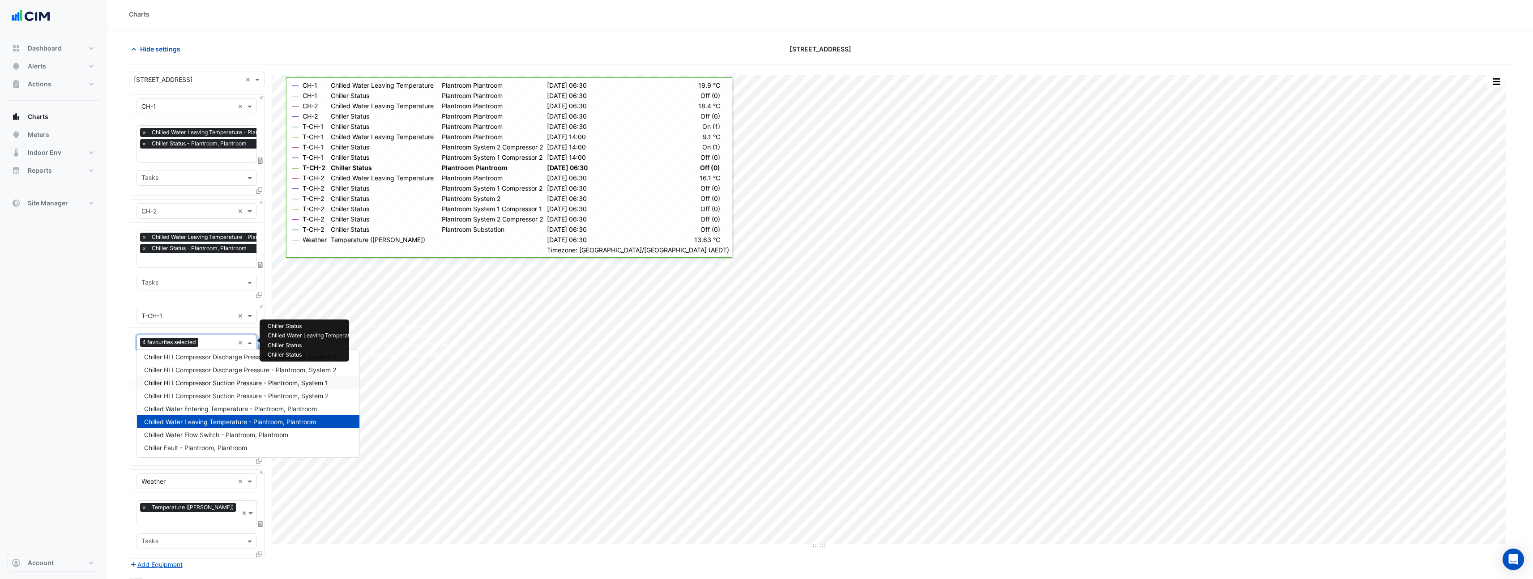
scroll to position [95, 0]
click at [85, 382] on div "Dashboard Portfolio Ratings Performance Alerts Site Rules Templates Actions Sit…" at bounding box center [53, 293] width 93 height 522
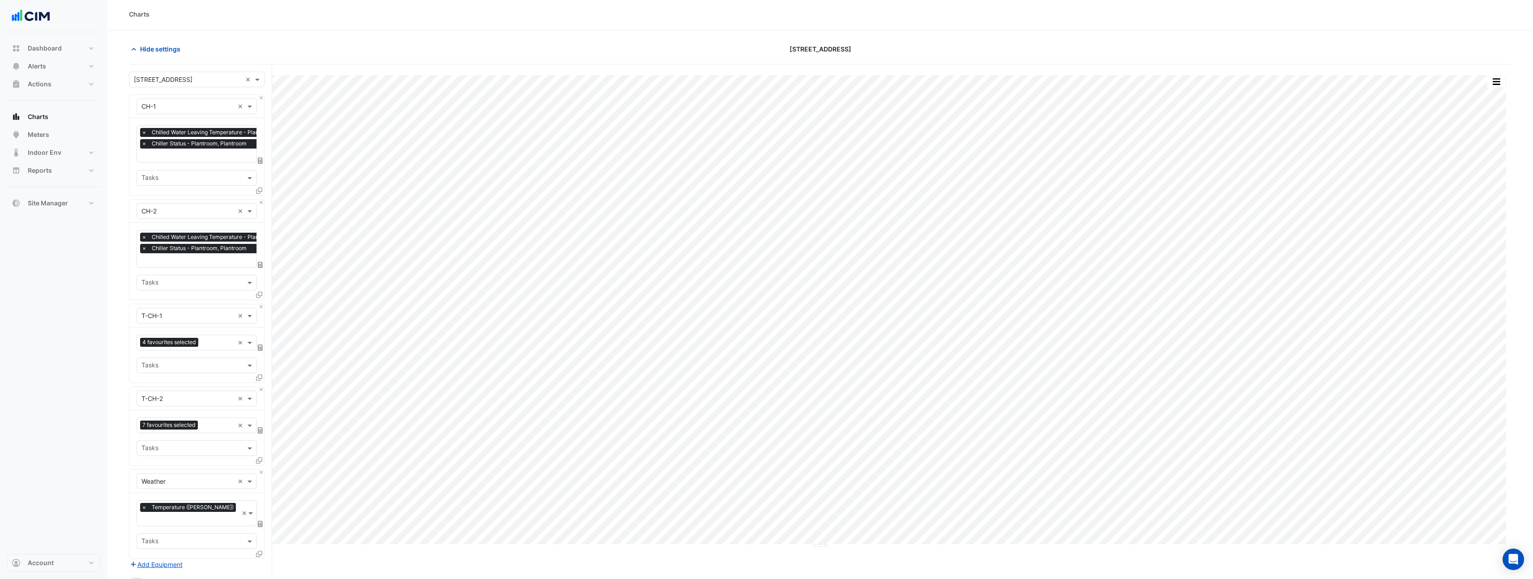
click at [193, 108] on input "text" at bounding box center [187, 106] width 93 height 9
type input "*"
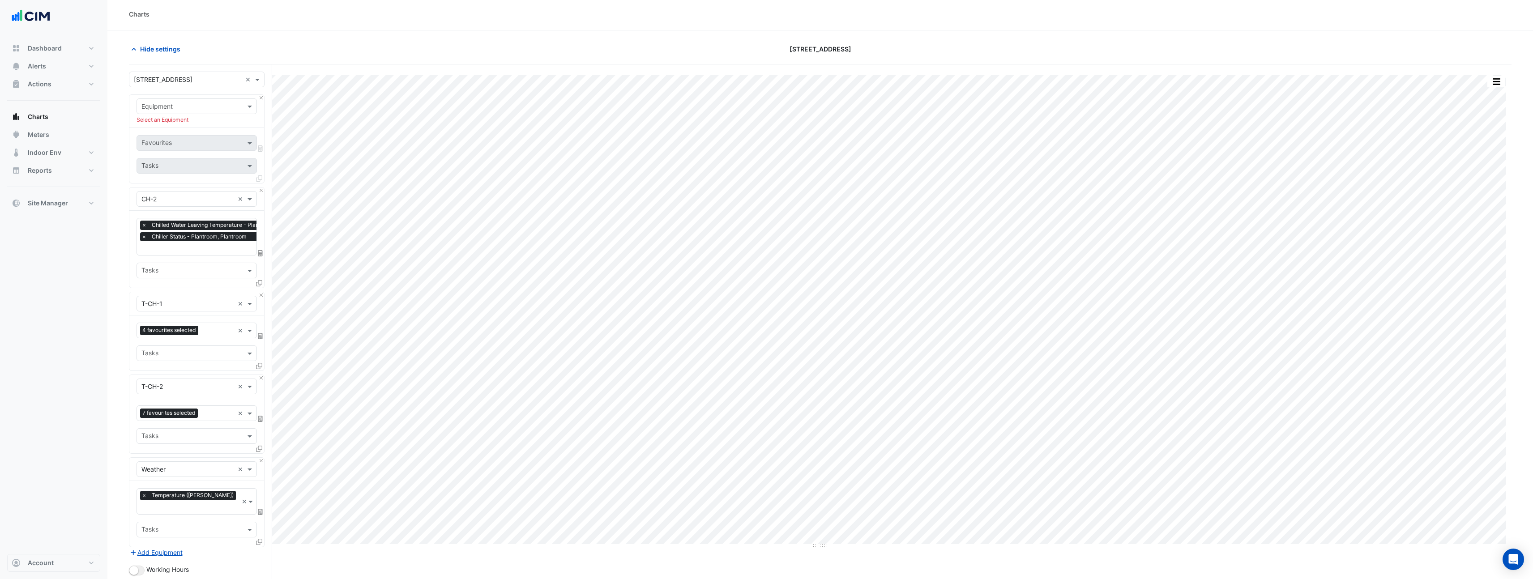
click at [57, 256] on div "Dashboard Portfolio Ratings Performance Alerts Site Rules Templates Actions Sit…" at bounding box center [53, 293] width 93 height 522
click at [176, 107] on input "text" at bounding box center [187, 106] width 93 height 9
type input "****"
click at [175, 125] on div "CH-1" at bounding box center [196, 125] width 119 height 13
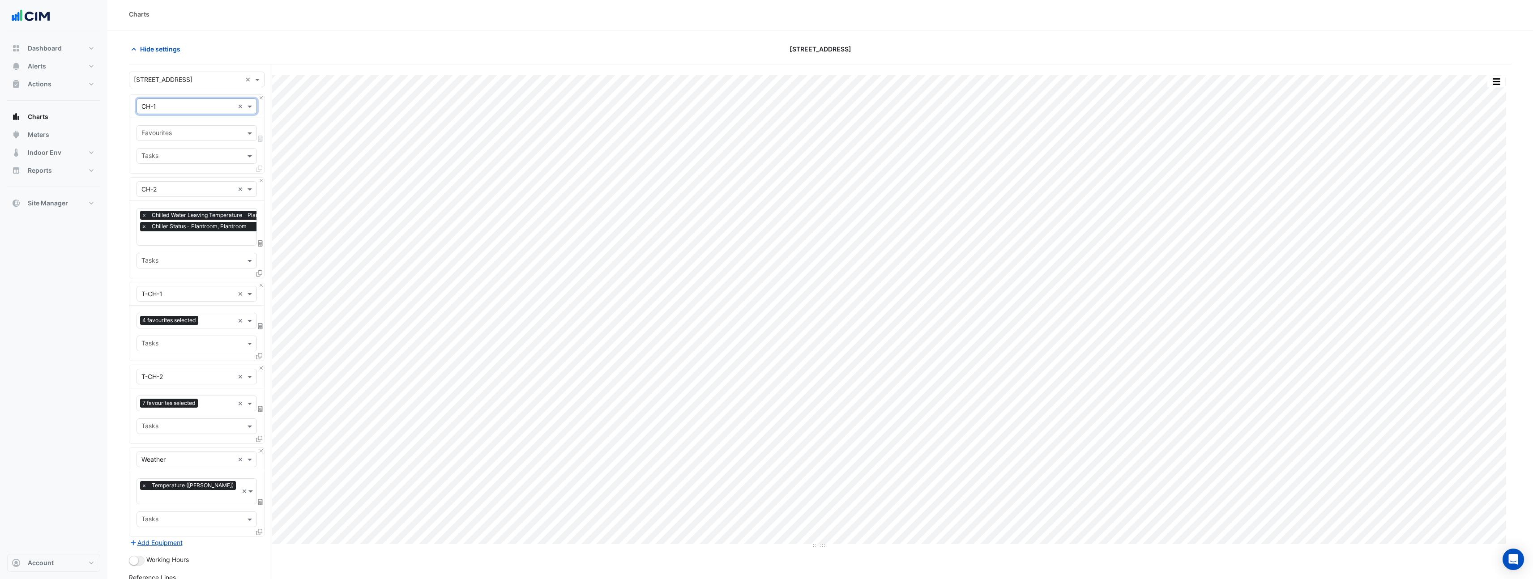
click at [191, 135] on input "text" at bounding box center [191, 133] width 100 height 9
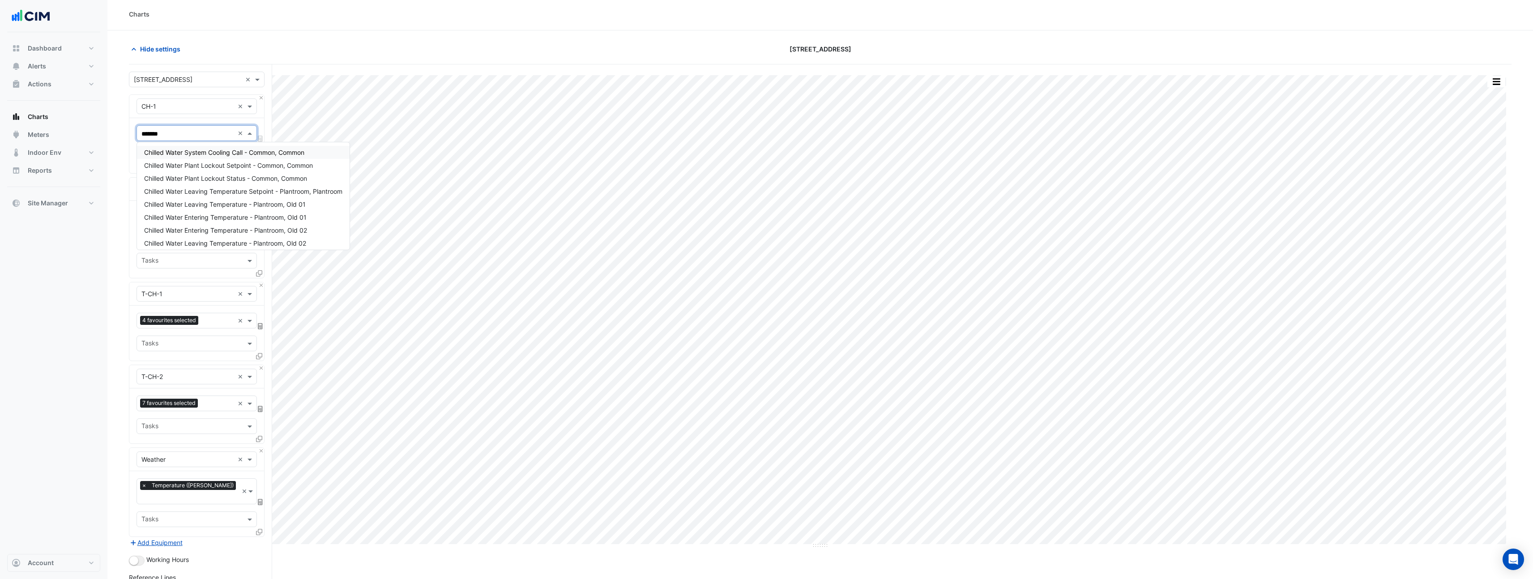
type input "********"
click at [246, 156] on div "Chilled Water Leaving Temperature Setpoint - Plantroom, Plantroom" at bounding box center [243, 152] width 213 height 13
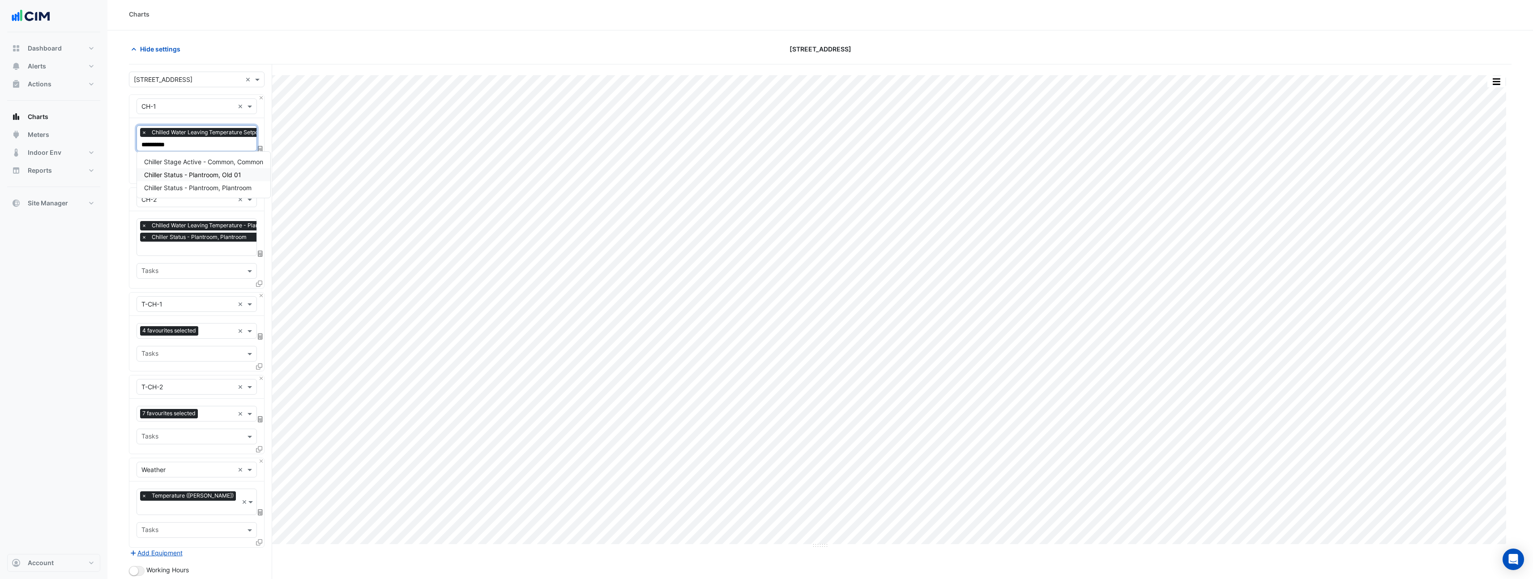
type input "**********"
click at [197, 191] on span "Chiller Status - Plantroom, Plantroom" at bounding box center [197, 188] width 107 height 8
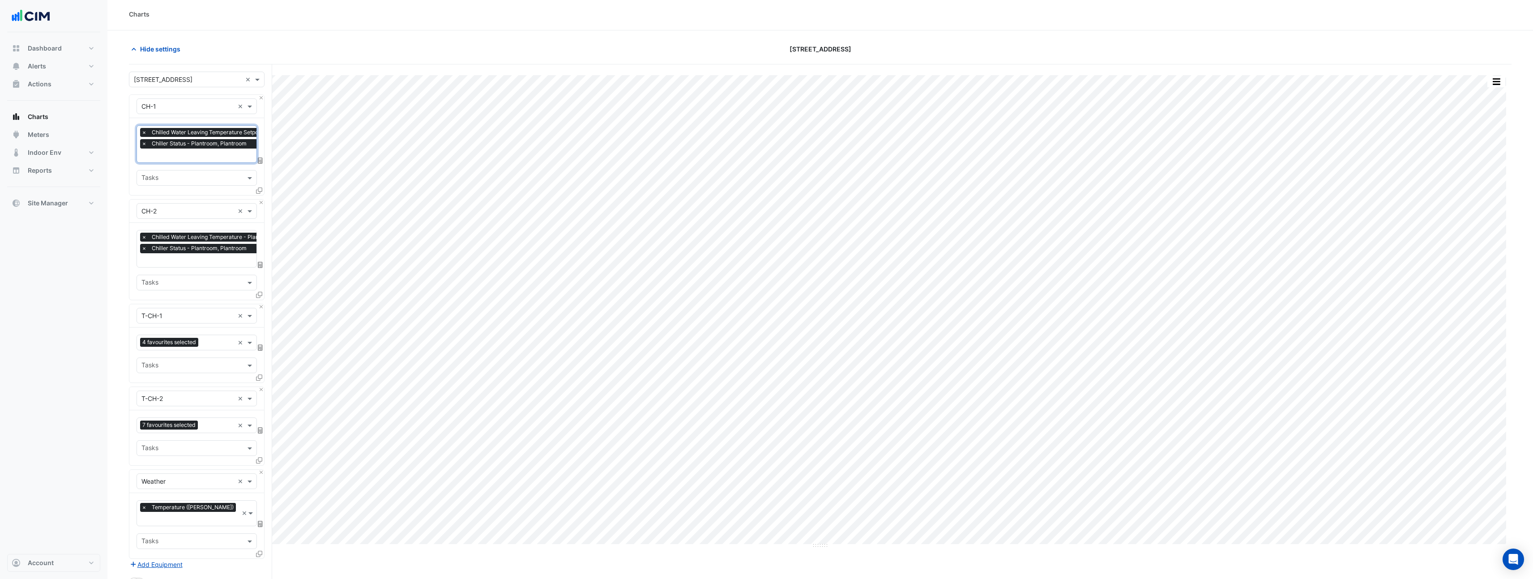
click at [68, 261] on div "Dashboard Portfolio Ratings Performance Alerts Site Rules Templates Actions Sit…" at bounding box center [53, 293] width 93 height 522
click at [213, 339] on input "text" at bounding box center [218, 343] width 32 height 9
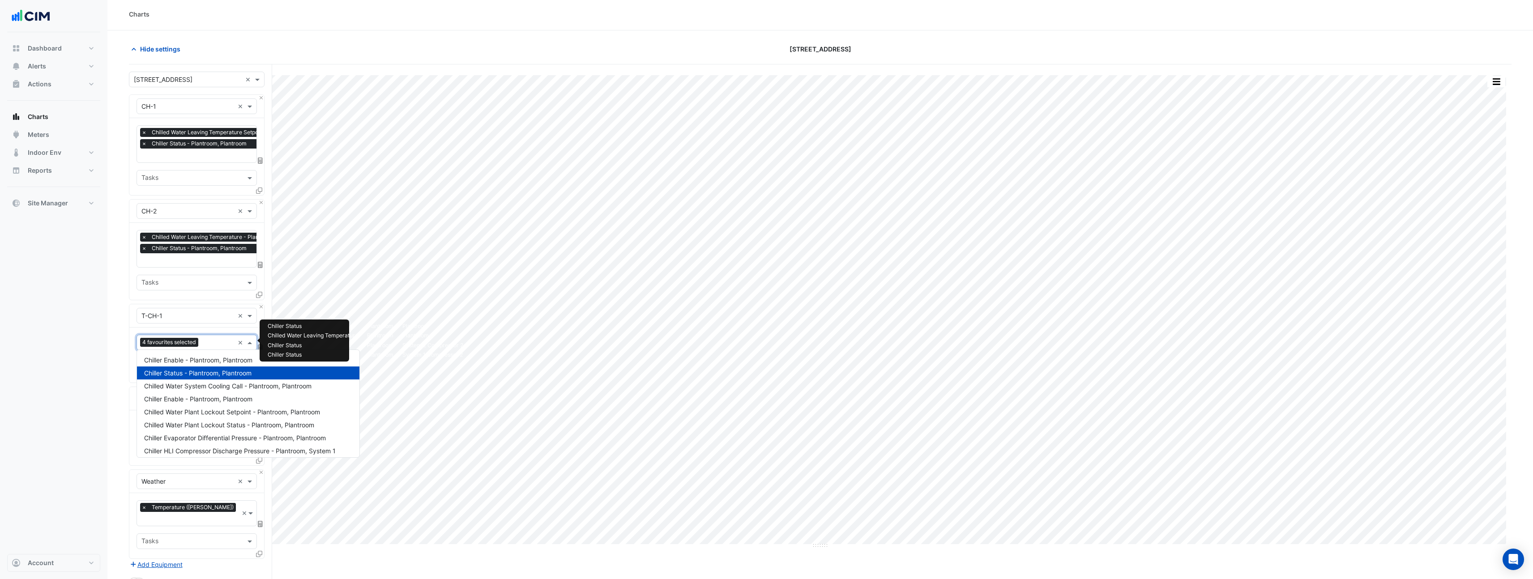
scroll to position [263, 0]
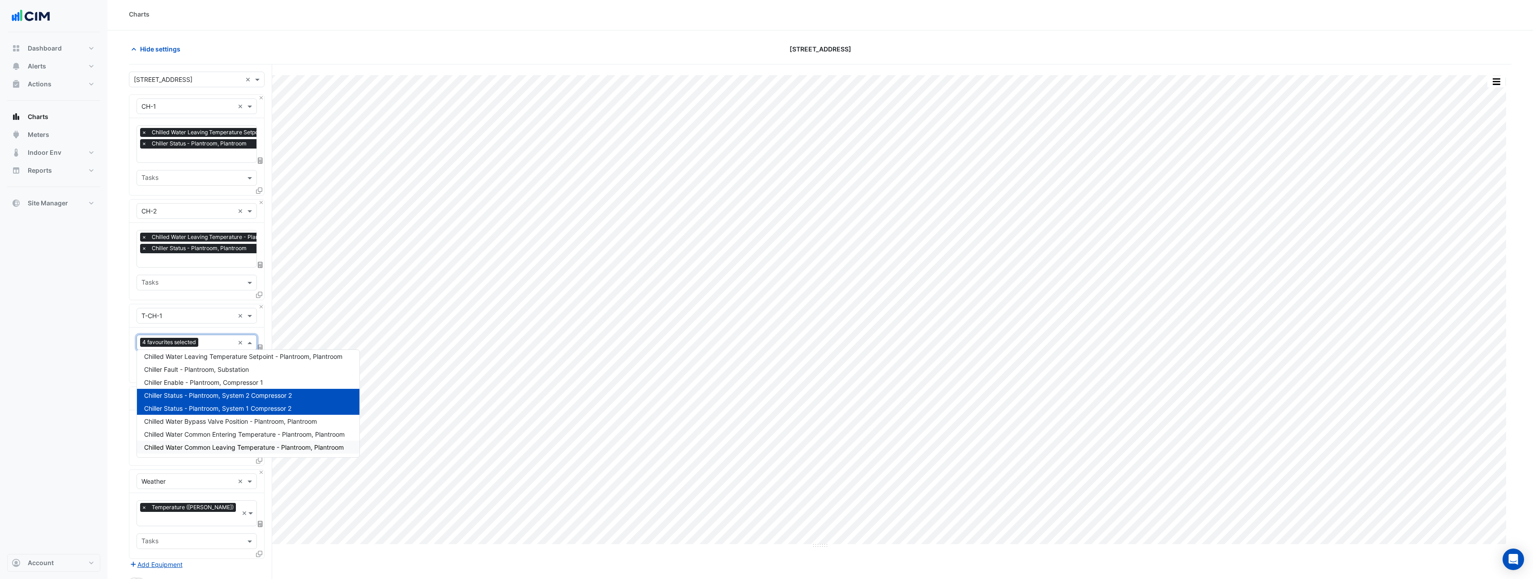
click at [86, 455] on div "Dashboard Portfolio Ratings Performance Alerts Site Rules Templates Actions Sit…" at bounding box center [53, 293] width 93 height 522
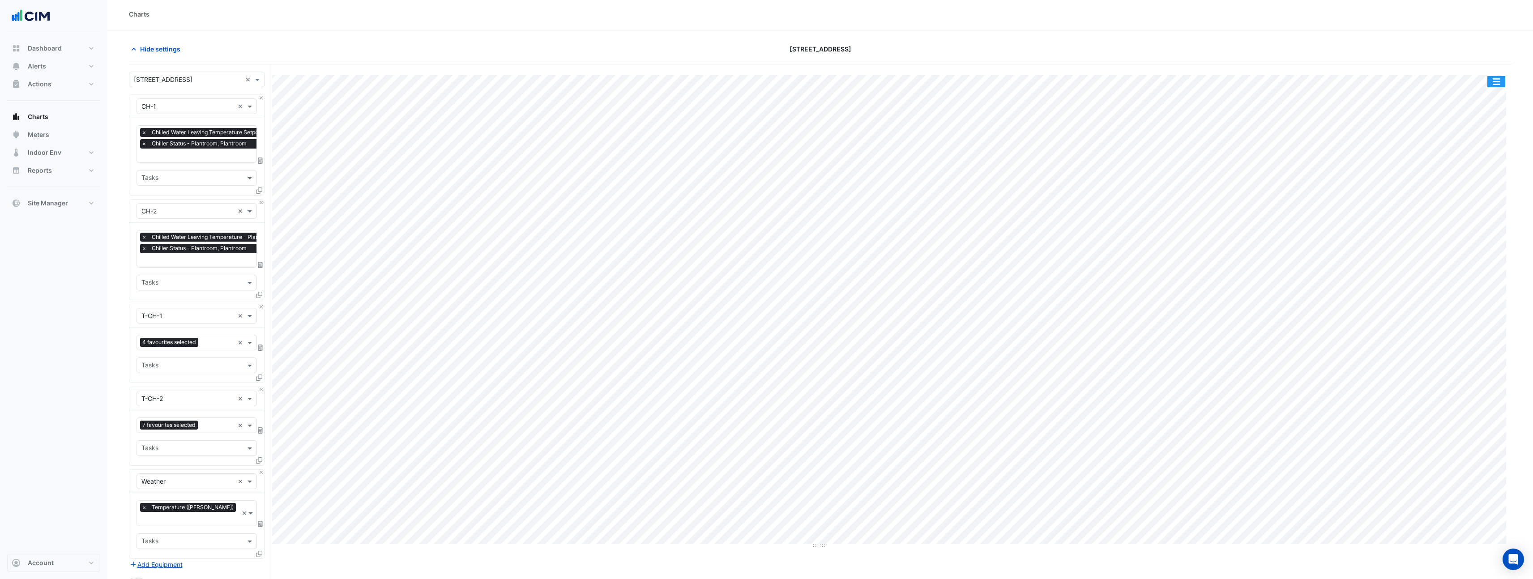
click at [1494, 84] on button "button" at bounding box center [1496, 81] width 18 height 11
click at [1465, 132] on div "Split All" at bounding box center [1478, 130] width 54 height 16
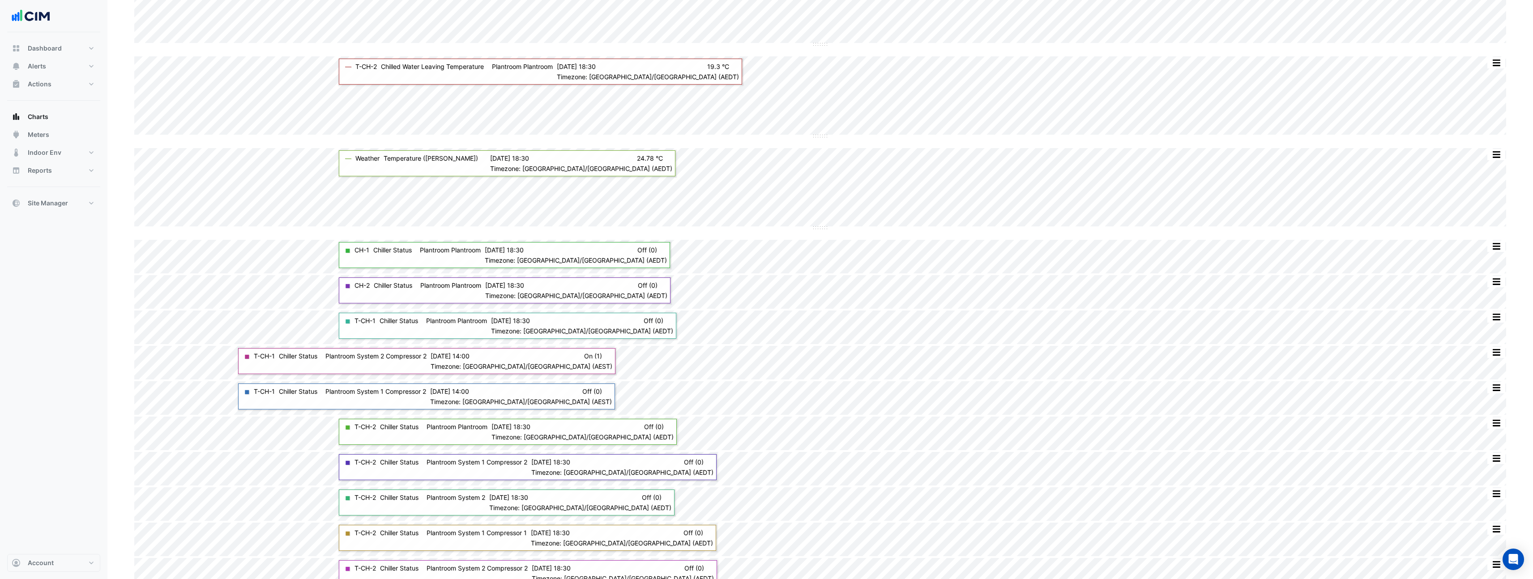
scroll to position [345, 0]
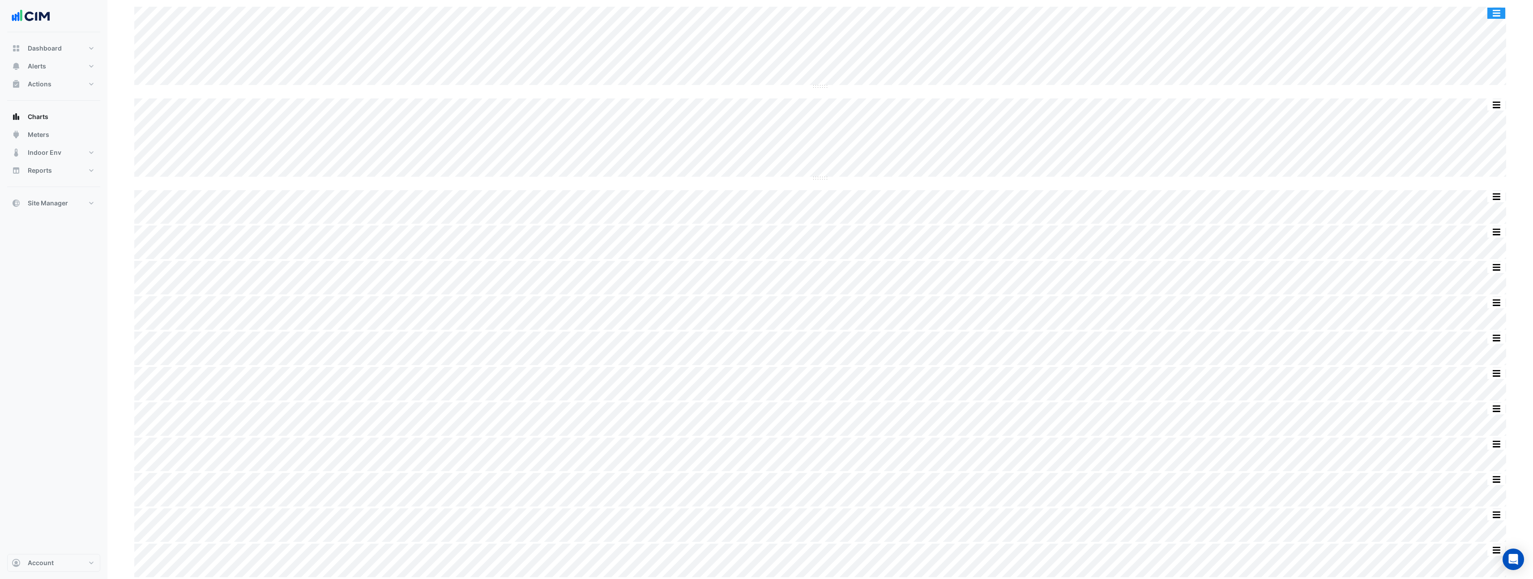
click at [1503, 10] on button "button" at bounding box center [1496, 13] width 18 height 11
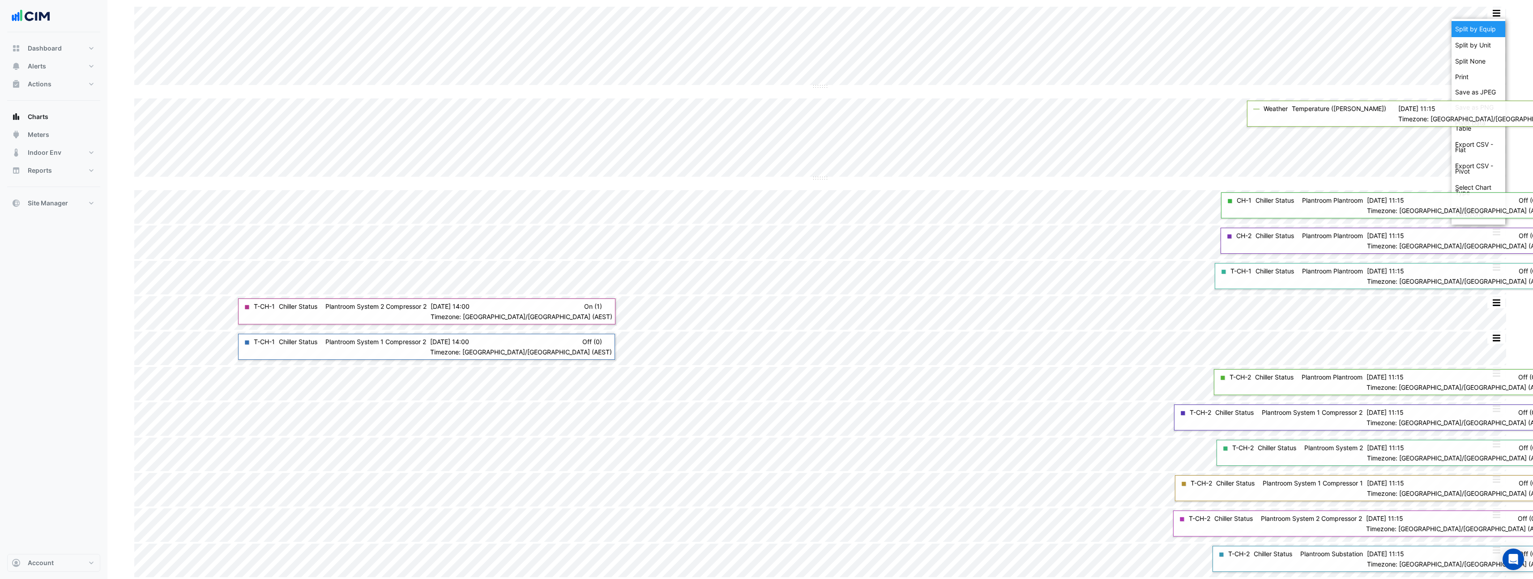
click at [1492, 29] on div "Split by Equip" at bounding box center [1478, 29] width 54 height 16
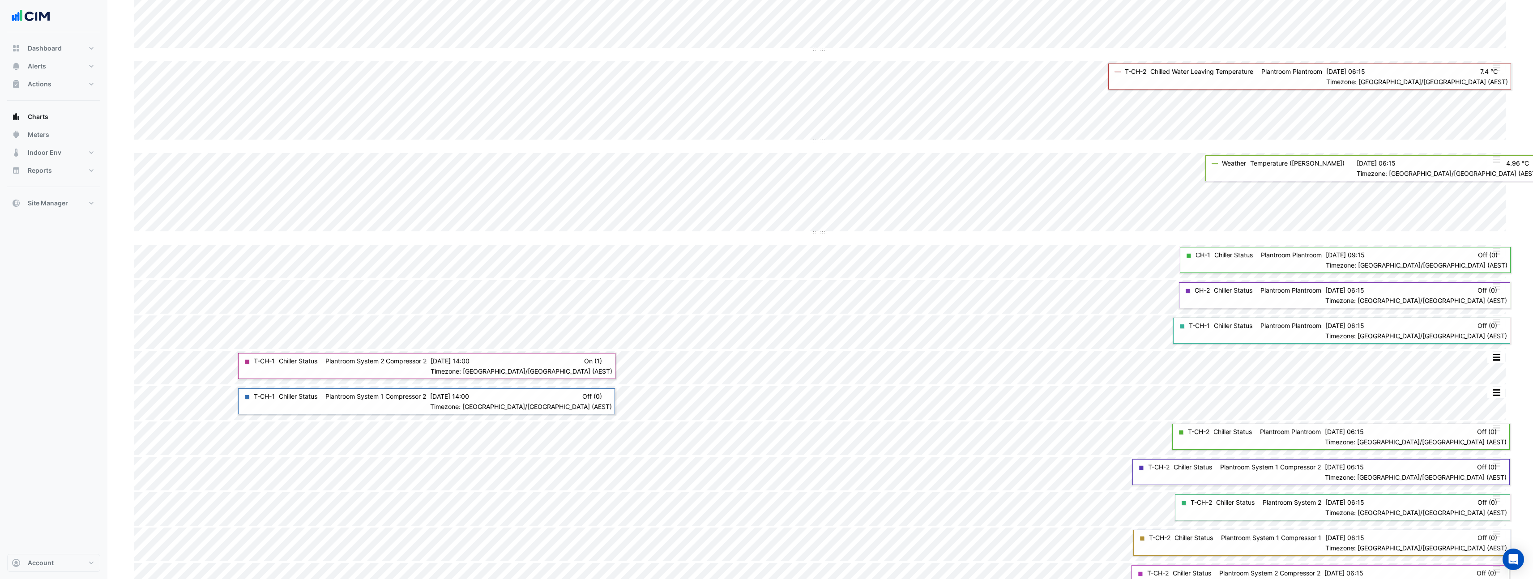
scroll to position [345, 0]
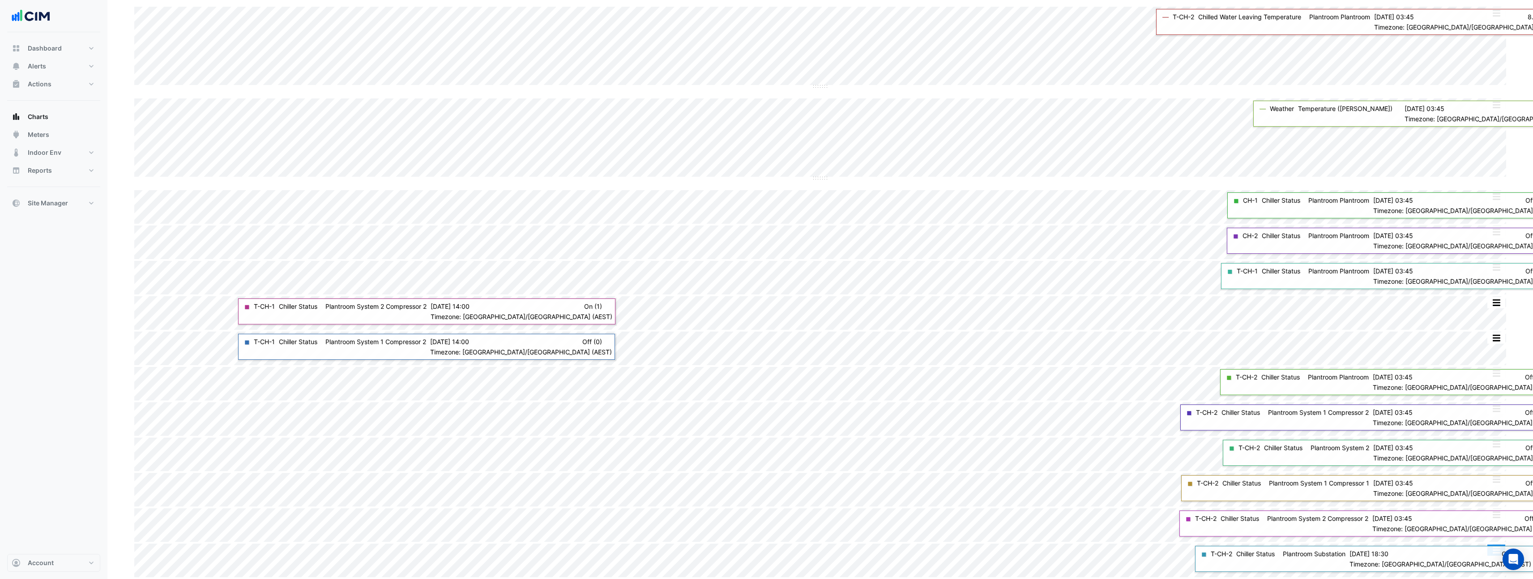
click at [1498, 555] on button "button" at bounding box center [1496, 550] width 18 height 11
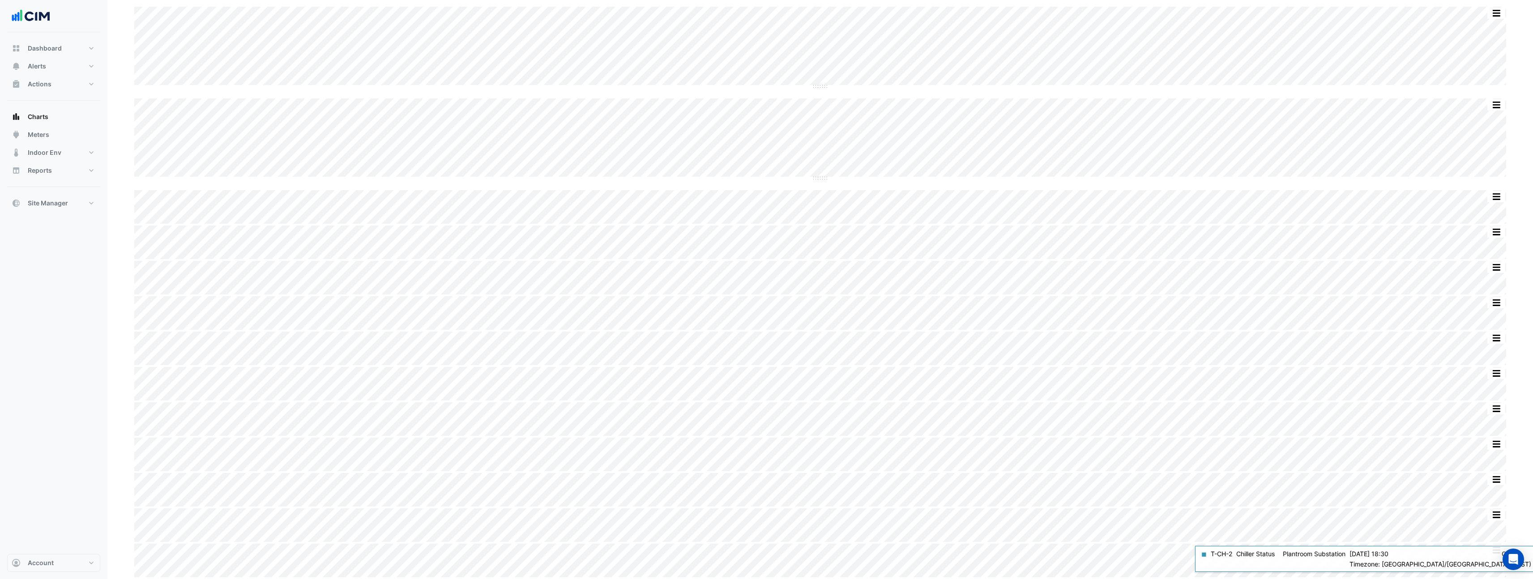
click at [1355, 459] on html "Charts Chart settings [STREET_ADDRESS] Split by Unit Split All Split None Print…" at bounding box center [766, 117] width 1533 height 925
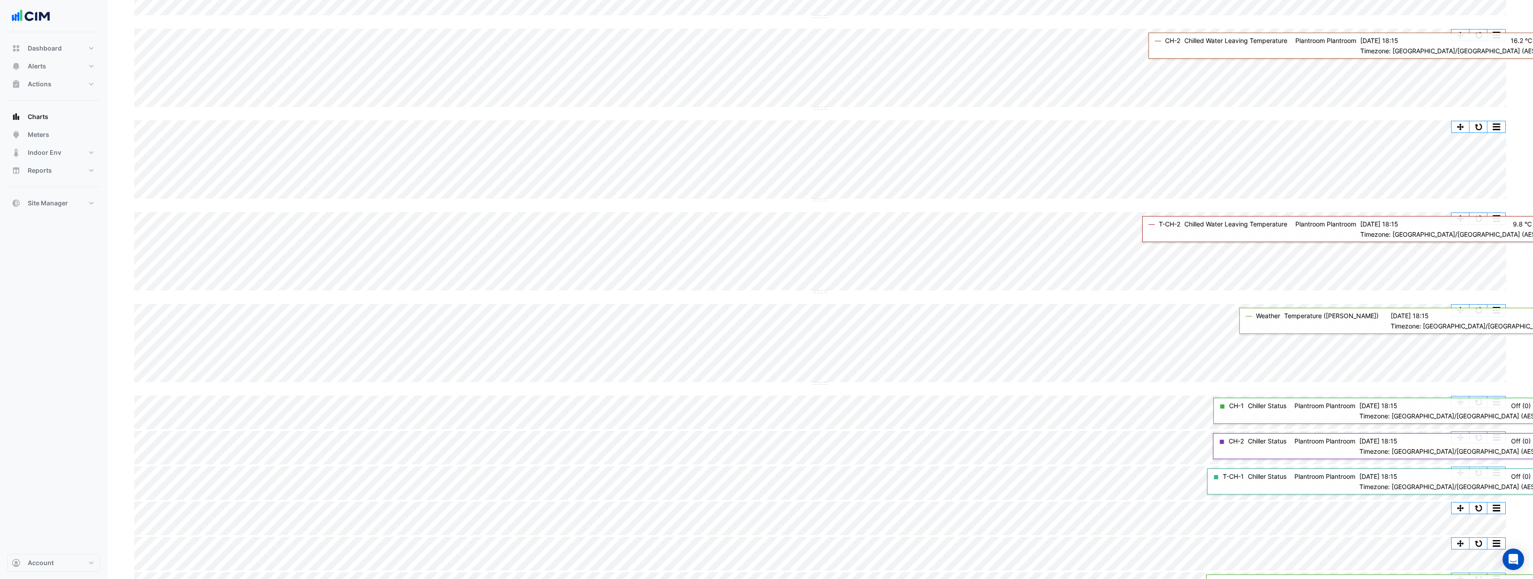
scroll to position [193, 0]
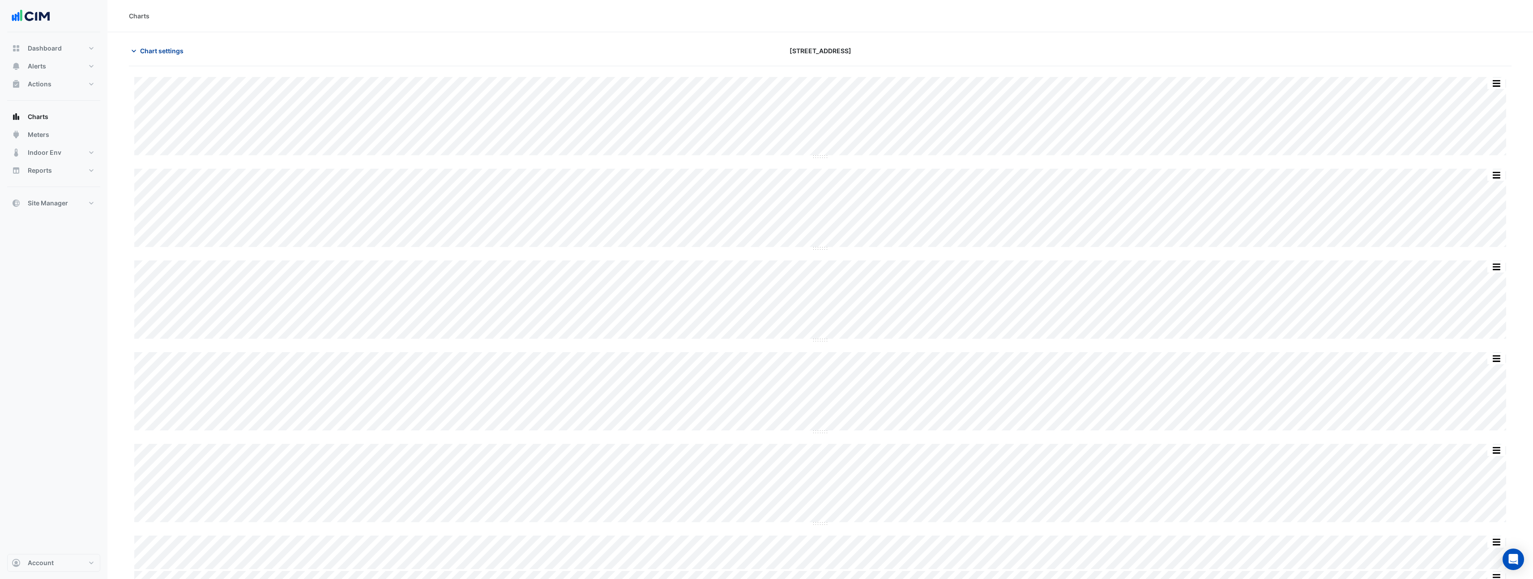
click at [149, 52] on span "Chart settings" at bounding box center [161, 50] width 43 height 9
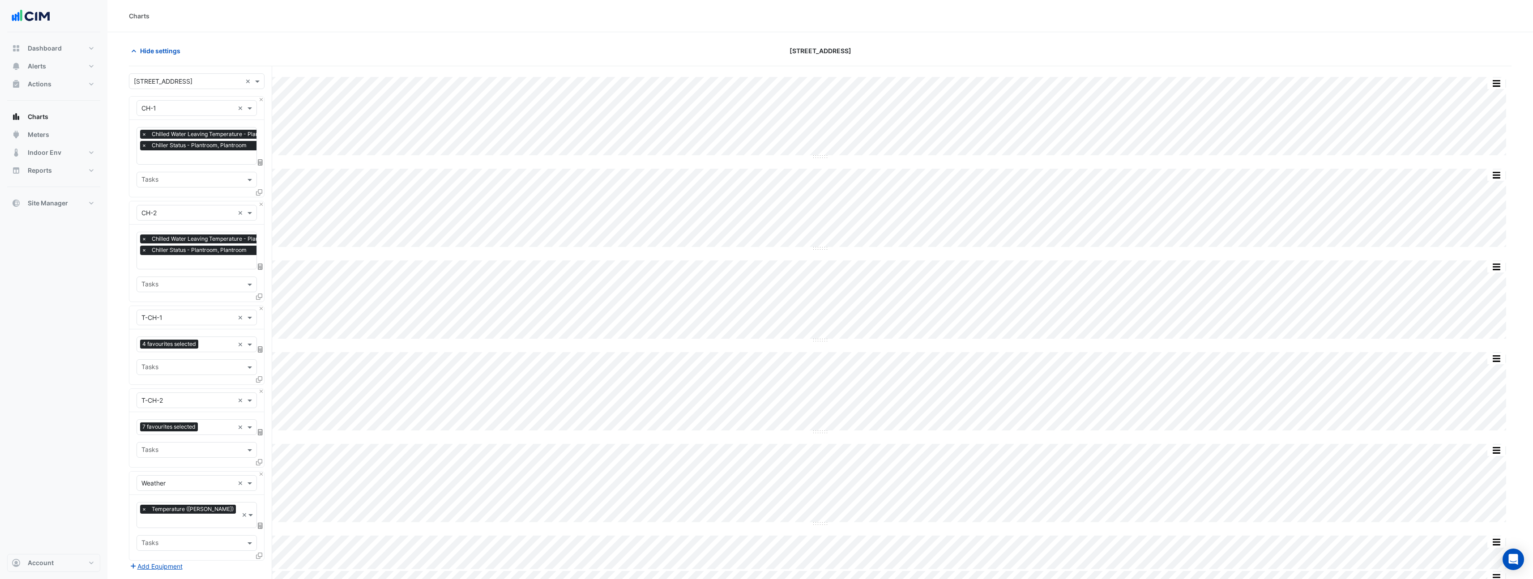
click at [252, 49] on div "Hide settings" at bounding box center [356, 51] width 465 height 16
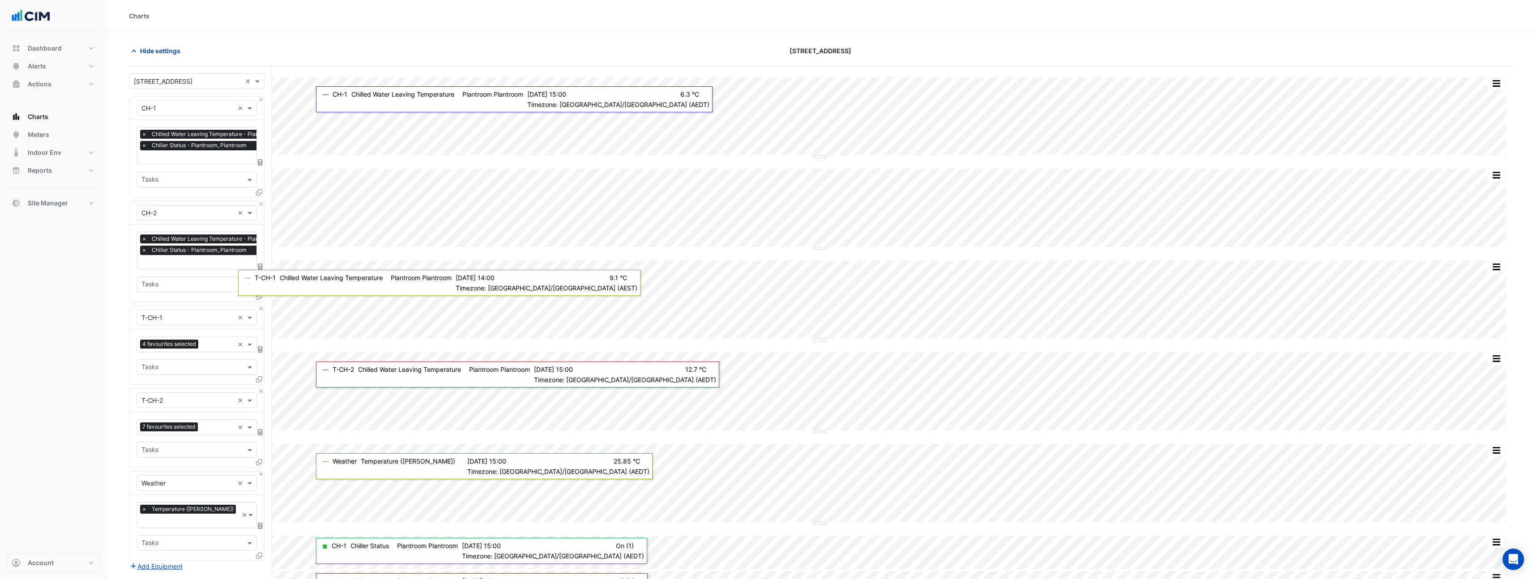
click at [175, 55] on span "Hide settings" at bounding box center [160, 50] width 40 height 9
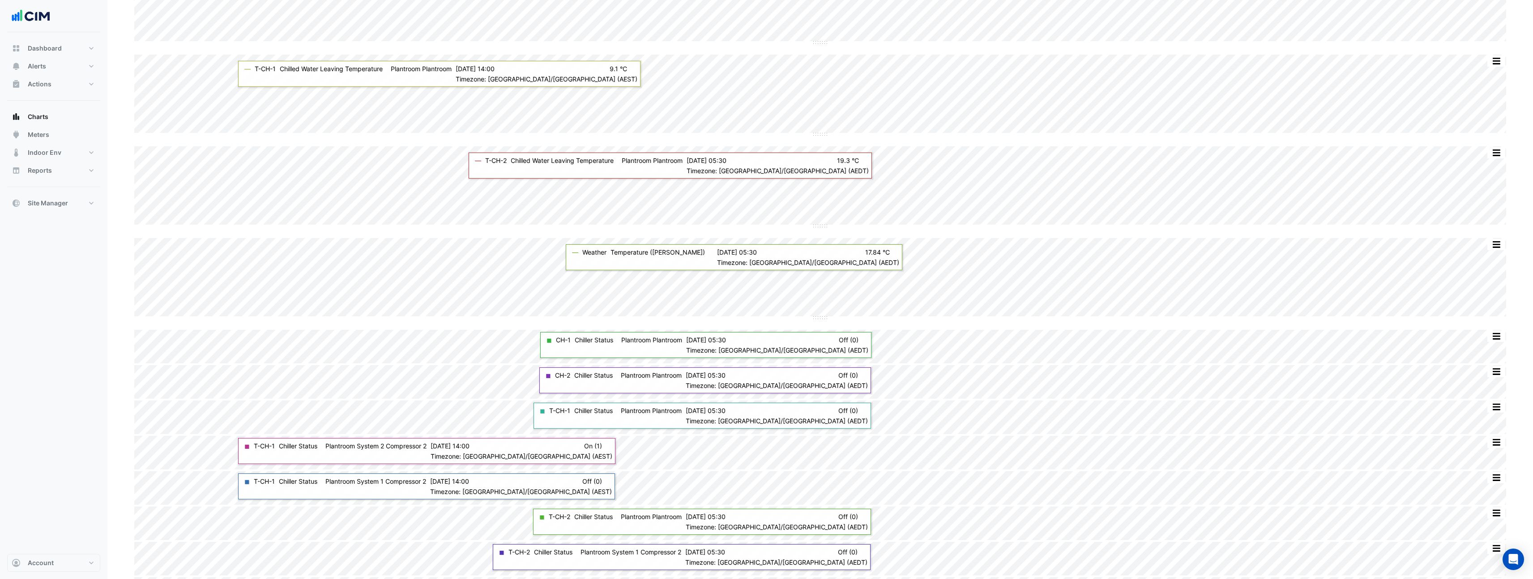
scroll to position [208, 0]
